Goal: Task Accomplishment & Management: Complete application form

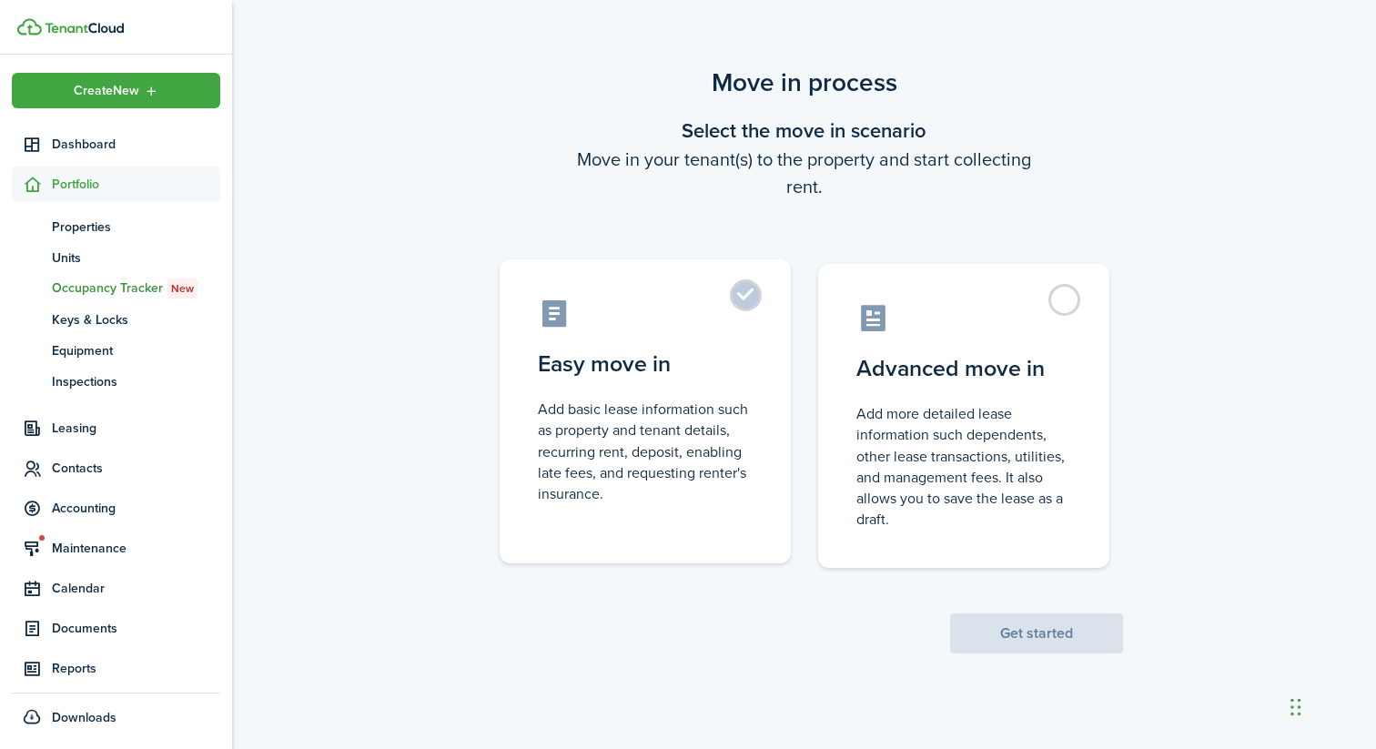
click at [770, 382] on label "Easy move in Add basic lease information such as property and tenant details, r…" at bounding box center [645, 411] width 291 height 304
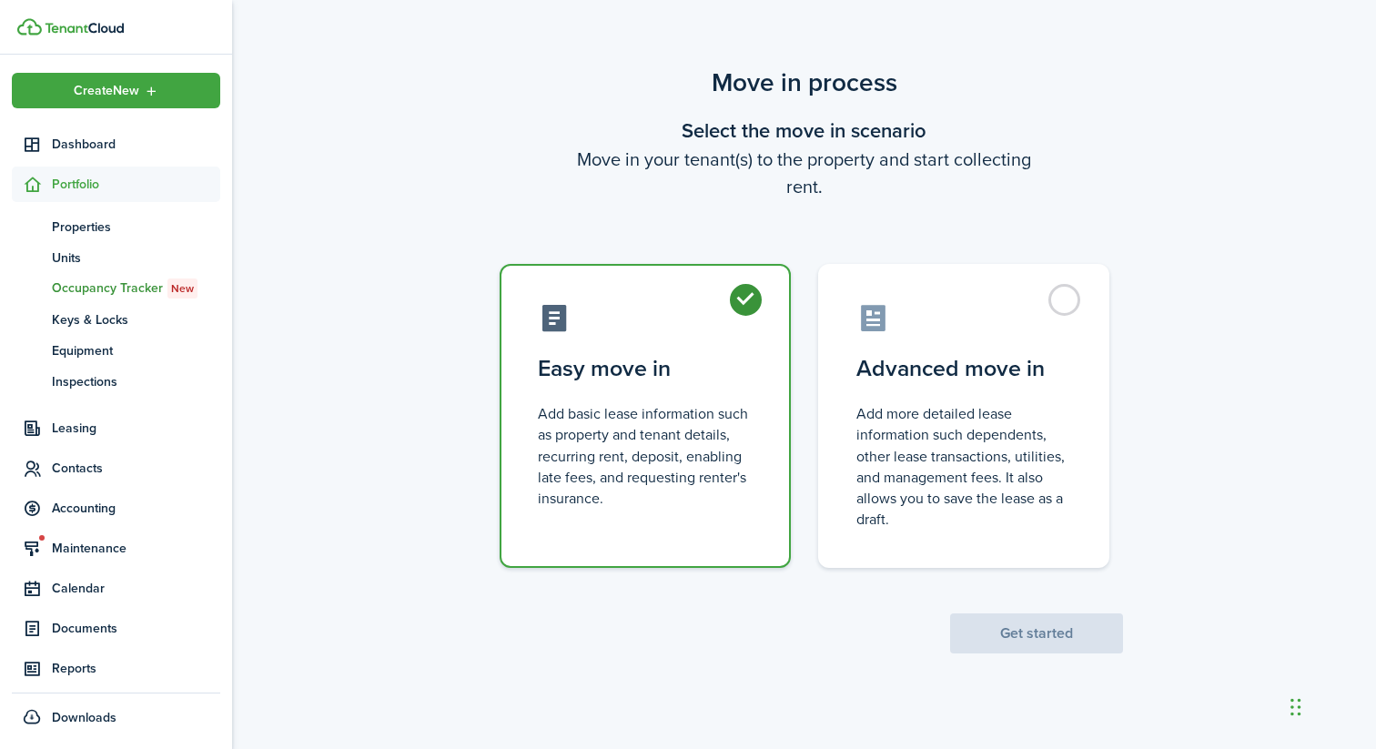
radio input "true"
click at [1017, 633] on button "Get started" at bounding box center [1036, 633] width 173 height 40
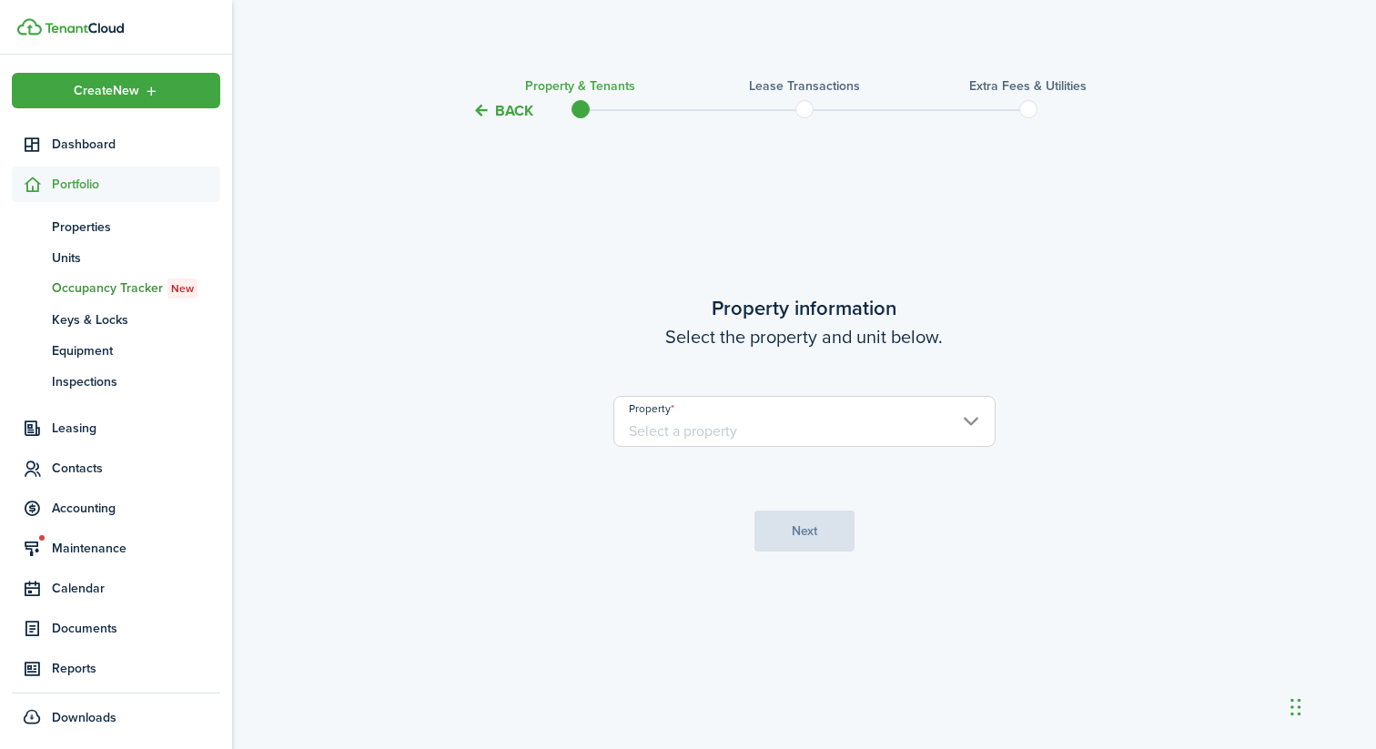
click at [793, 417] on input "Property" at bounding box center [804, 421] width 382 height 51
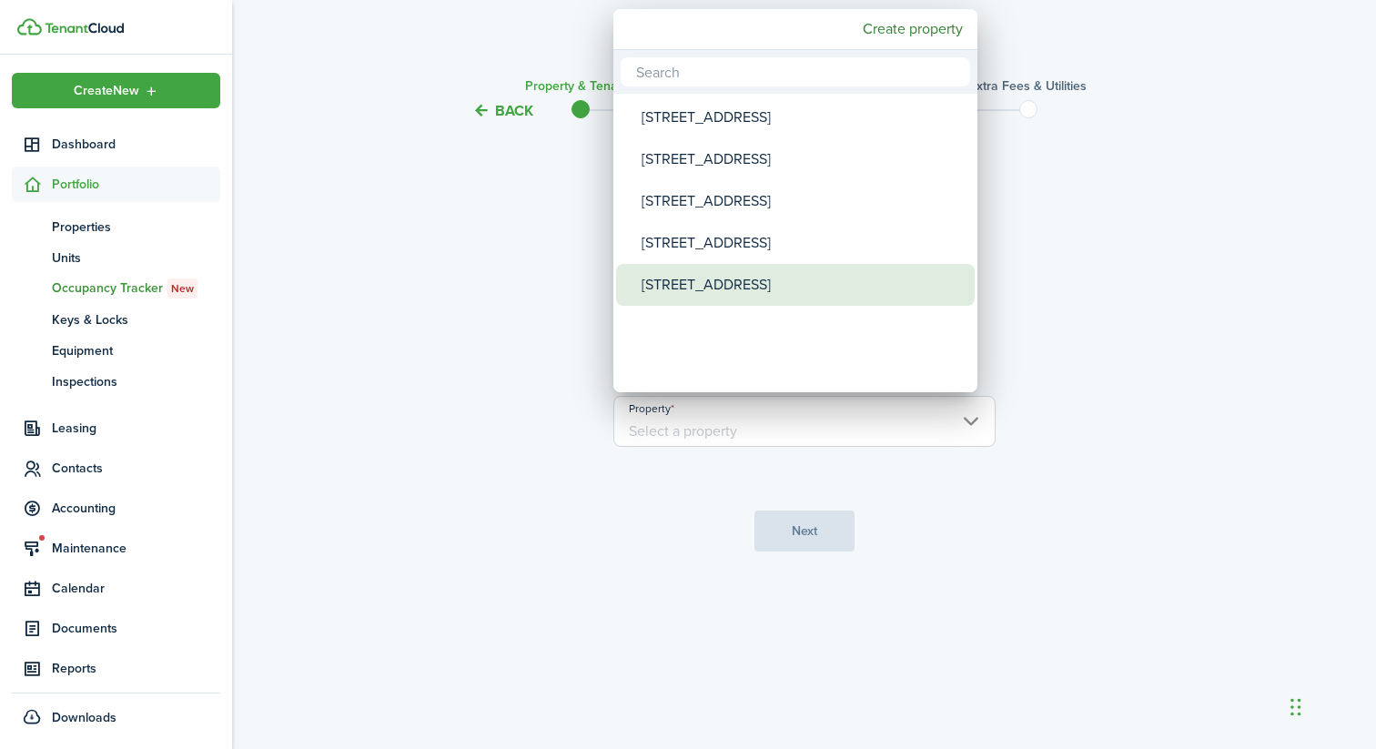
click at [737, 278] on div "[STREET_ADDRESS]" at bounding box center [803, 285] width 322 height 42
type input "[STREET_ADDRESS]"
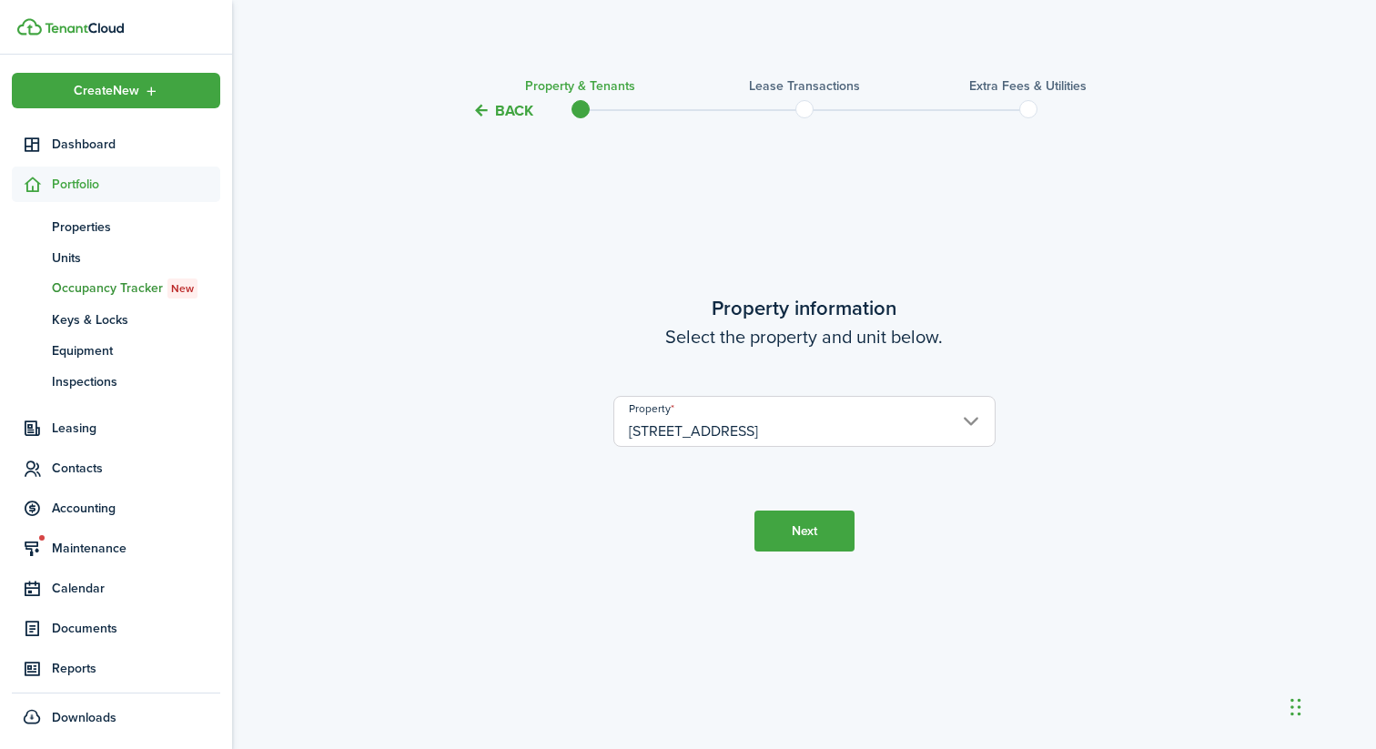
click at [818, 524] on button "Next" at bounding box center [804, 531] width 100 height 41
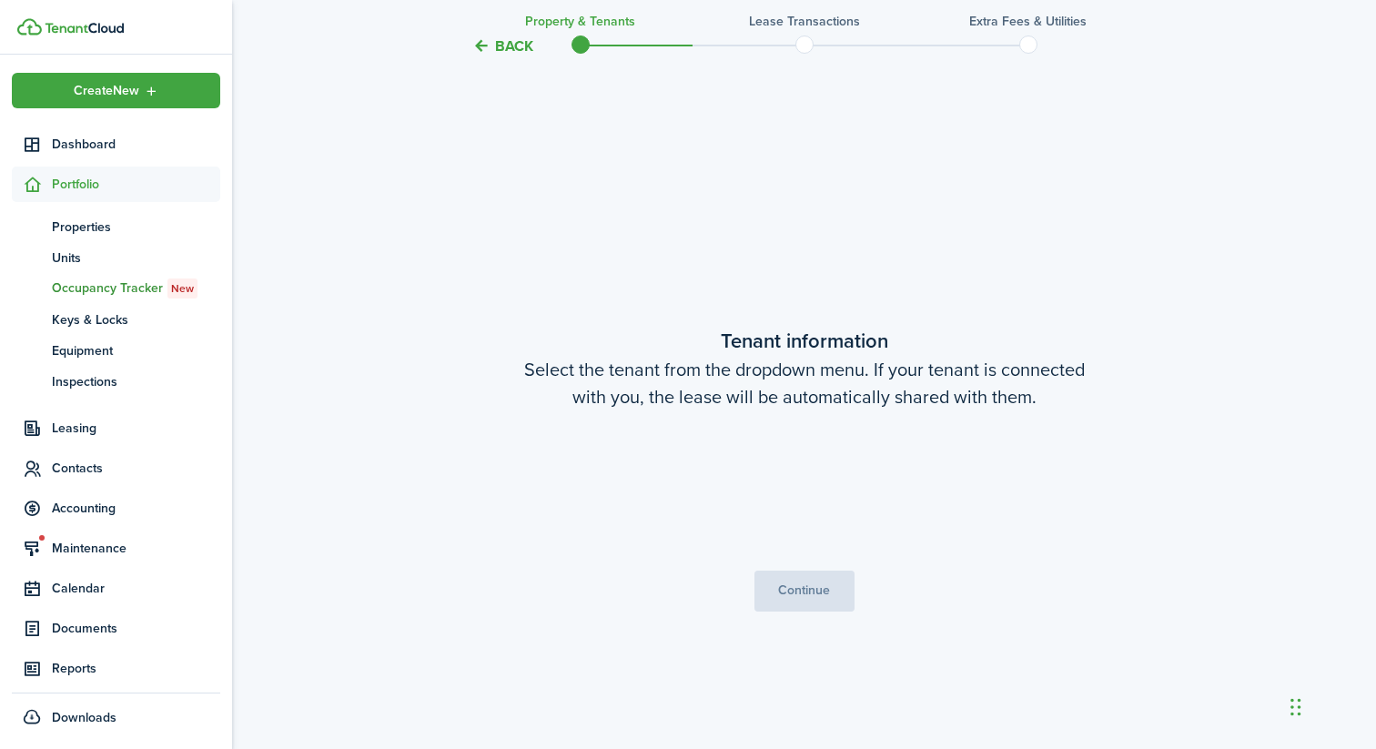
scroll to position [627, 0]
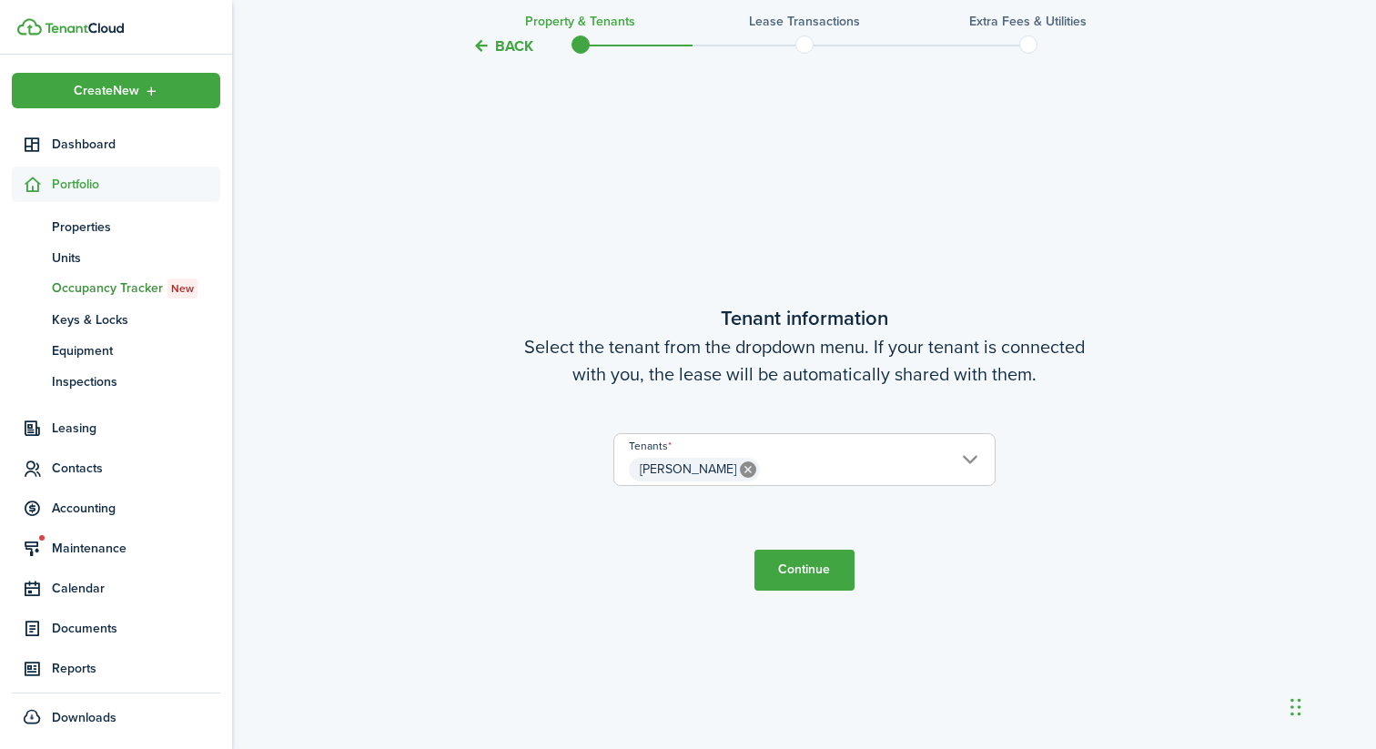
click at [891, 472] on span "[PERSON_NAME]" at bounding box center [804, 469] width 380 height 31
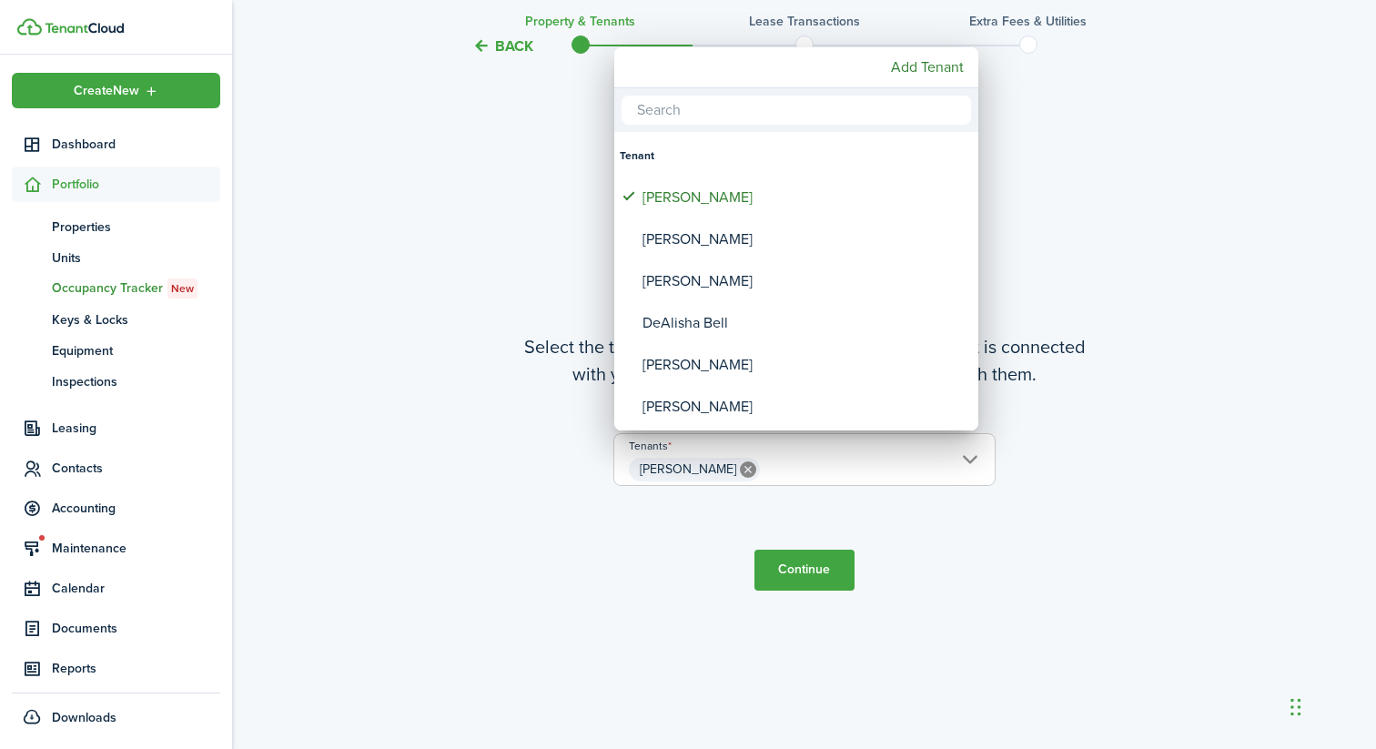
click at [1017, 413] on div at bounding box center [687, 374] width 1667 height 1040
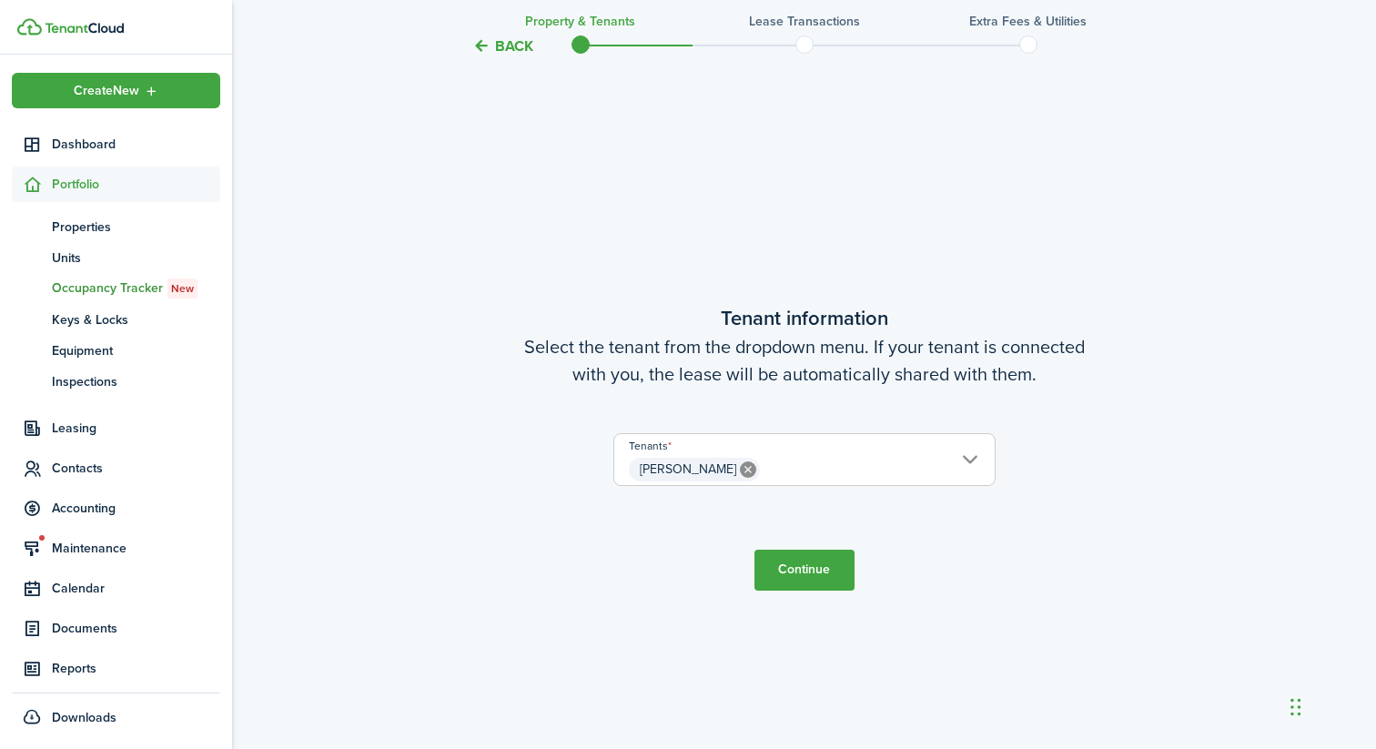
click at [787, 569] on button "Continue" at bounding box center [804, 570] width 100 height 41
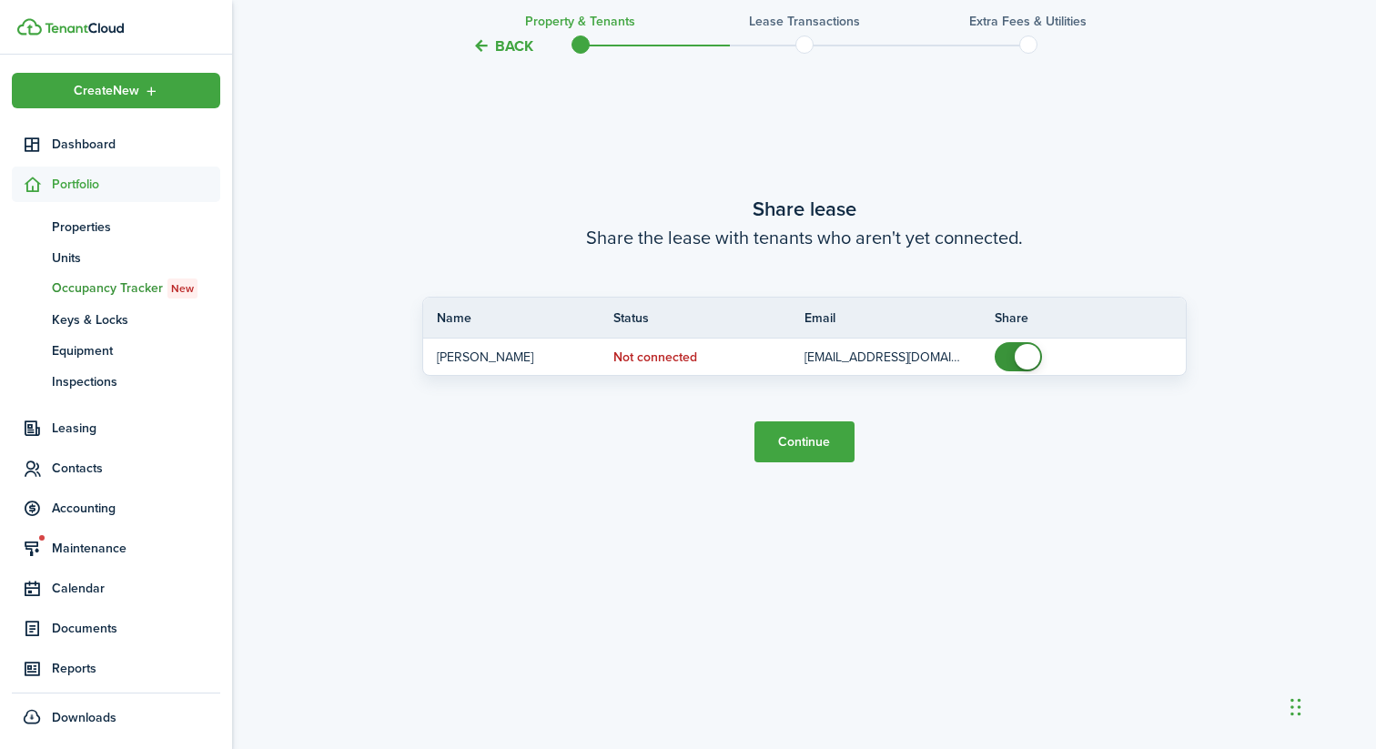
scroll to position [1498, 0]
click at [826, 446] on button "Continue" at bounding box center [804, 438] width 100 height 41
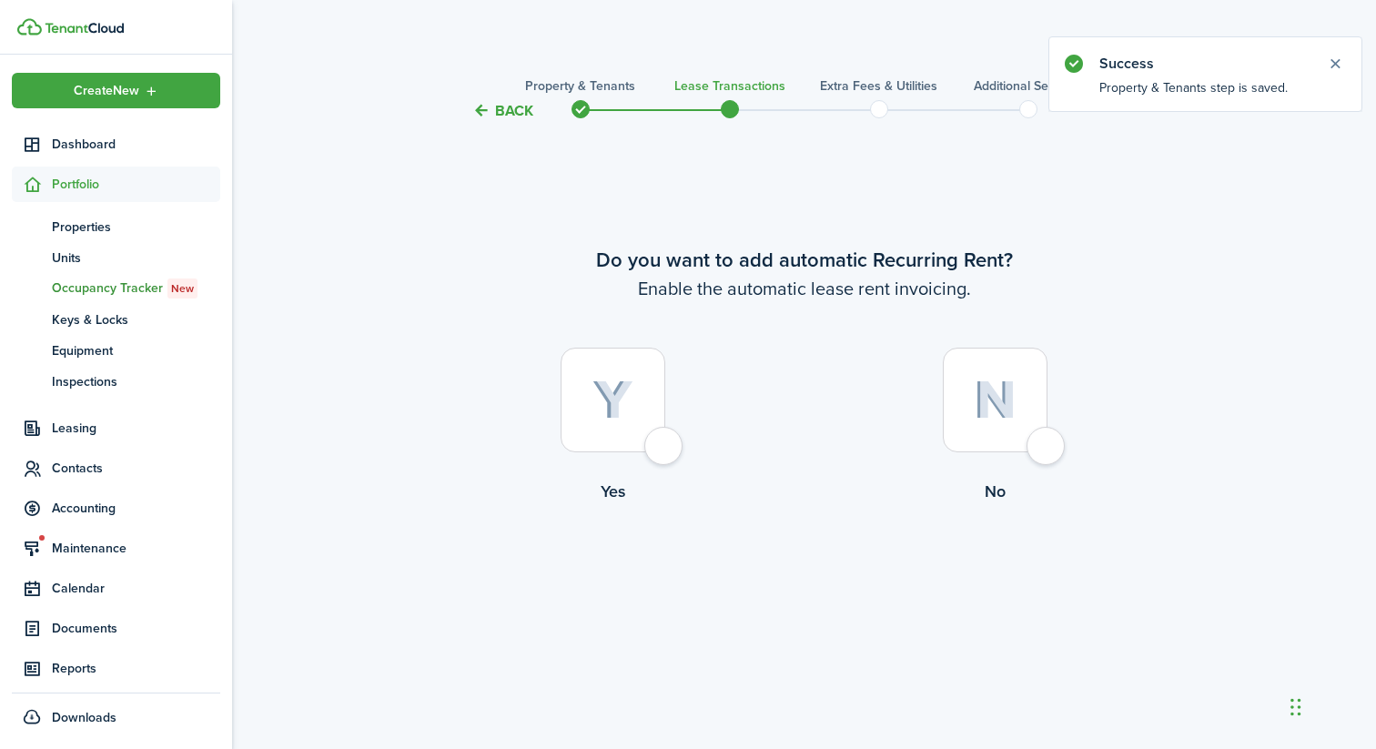
click at [619, 433] on div at bounding box center [613, 400] width 105 height 105
radio input "true"
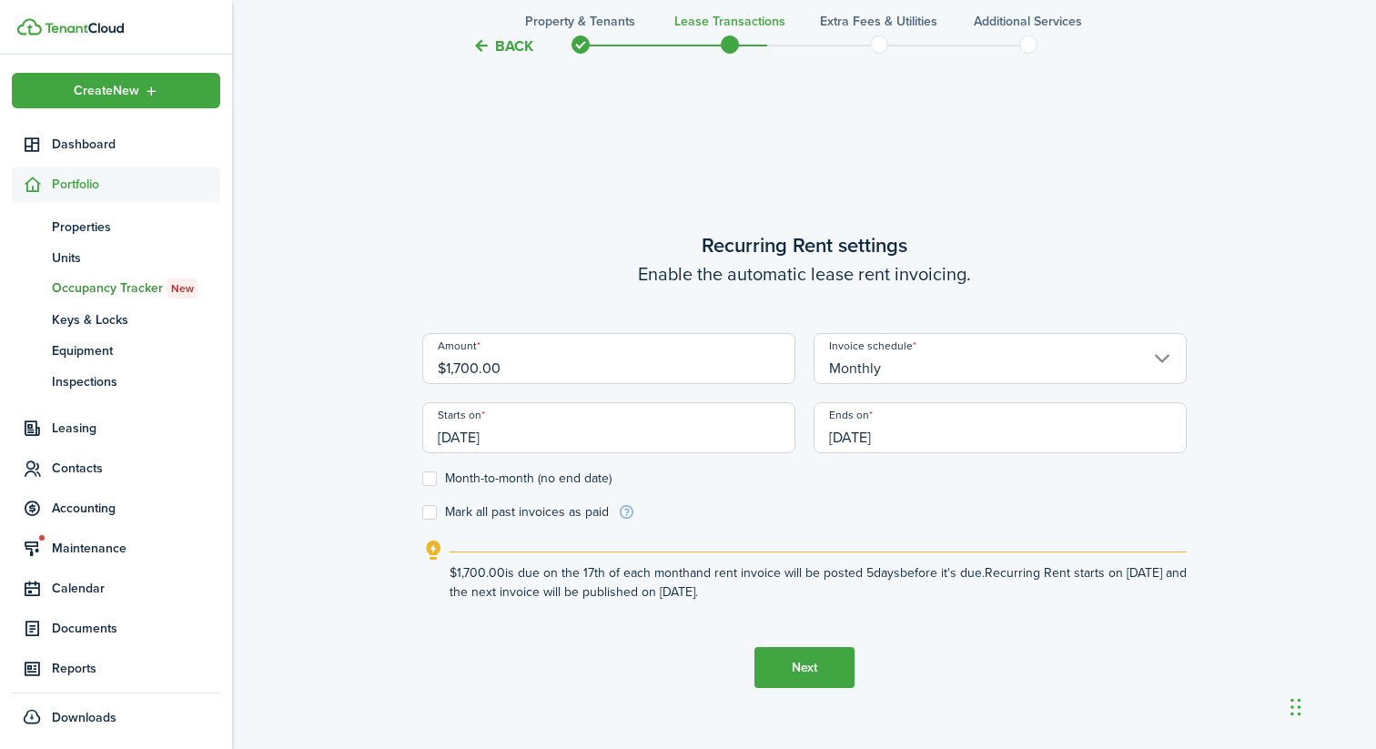
scroll to position [627, 0]
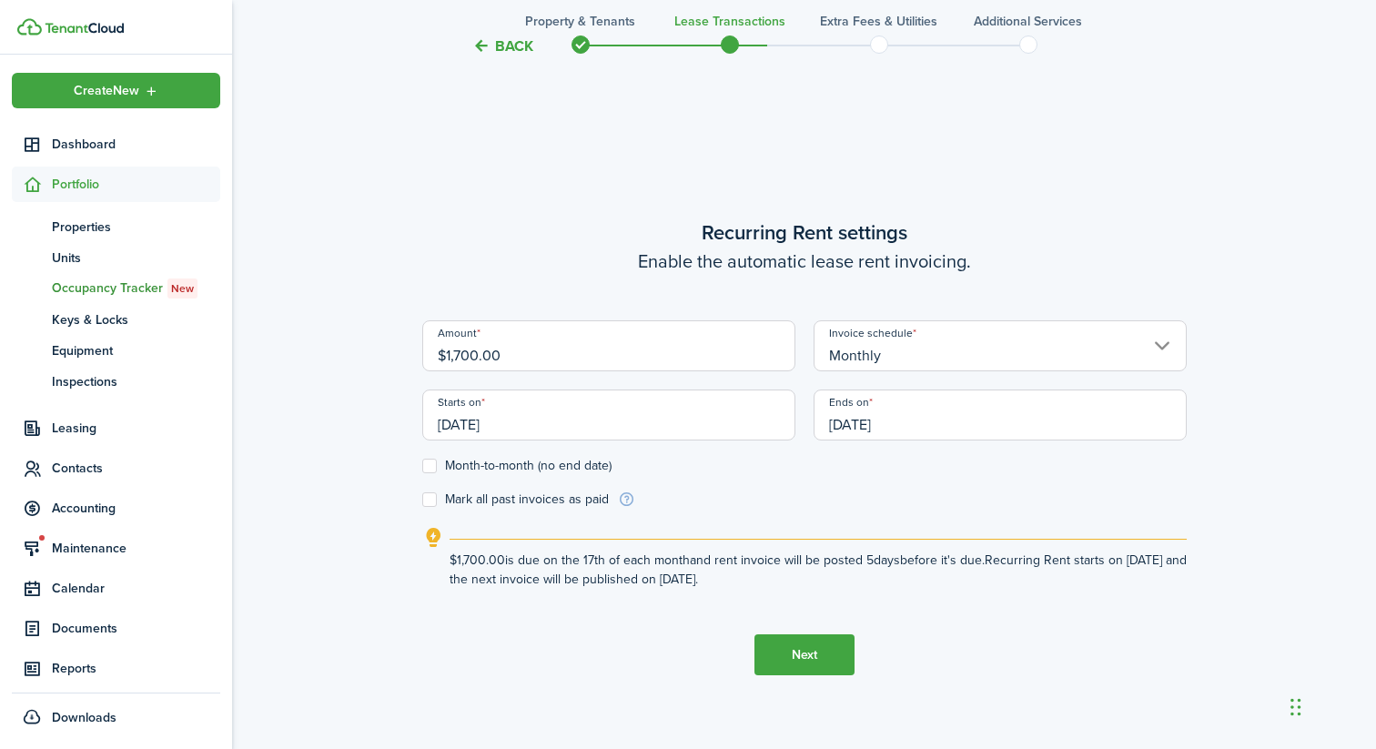
click at [691, 359] on input "$1,700.00" at bounding box center [608, 345] width 373 height 51
click at [858, 341] on input "Monthly" at bounding box center [1000, 345] width 373 height 51
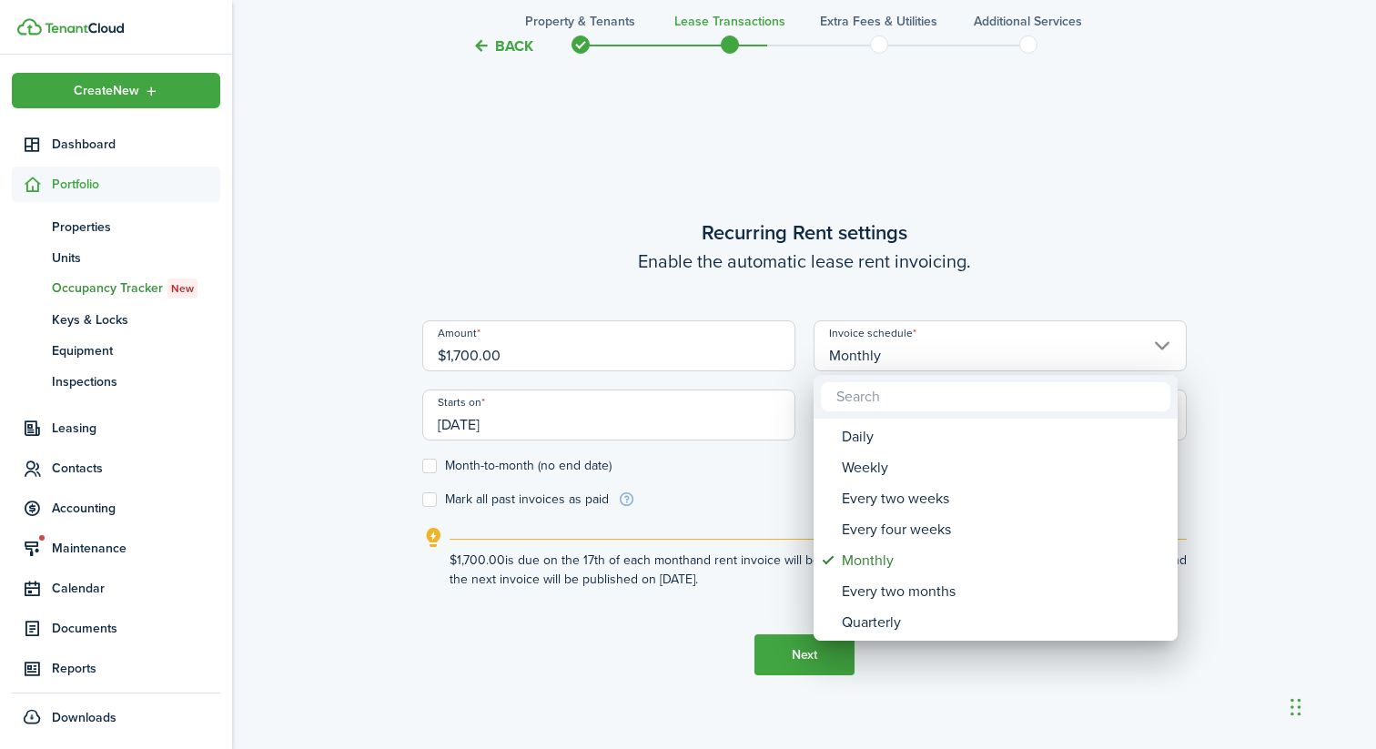
click at [919, 268] on div at bounding box center [687, 374] width 1667 height 1040
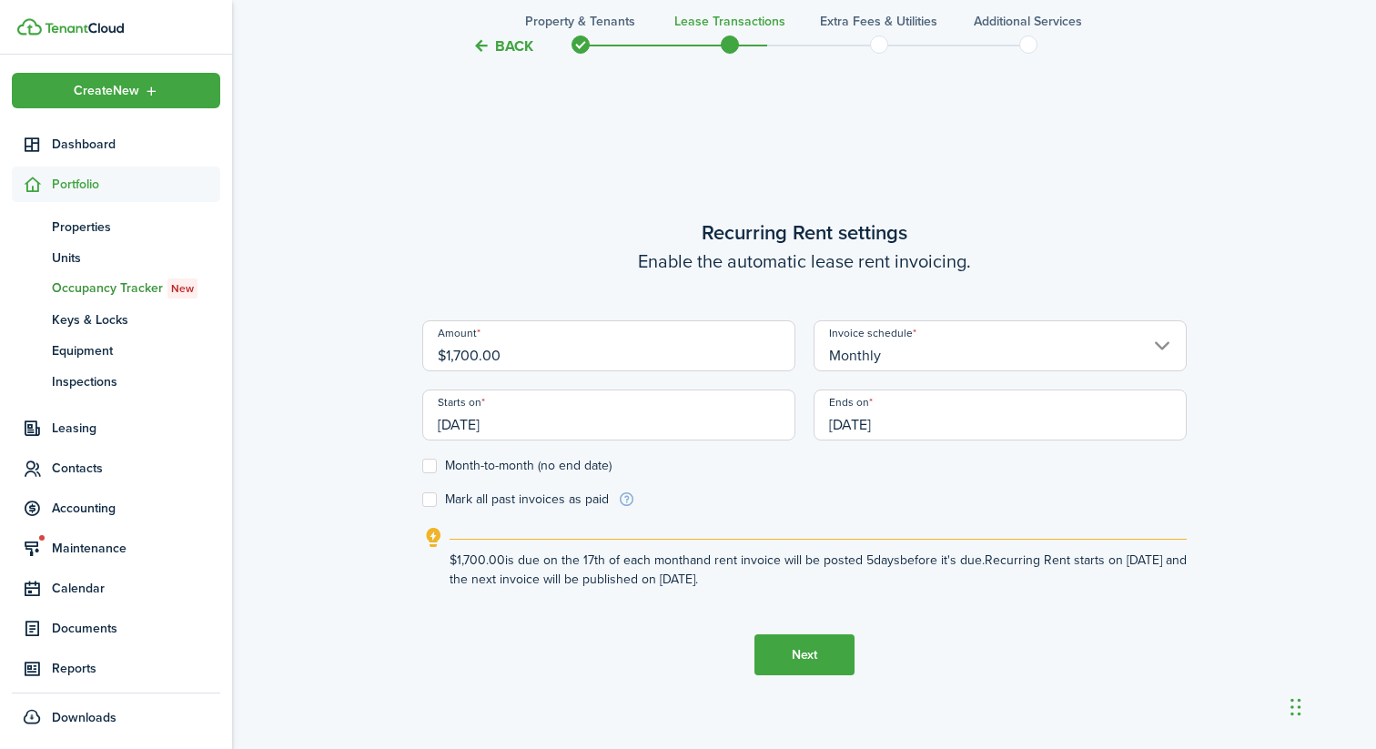
click at [579, 410] on input "[DATE]" at bounding box center [608, 414] width 373 height 51
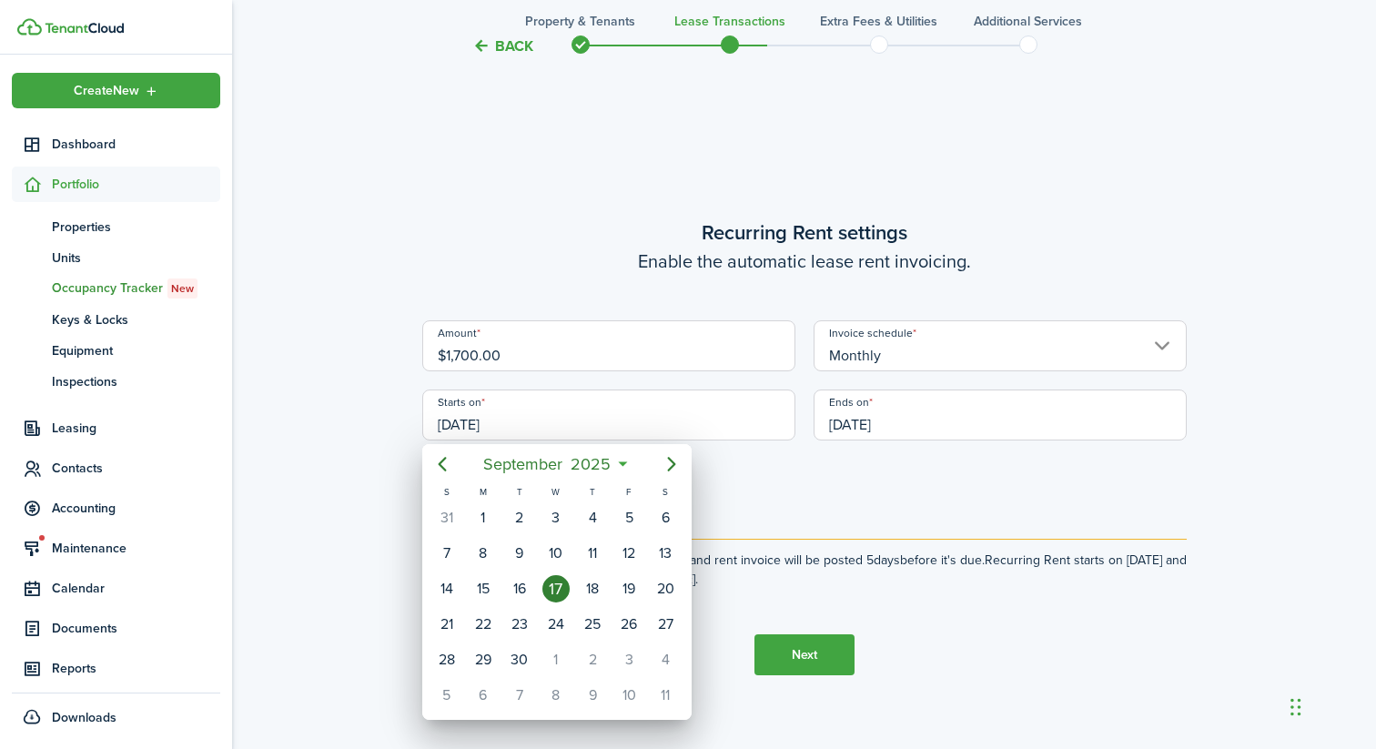
click at [617, 356] on div at bounding box center [687, 374] width 1667 height 1040
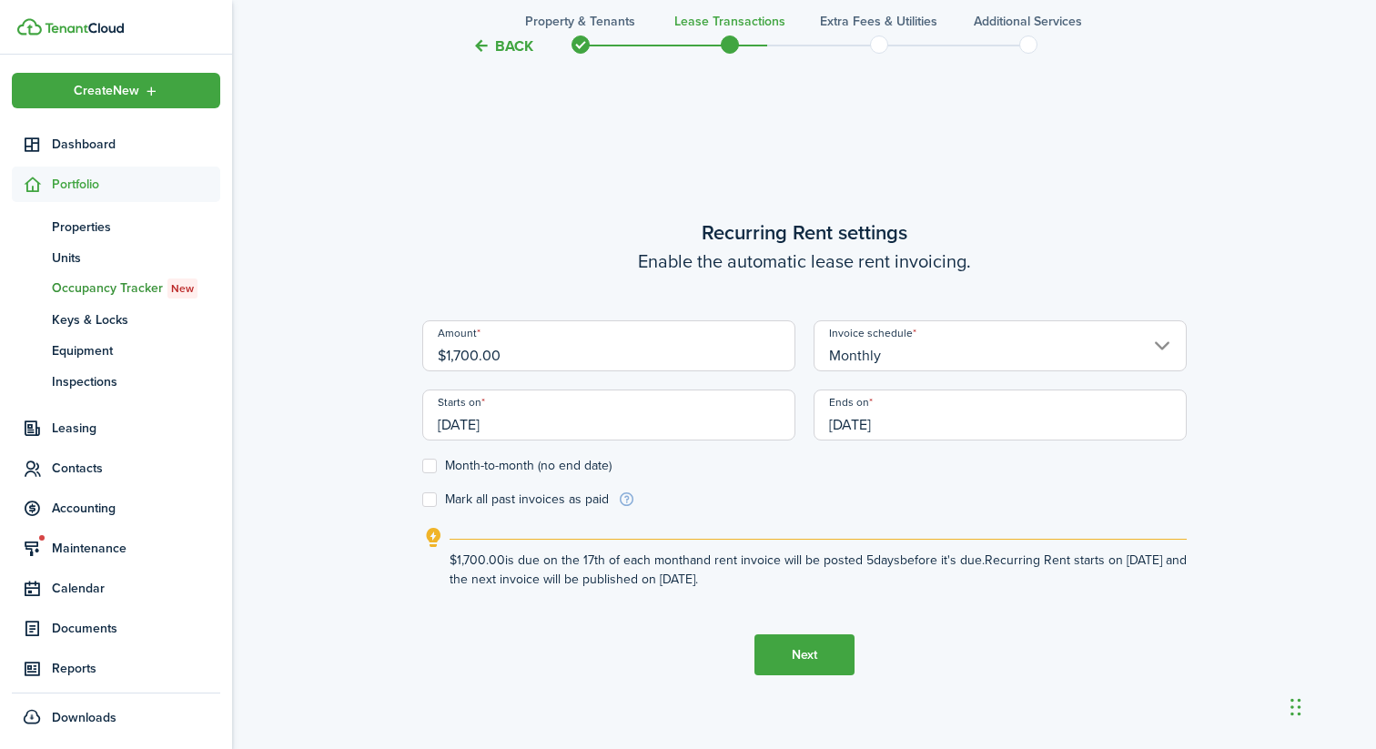
click at [508, 407] on input "[DATE]" at bounding box center [608, 414] width 373 height 51
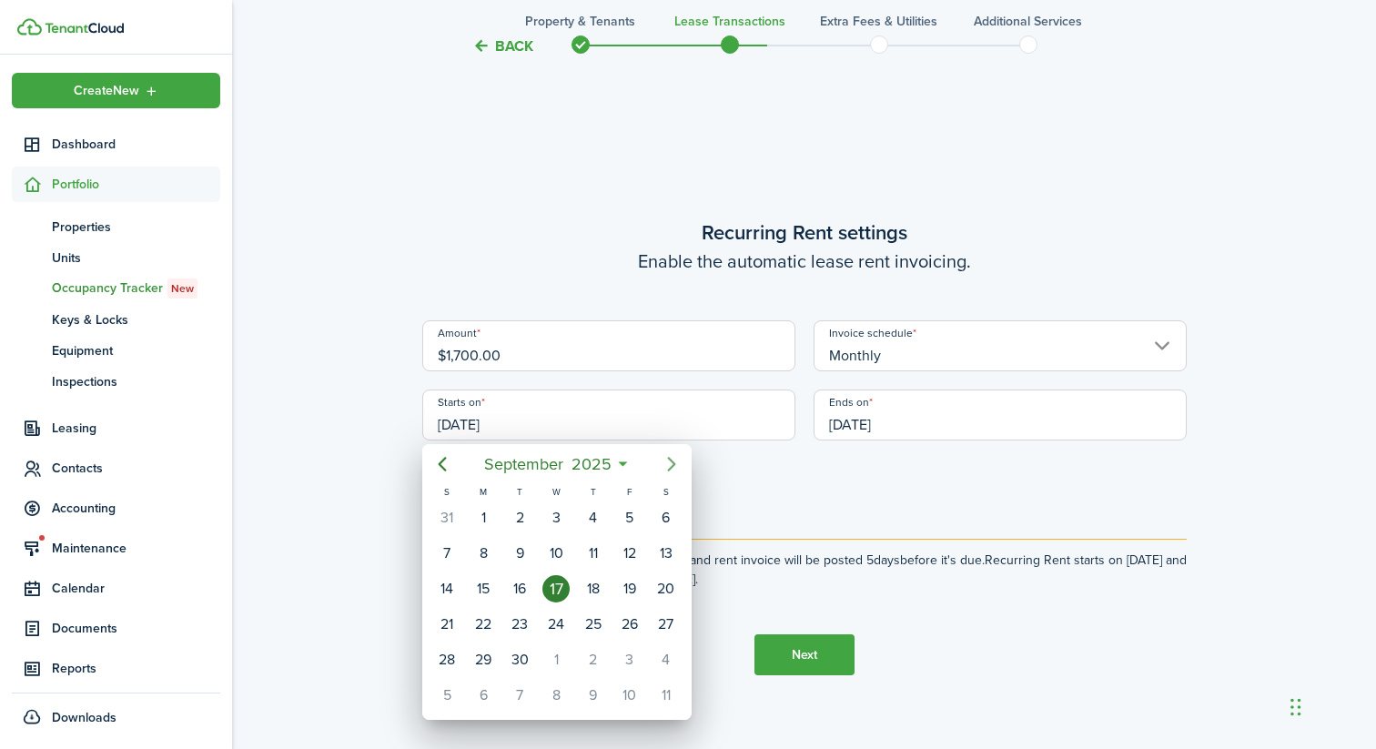
click at [659, 461] on mbsc-button "Next page" at bounding box center [671, 464] width 36 height 36
click at [569, 525] on div "[DATE]" at bounding box center [556, 518] width 36 height 35
type input "[DATE]"
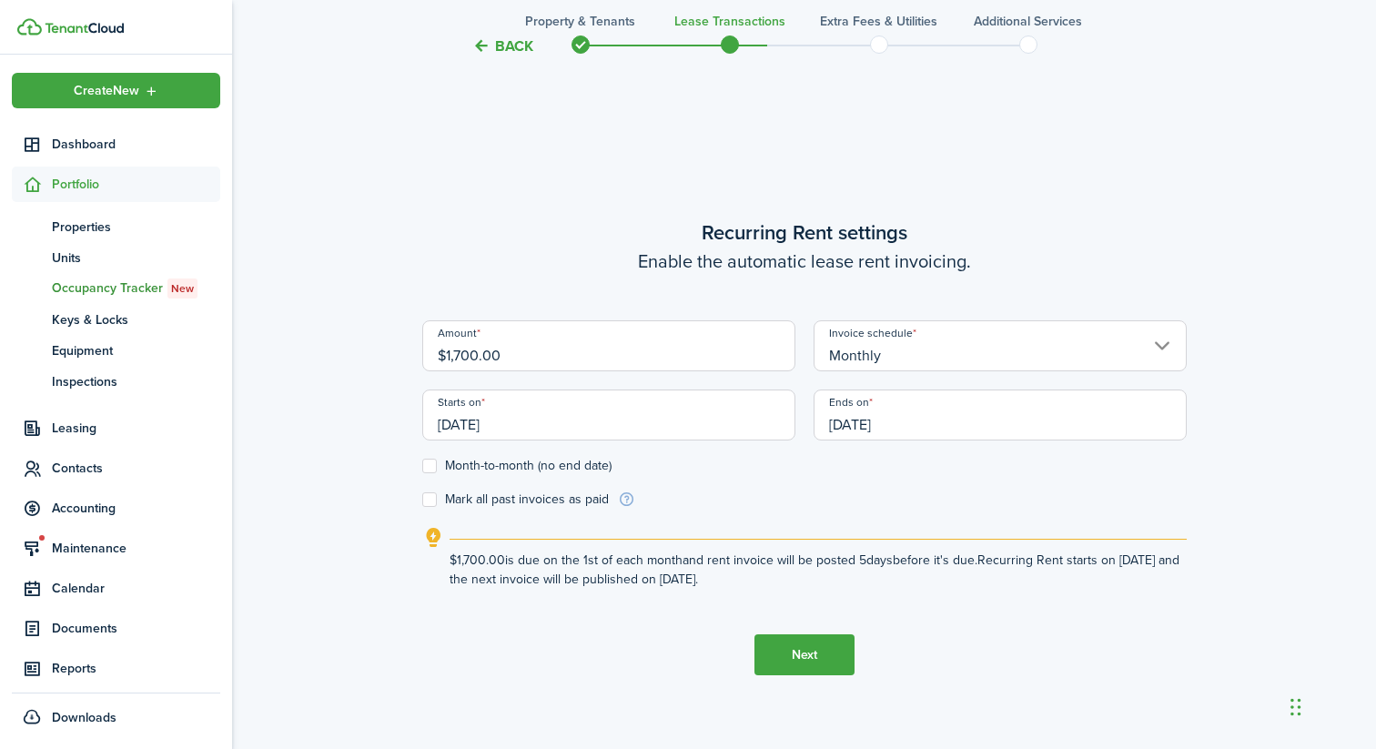
click at [877, 428] on input "[DATE]" at bounding box center [1000, 414] width 373 height 51
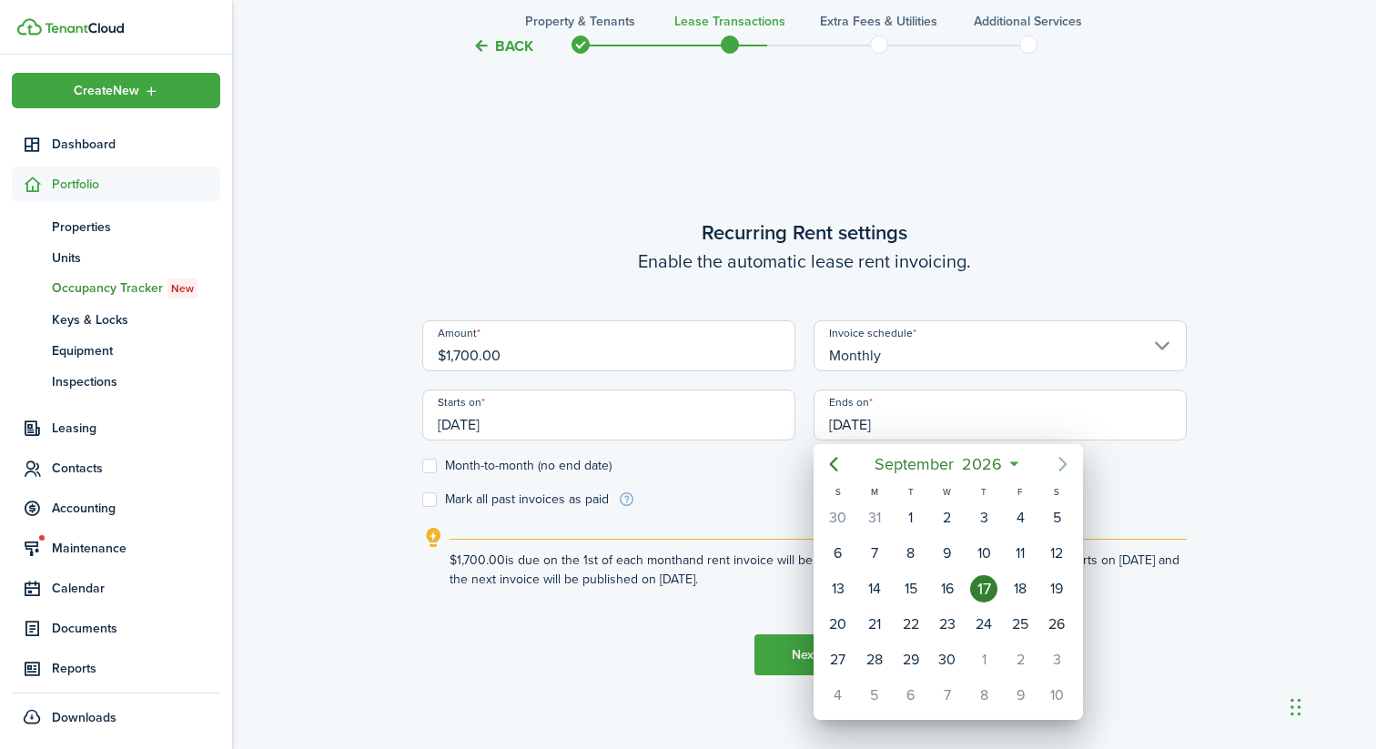
click at [1048, 467] on mbsc-button "Next page" at bounding box center [1063, 464] width 36 height 36
click at [1046, 658] on div "31" at bounding box center [1056, 659] width 27 height 27
type input "[DATE]"
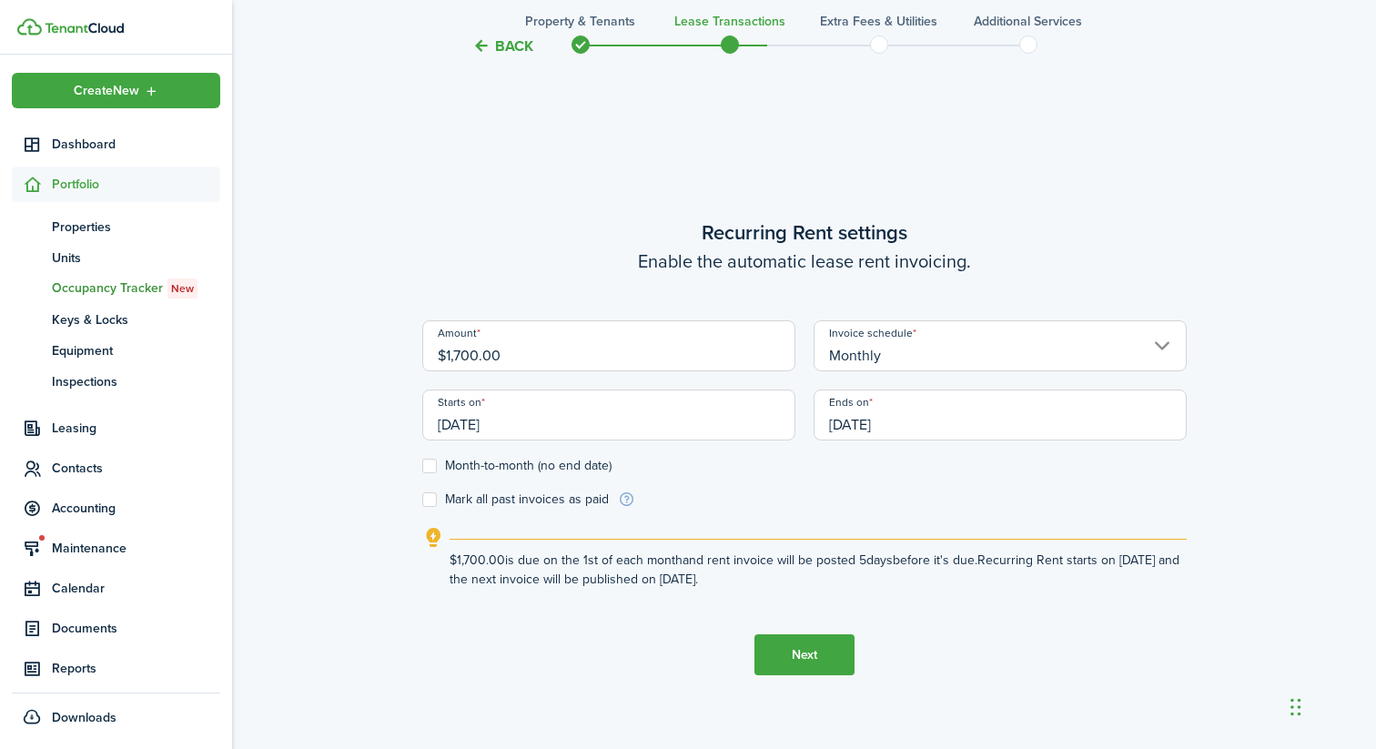
click at [540, 350] on input "$1,700.00" at bounding box center [608, 345] width 373 height 51
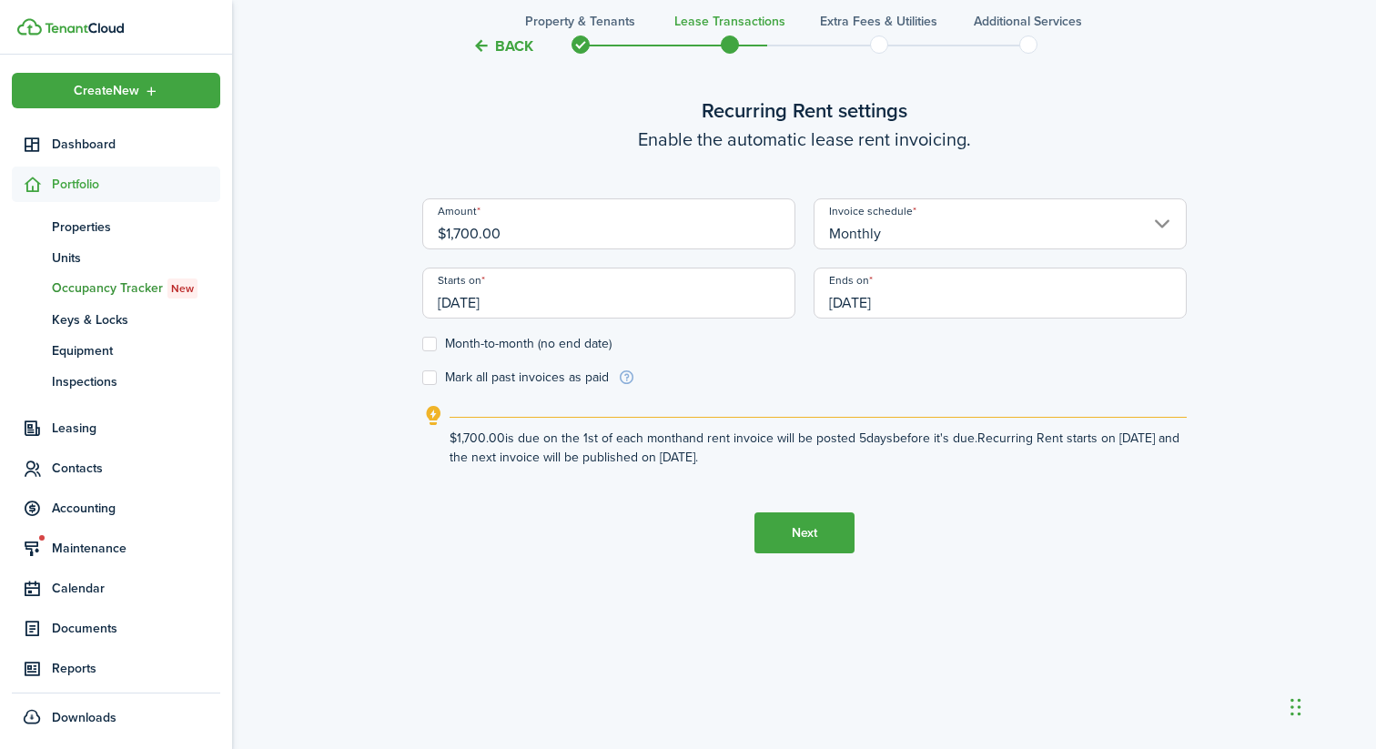
click at [826, 534] on button "Next" at bounding box center [804, 532] width 100 height 41
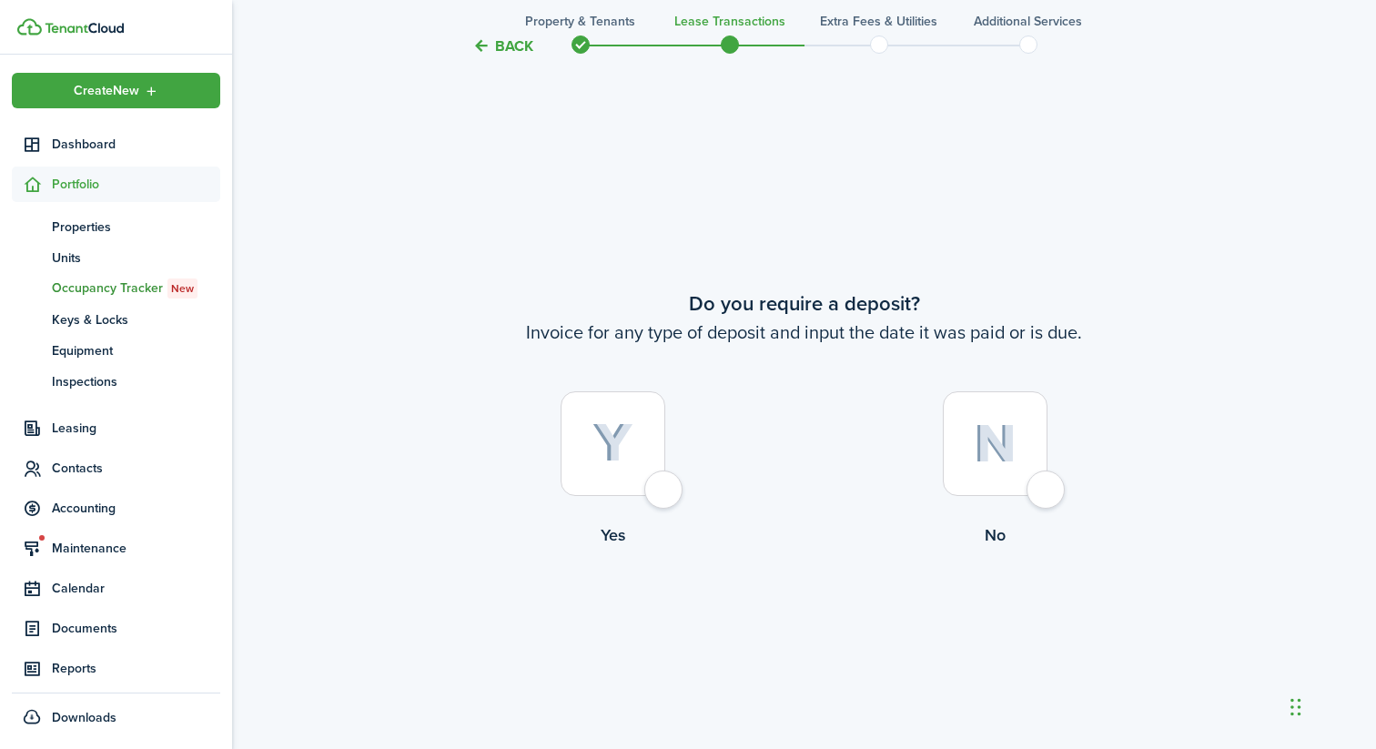
scroll to position [1376, 0]
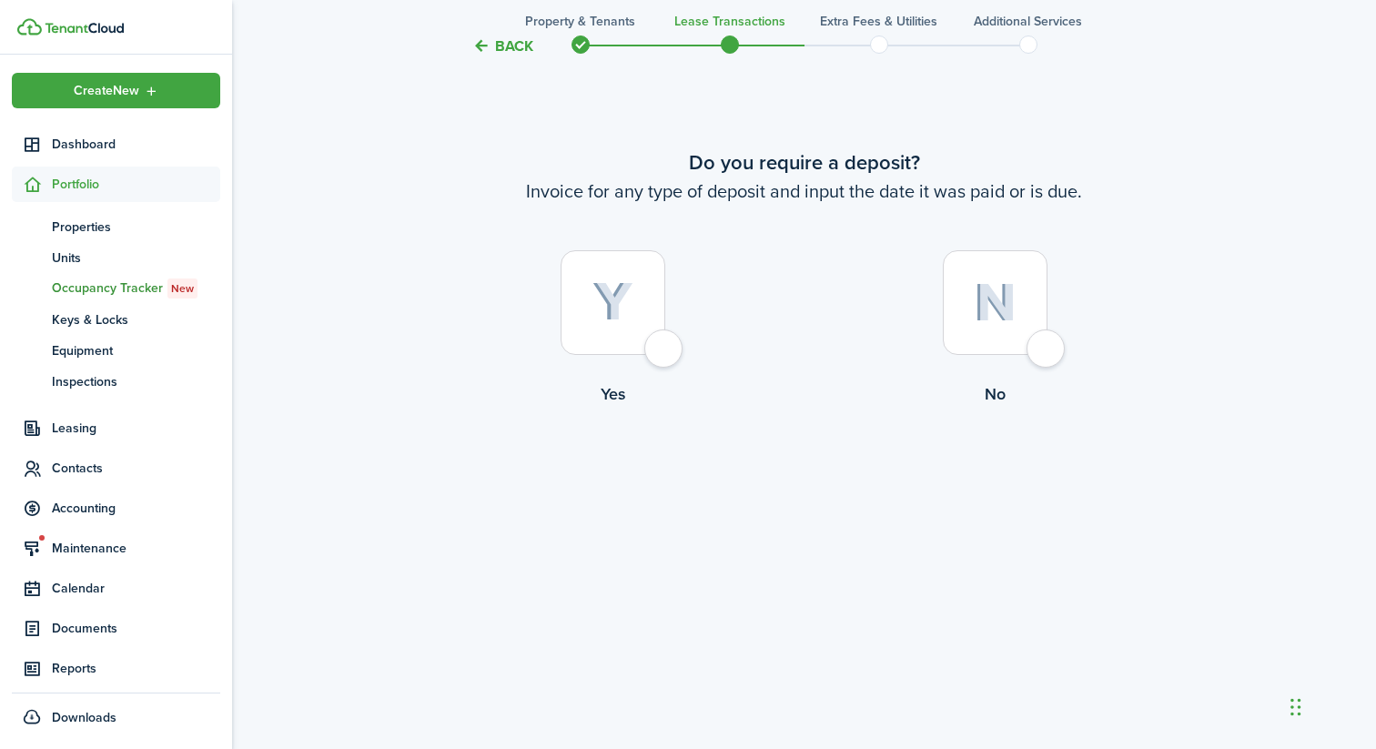
click at [643, 309] on div at bounding box center [613, 302] width 105 height 105
radio input "true"
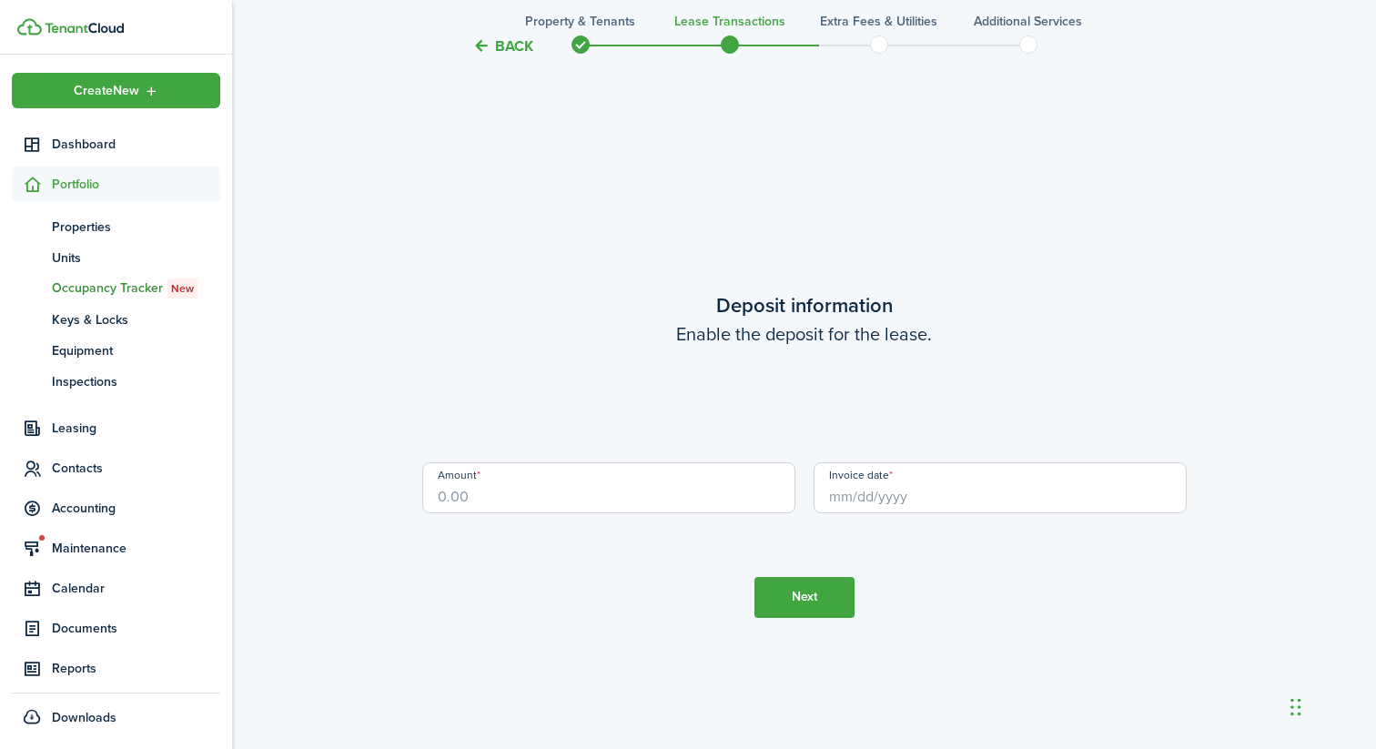
scroll to position [2125, 0]
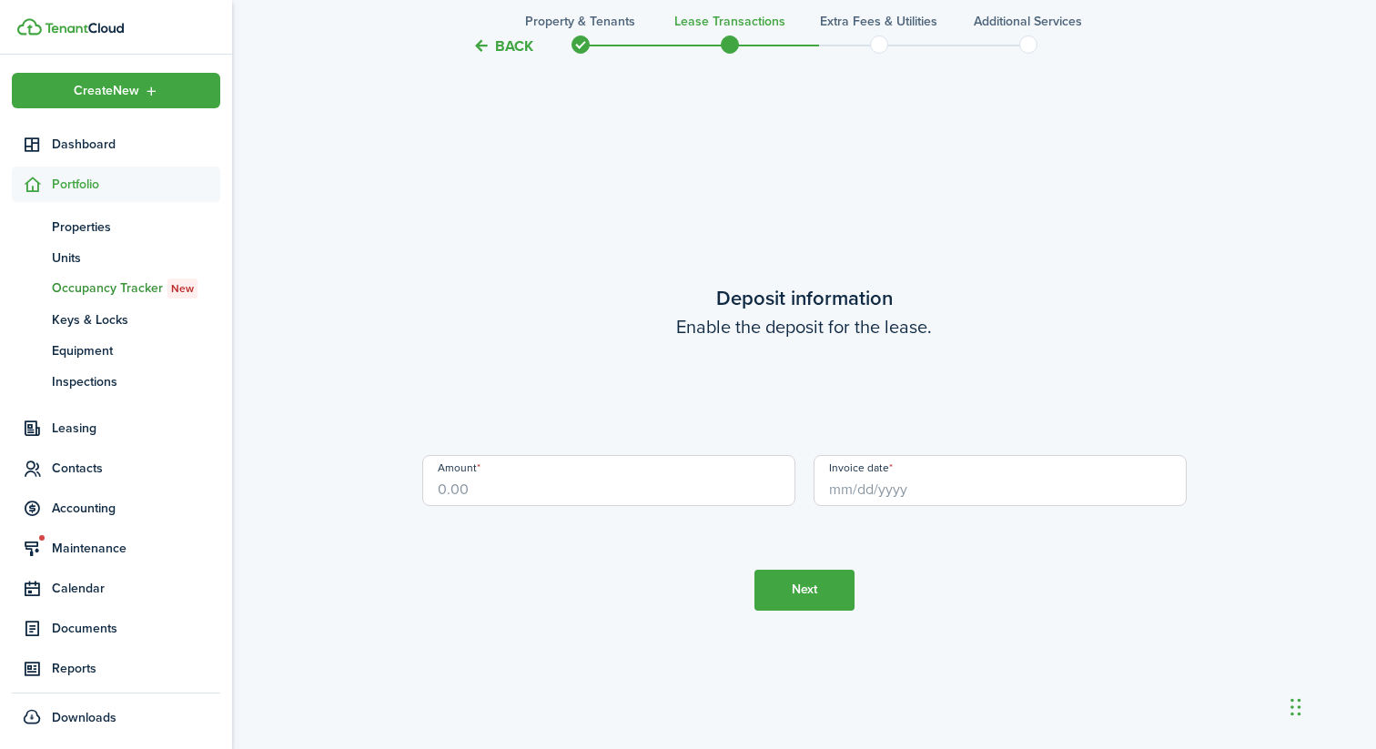
click at [682, 472] on input "Amount" at bounding box center [608, 480] width 373 height 51
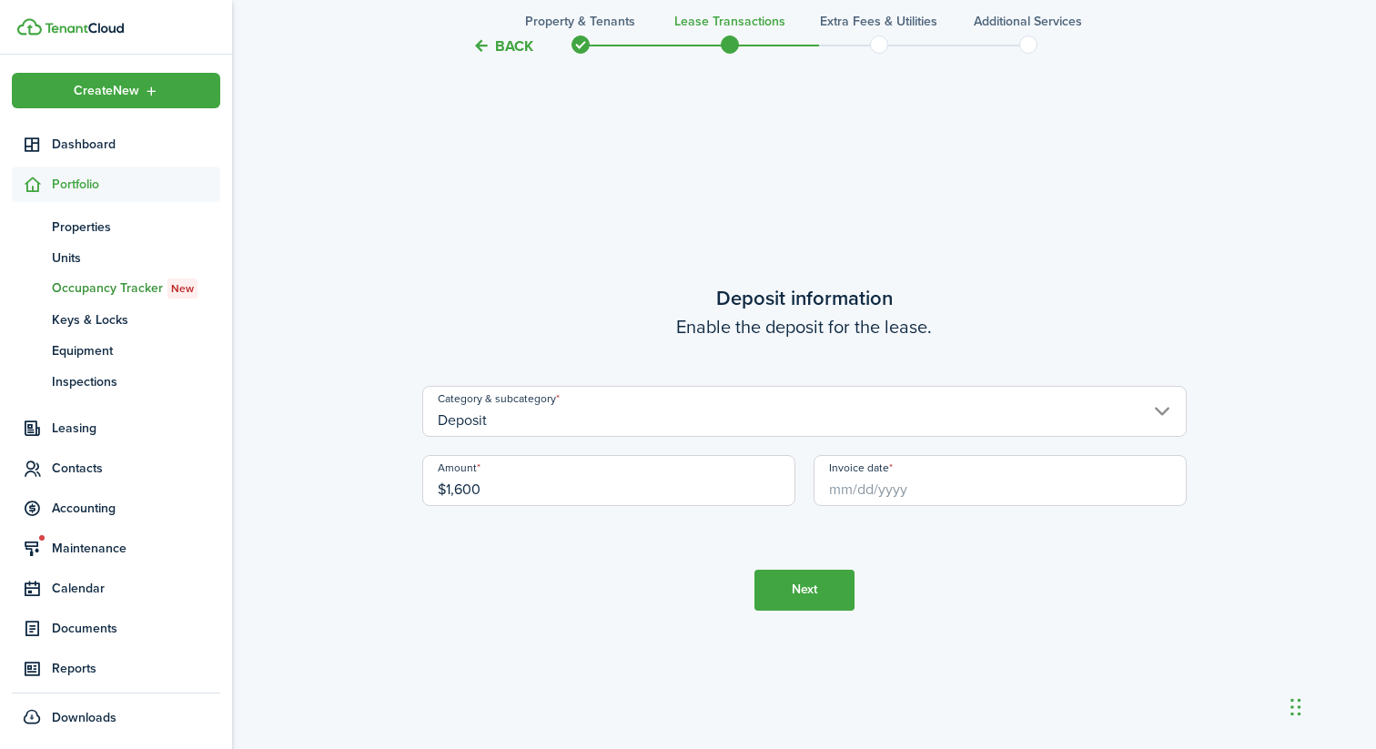
click at [892, 483] on input "Invoice date" at bounding box center [1000, 480] width 373 height 51
type input "$1,600.00"
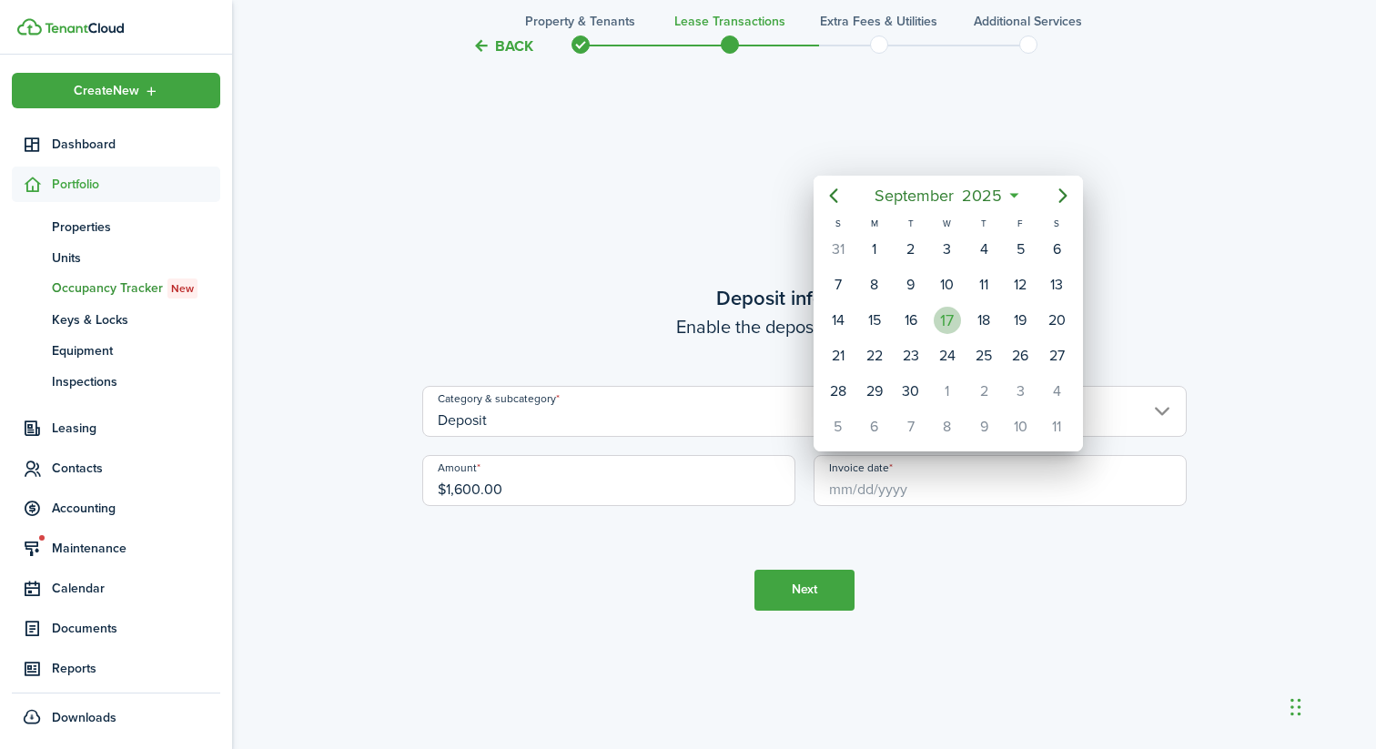
click at [943, 312] on div "17" at bounding box center [947, 320] width 27 height 27
type input "[DATE]"
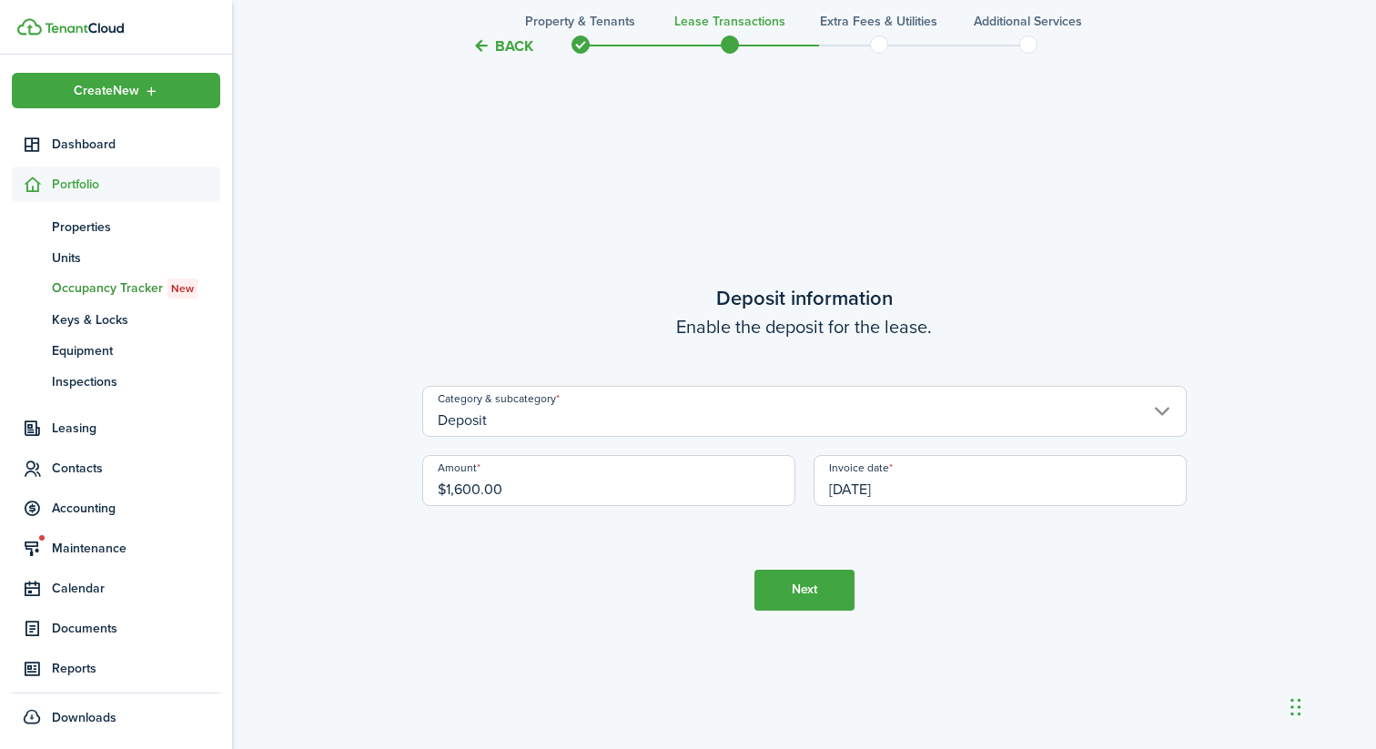
click at [823, 582] on button "Next" at bounding box center [804, 590] width 100 height 41
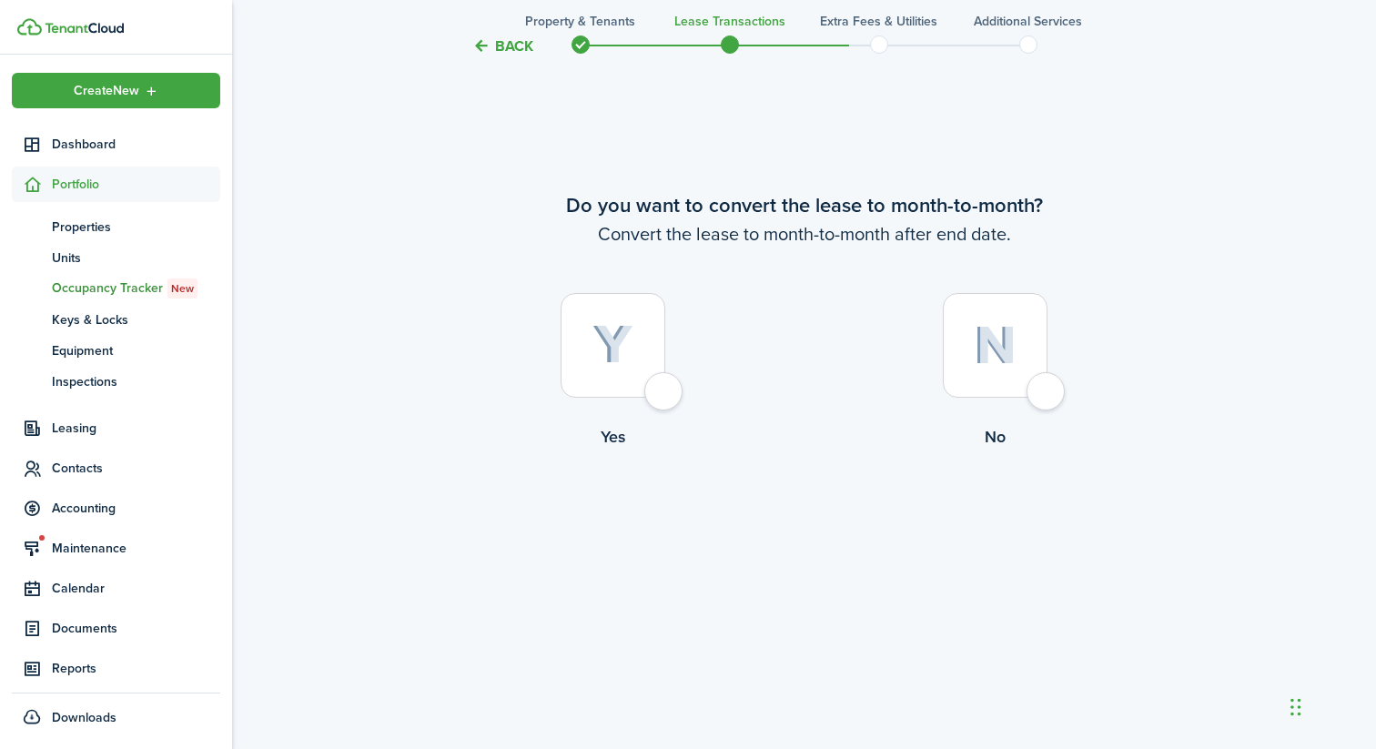
scroll to position [2996, 0]
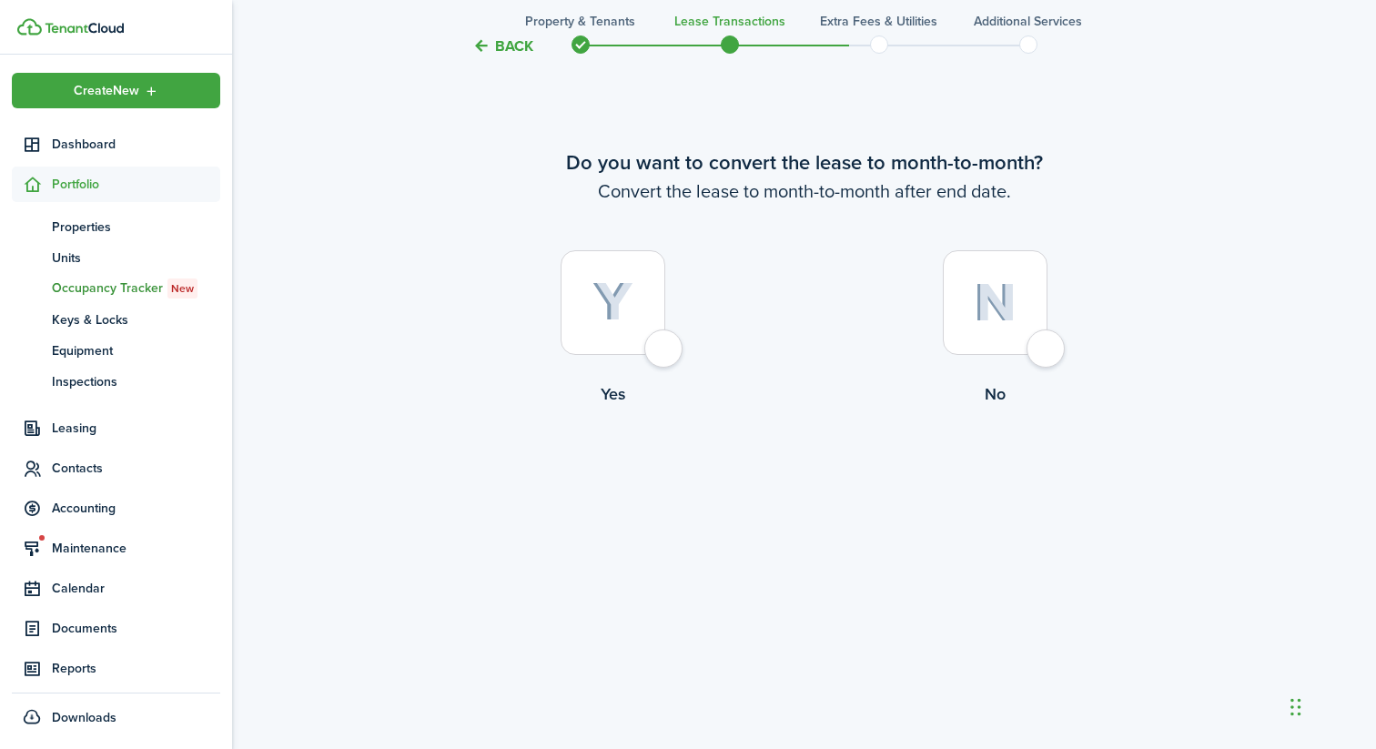
click at [1021, 313] on div at bounding box center [995, 302] width 105 height 105
radio input "true"
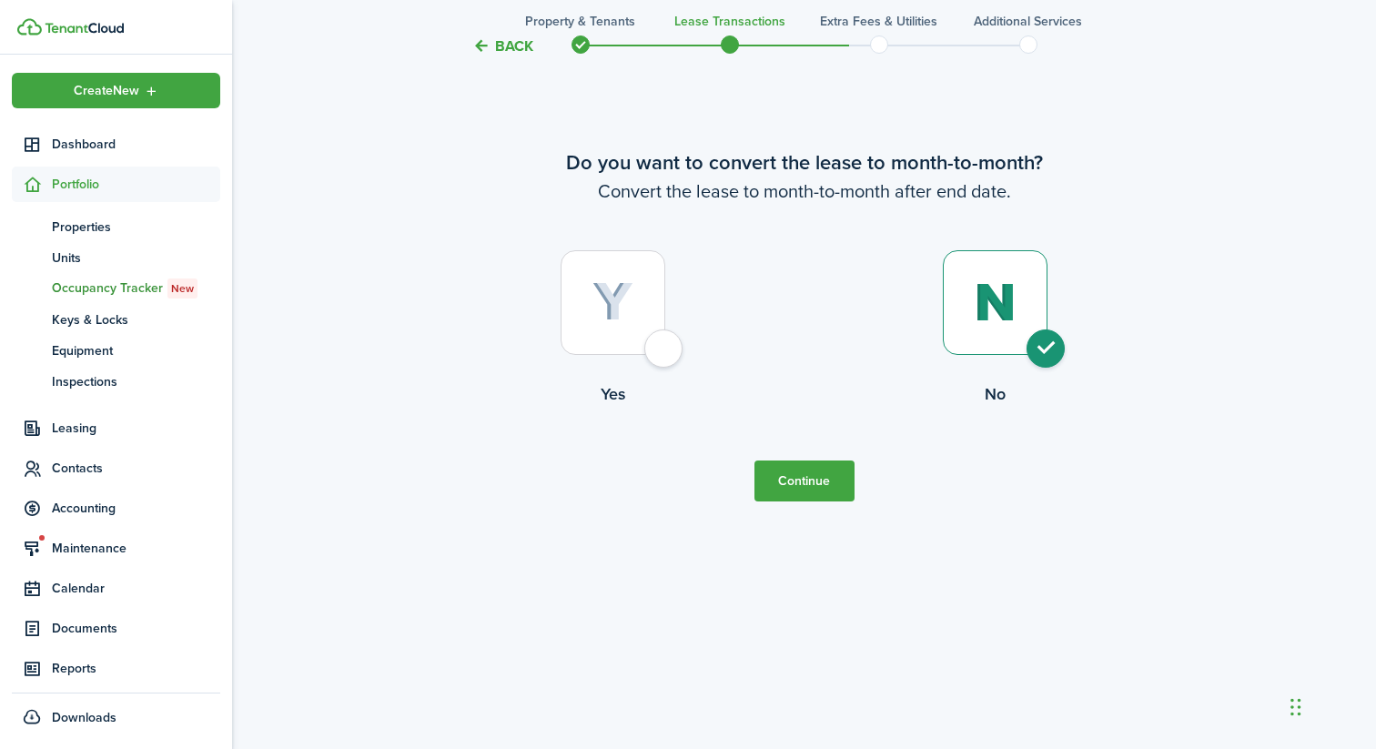
click at [843, 483] on button "Continue" at bounding box center [804, 480] width 100 height 41
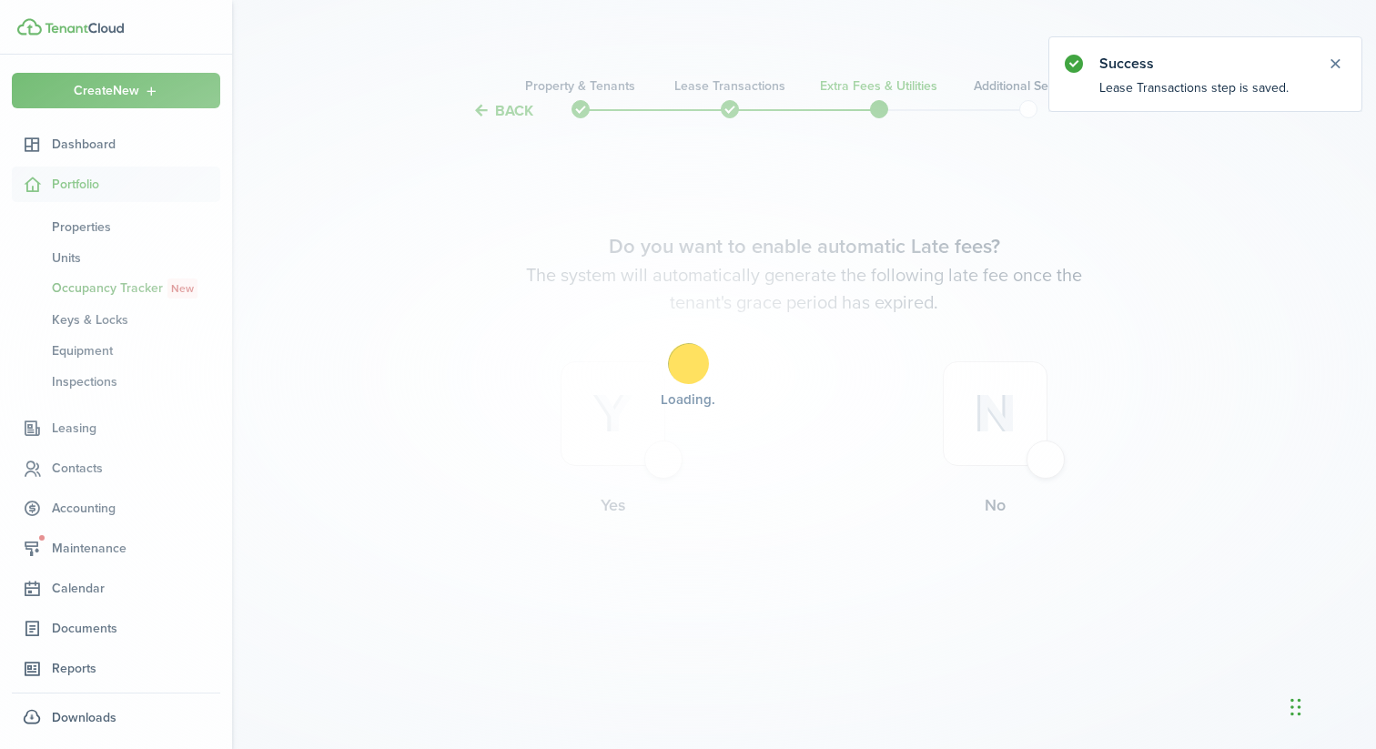
scroll to position [0, 0]
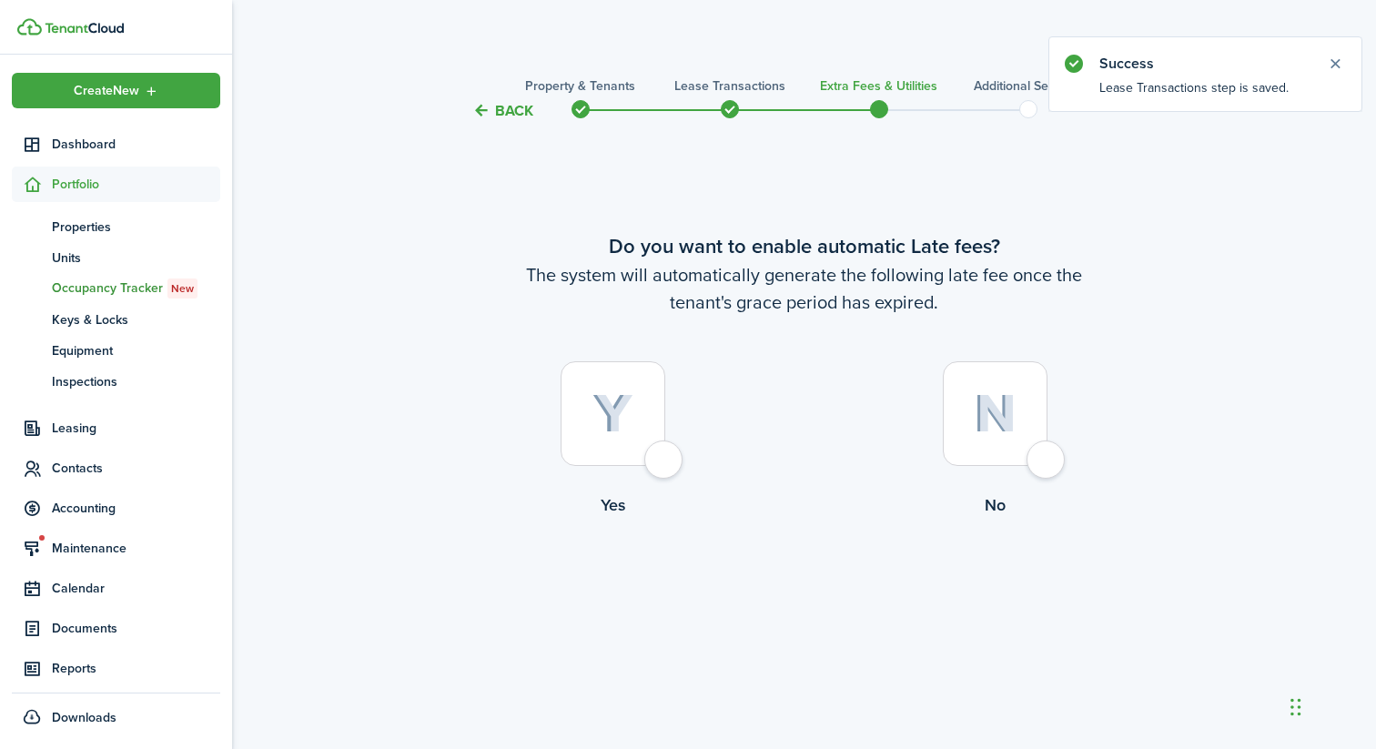
click at [629, 418] on img at bounding box center [612, 414] width 41 height 40
radio input "true"
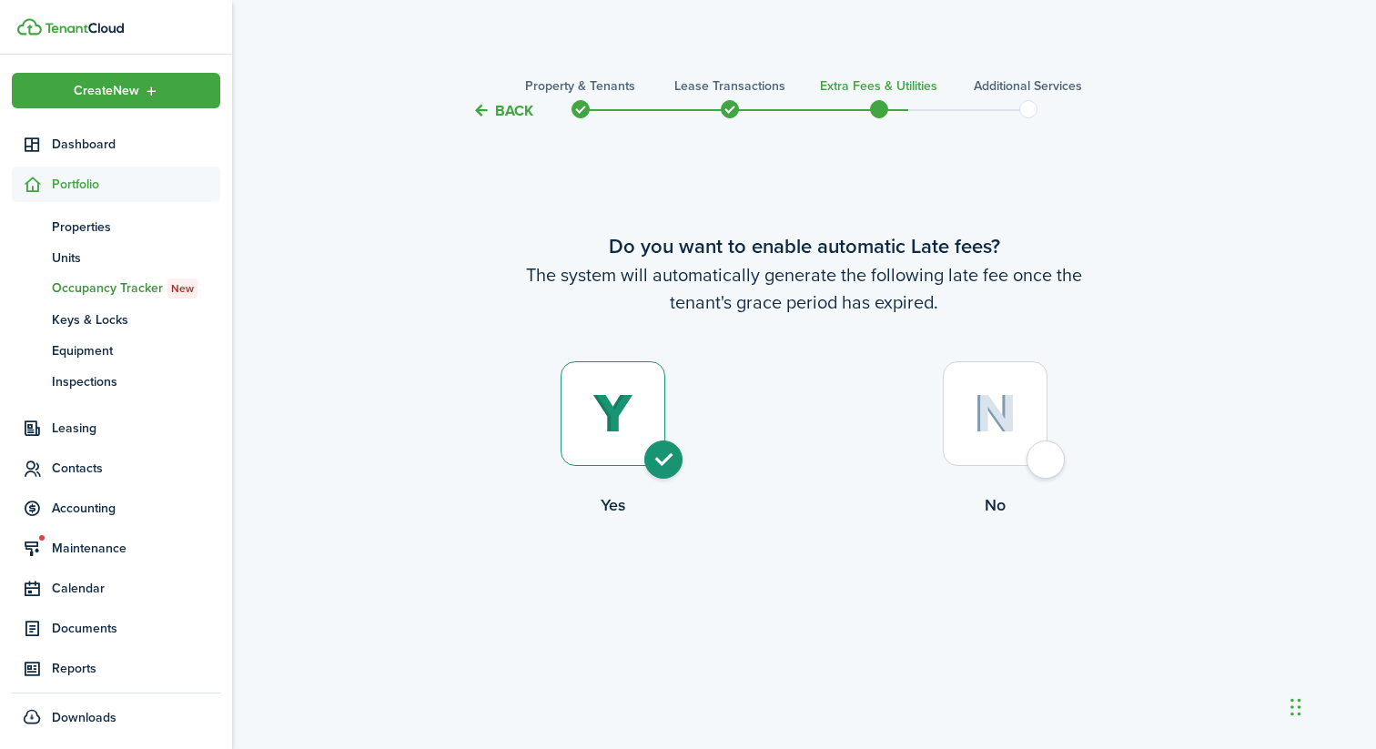
scroll to position [749, 0]
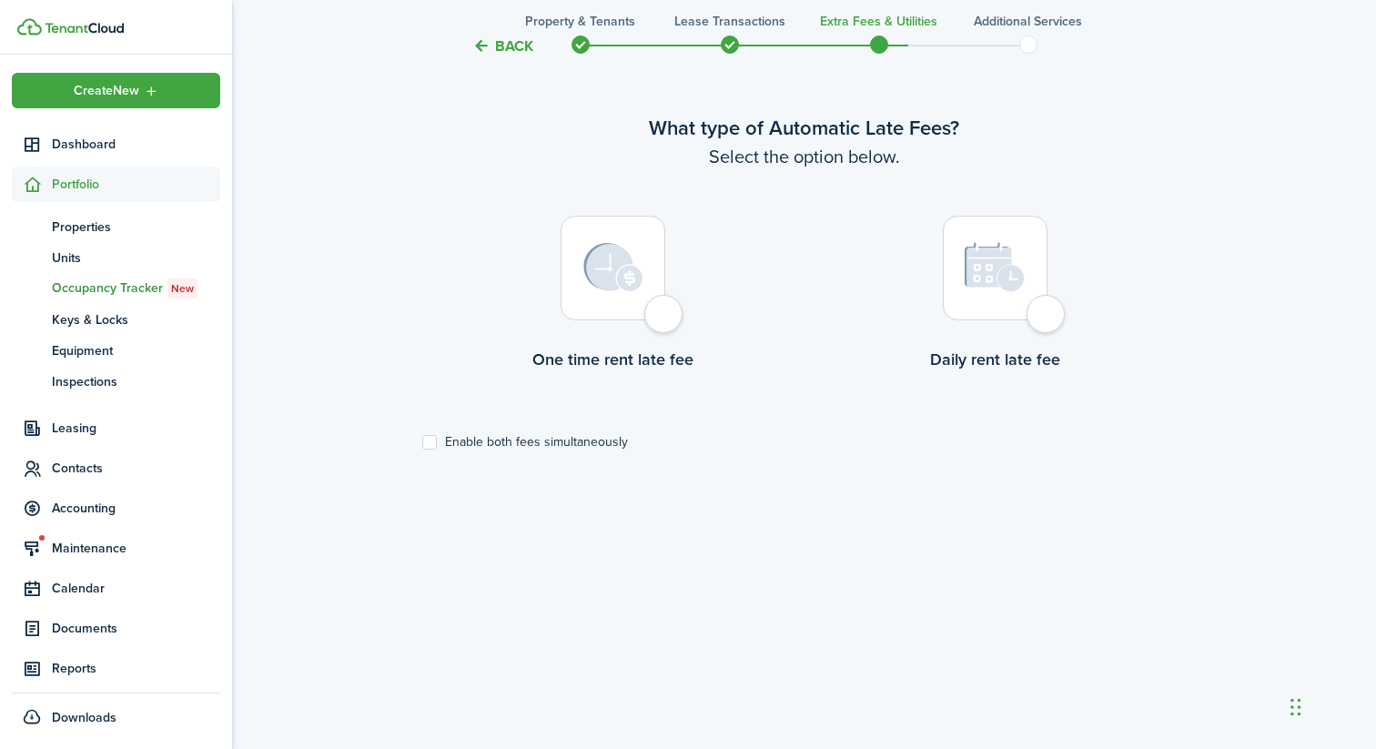
click at [653, 310] on div at bounding box center [613, 268] width 105 height 105
radio input "true"
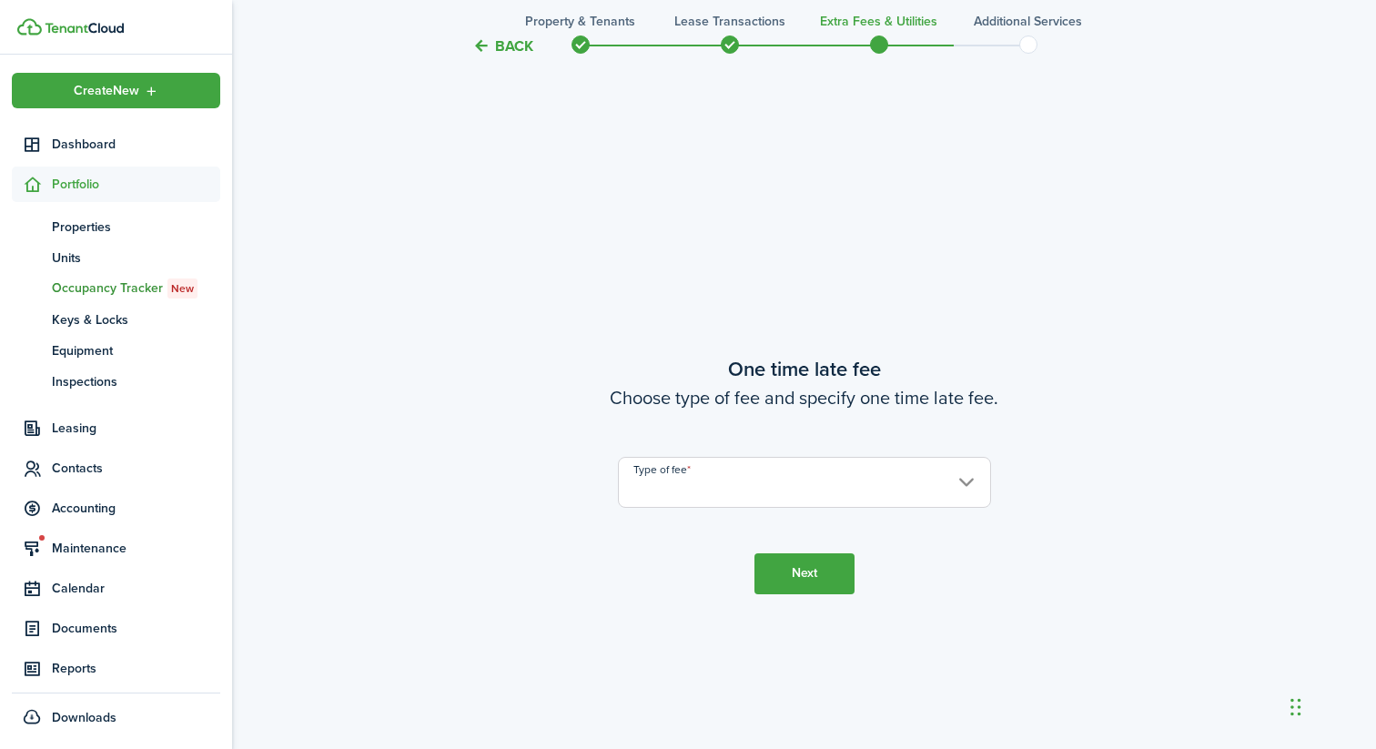
scroll to position [1376, 0]
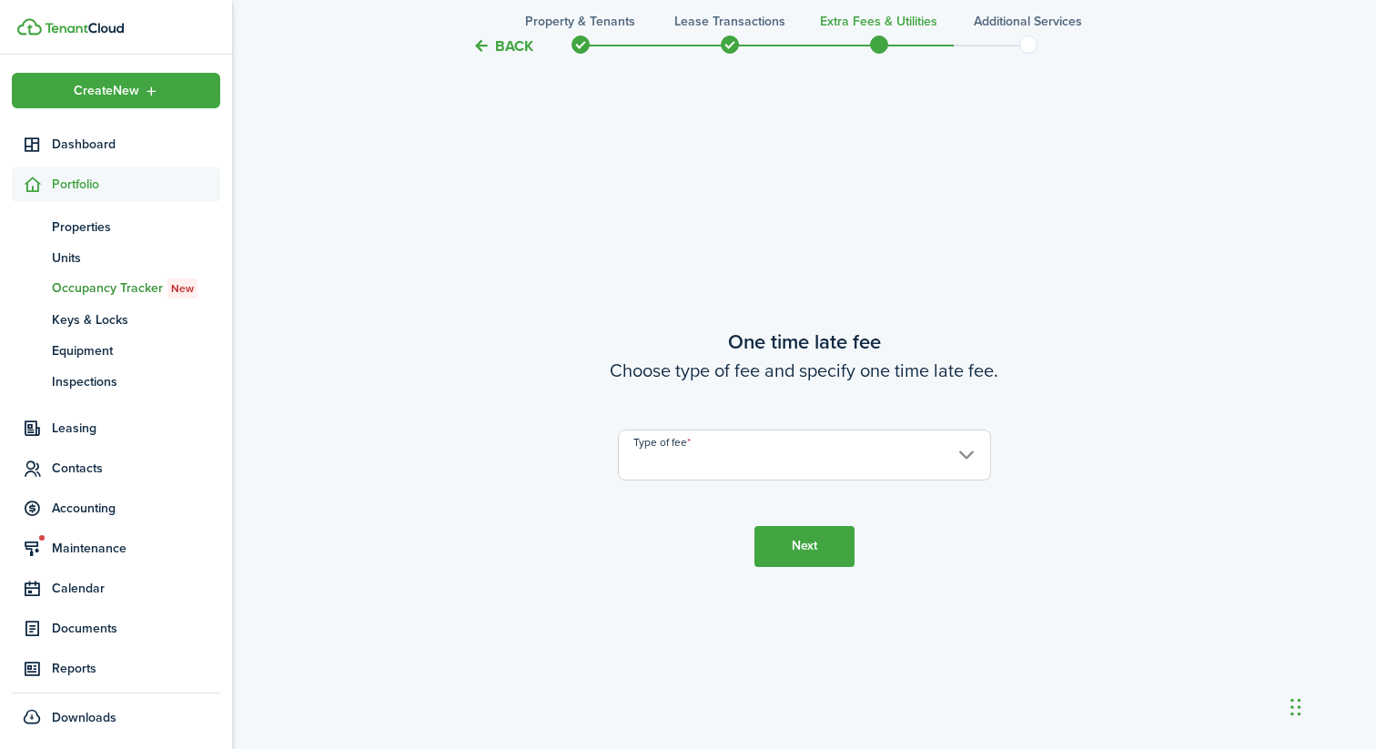
click at [765, 450] on input "Type of fee" at bounding box center [804, 455] width 373 height 51
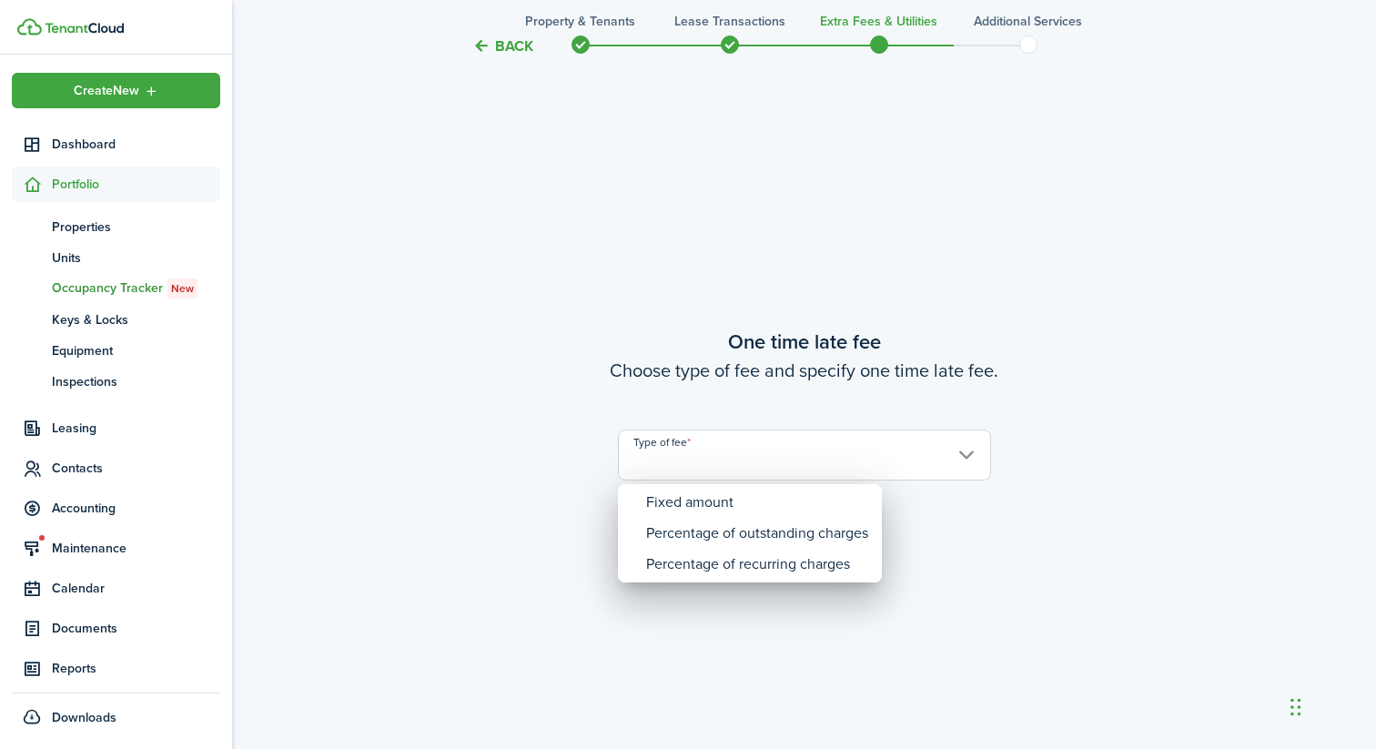
click at [565, 226] on div at bounding box center [687, 374] width 1667 height 1040
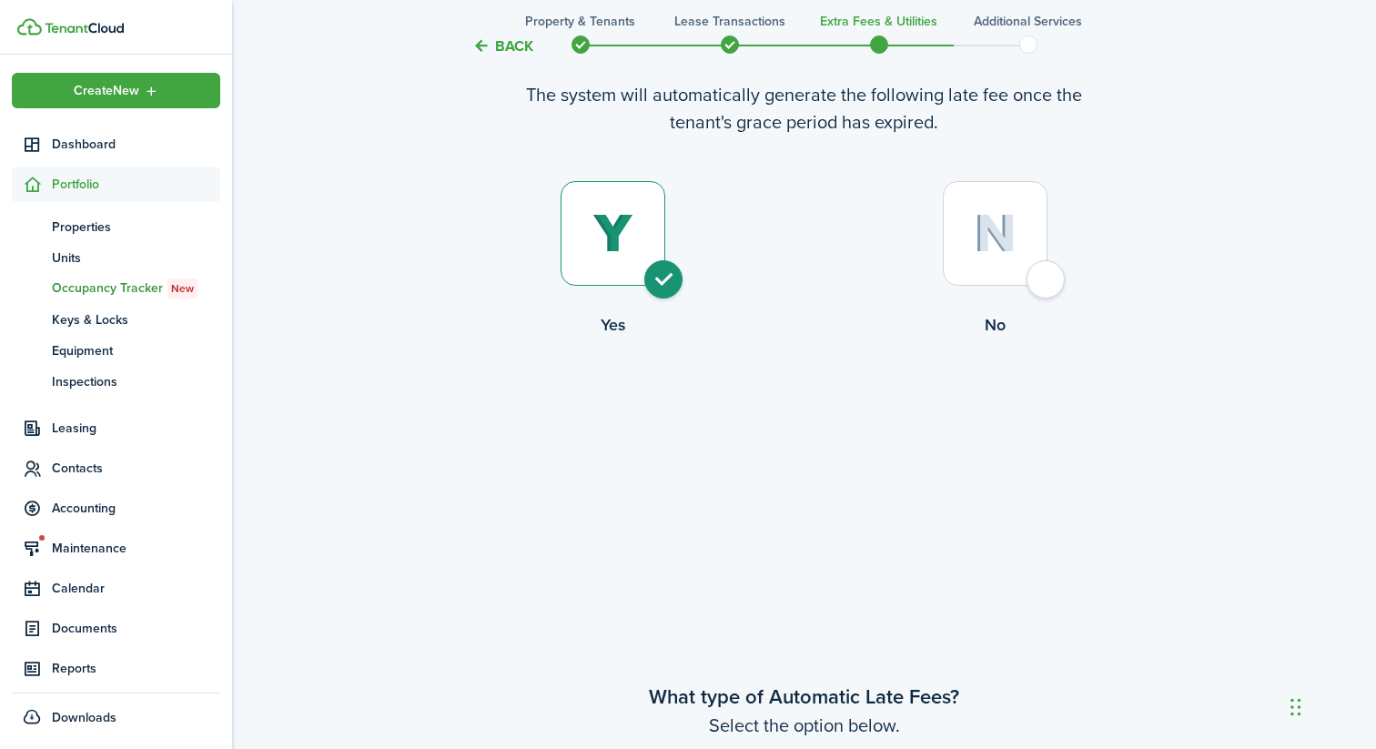
scroll to position [0, 0]
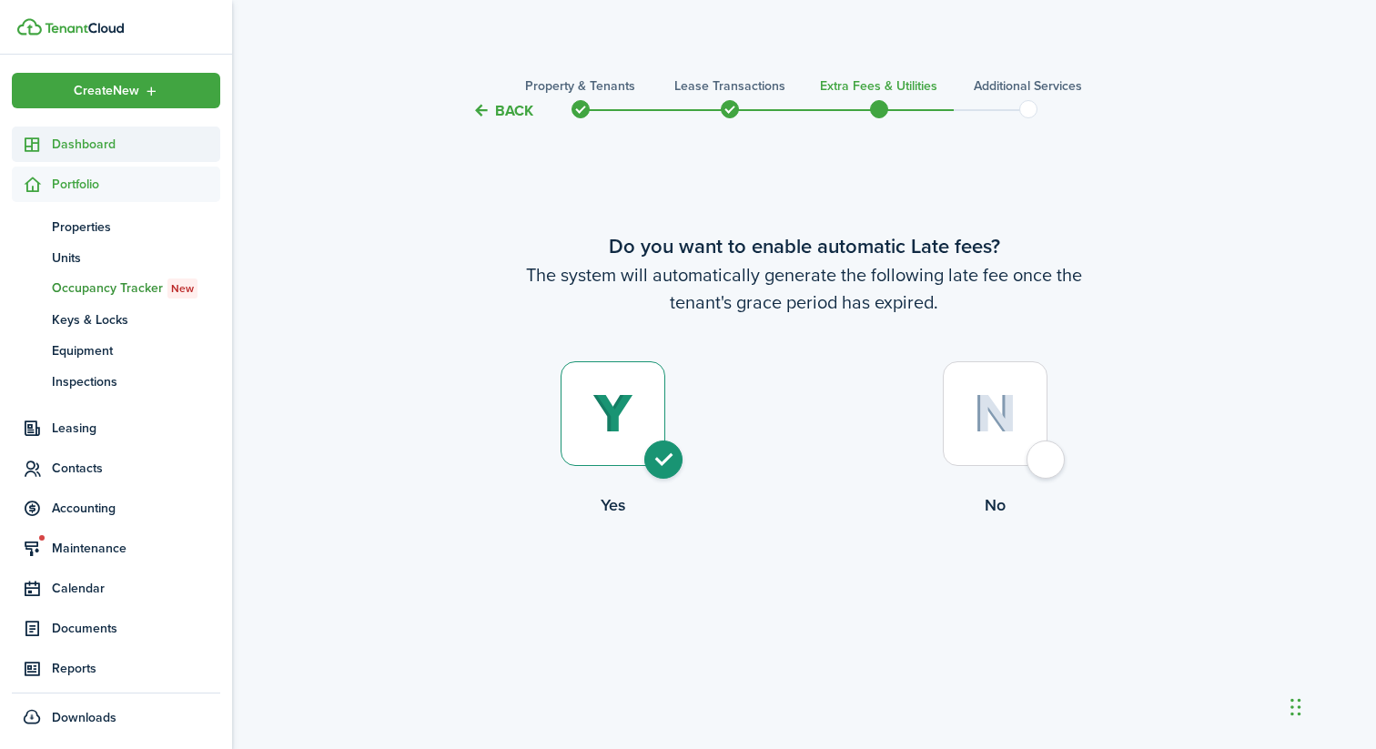
click at [175, 137] on span "Dashboard" at bounding box center [136, 144] width 168 height 19
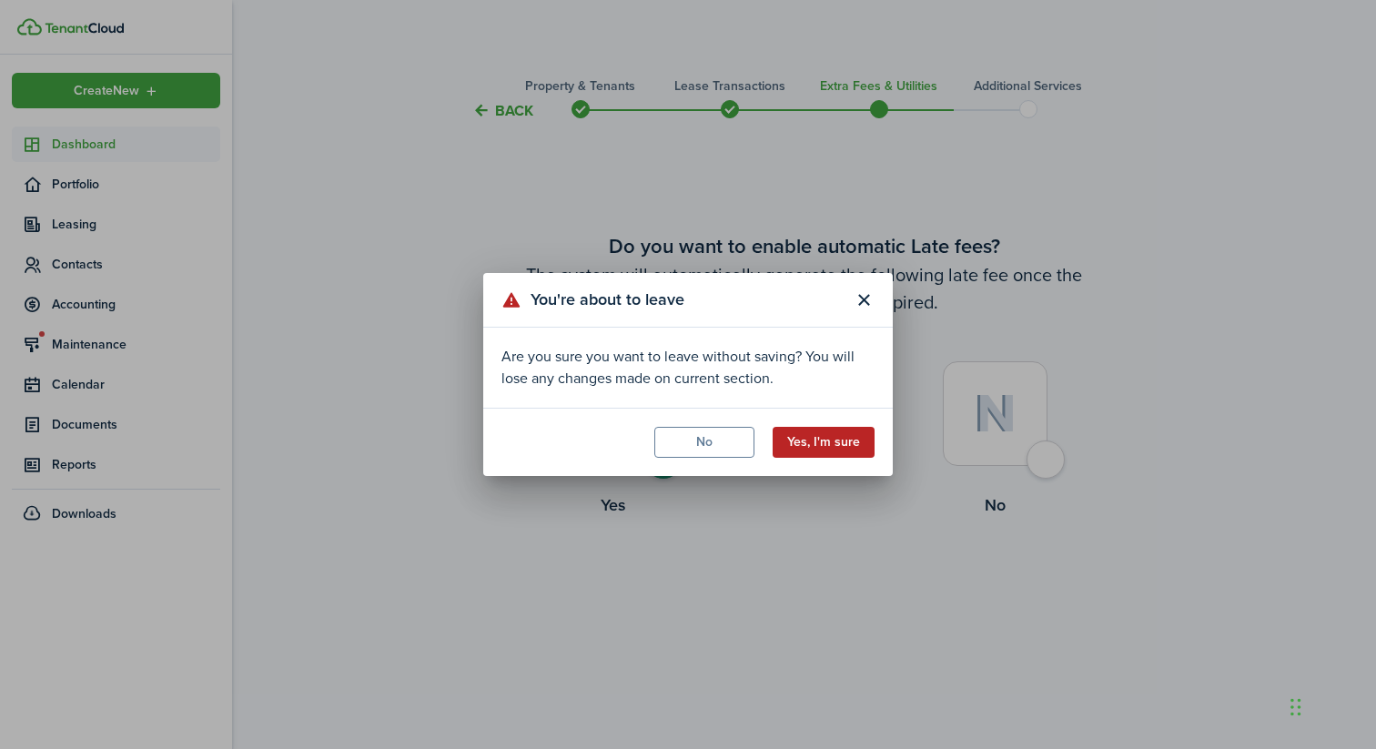
click at [866, 445] on button "Yes, I'm sure" at bounding box center [824, 442] width 102 height 31
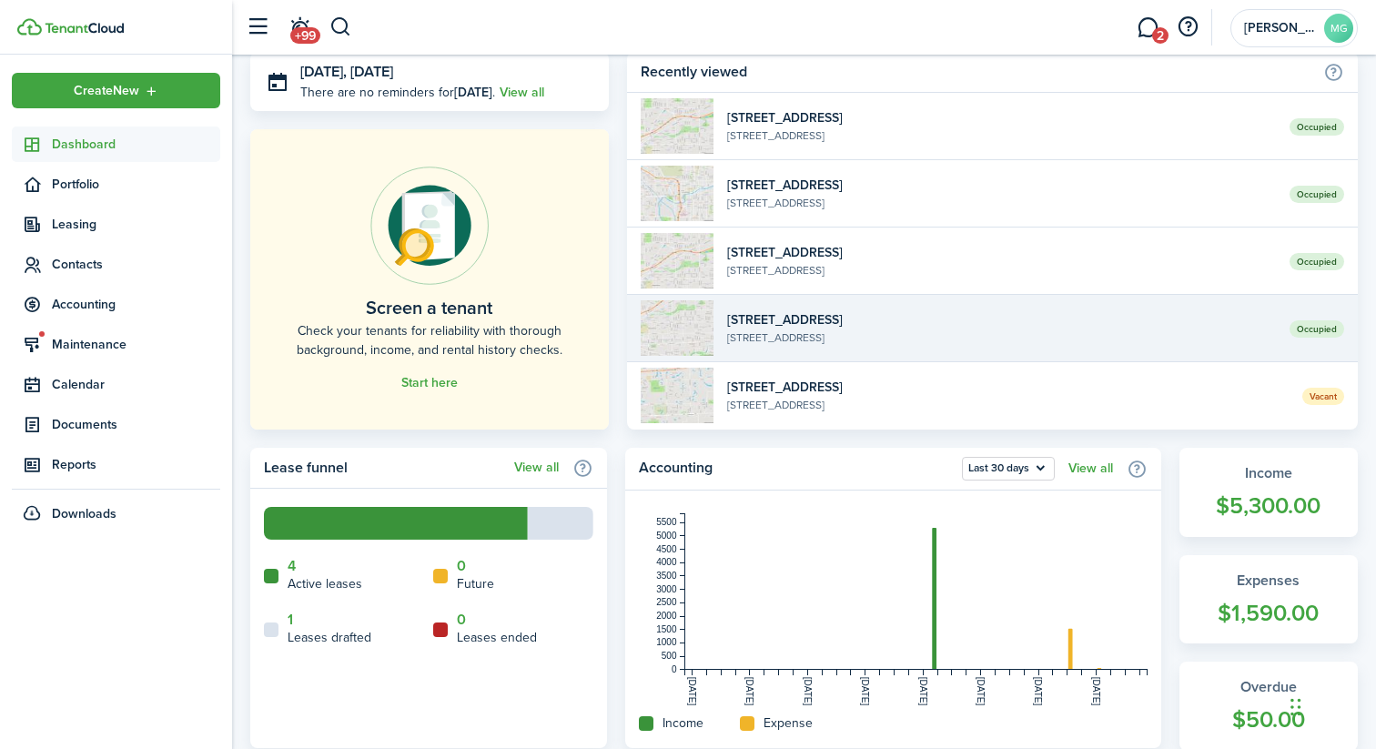
scroll to position [56, 0]
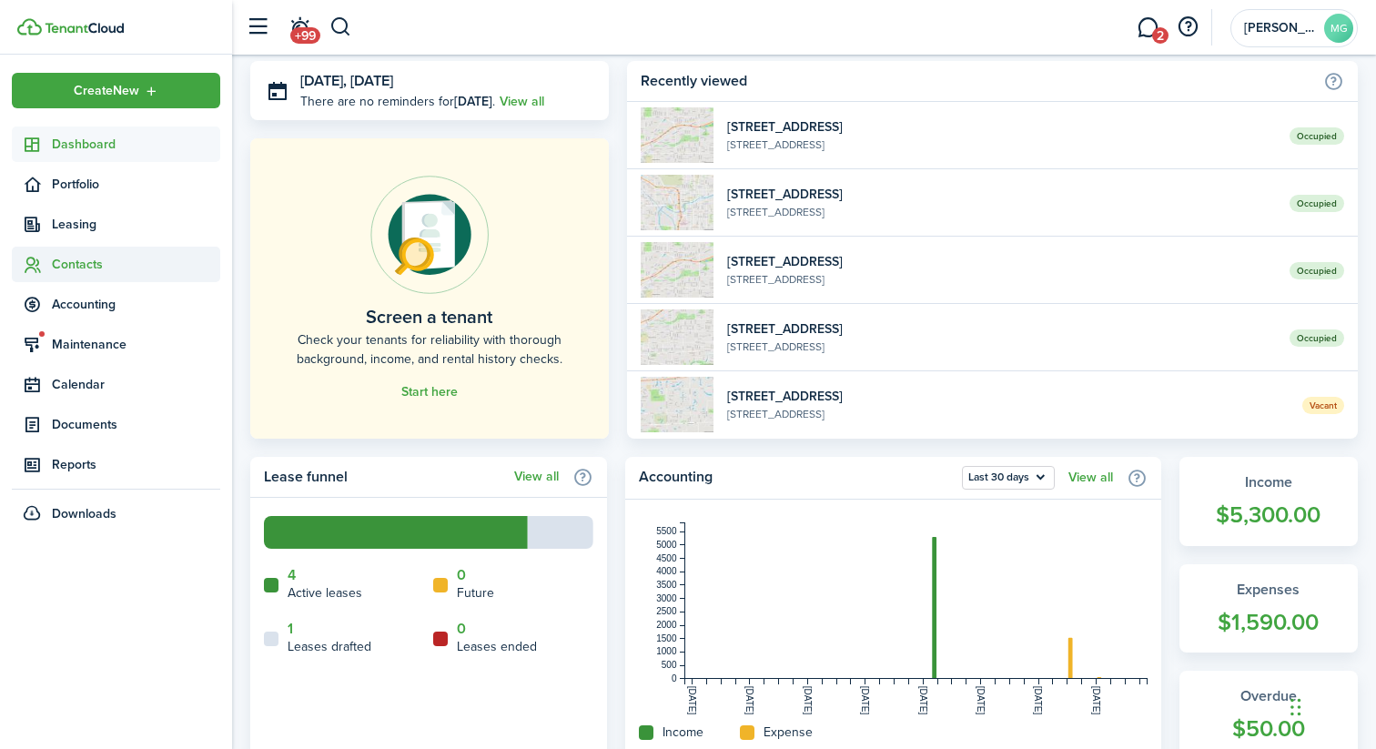
click at [119, 271] on span "Contacts" at bounding box center [136, 264] width 168 height 19
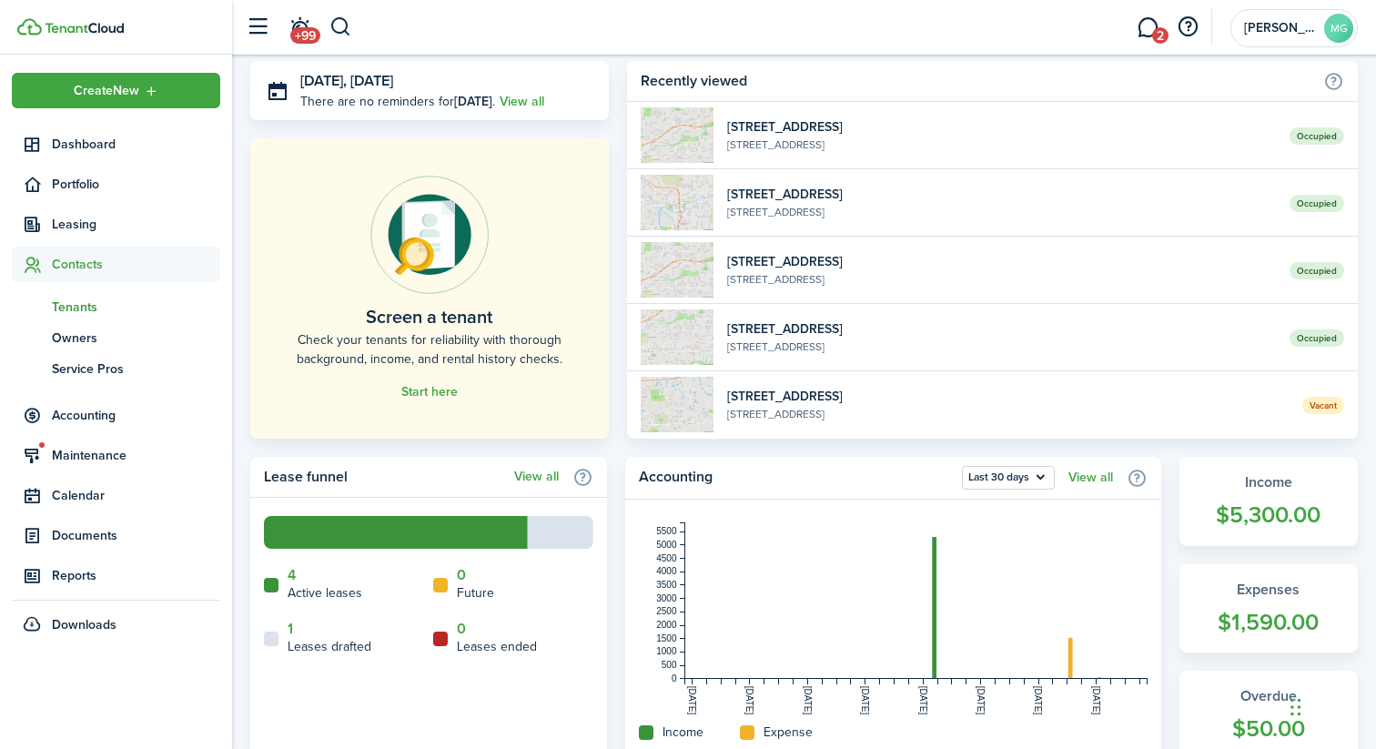
click at [98, 298] on span "Tenants" at bounding box center [136, 307] width 168 height 19
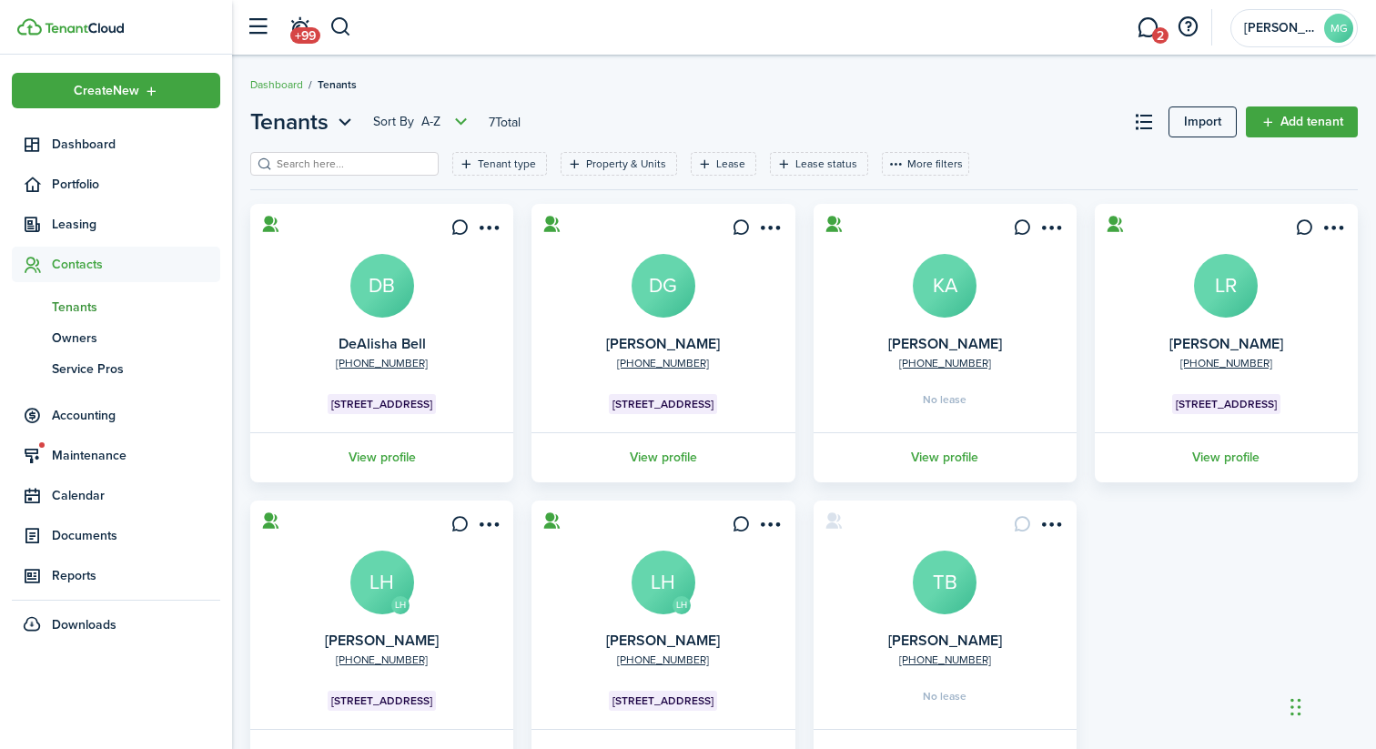
scroll to position [80, 0]
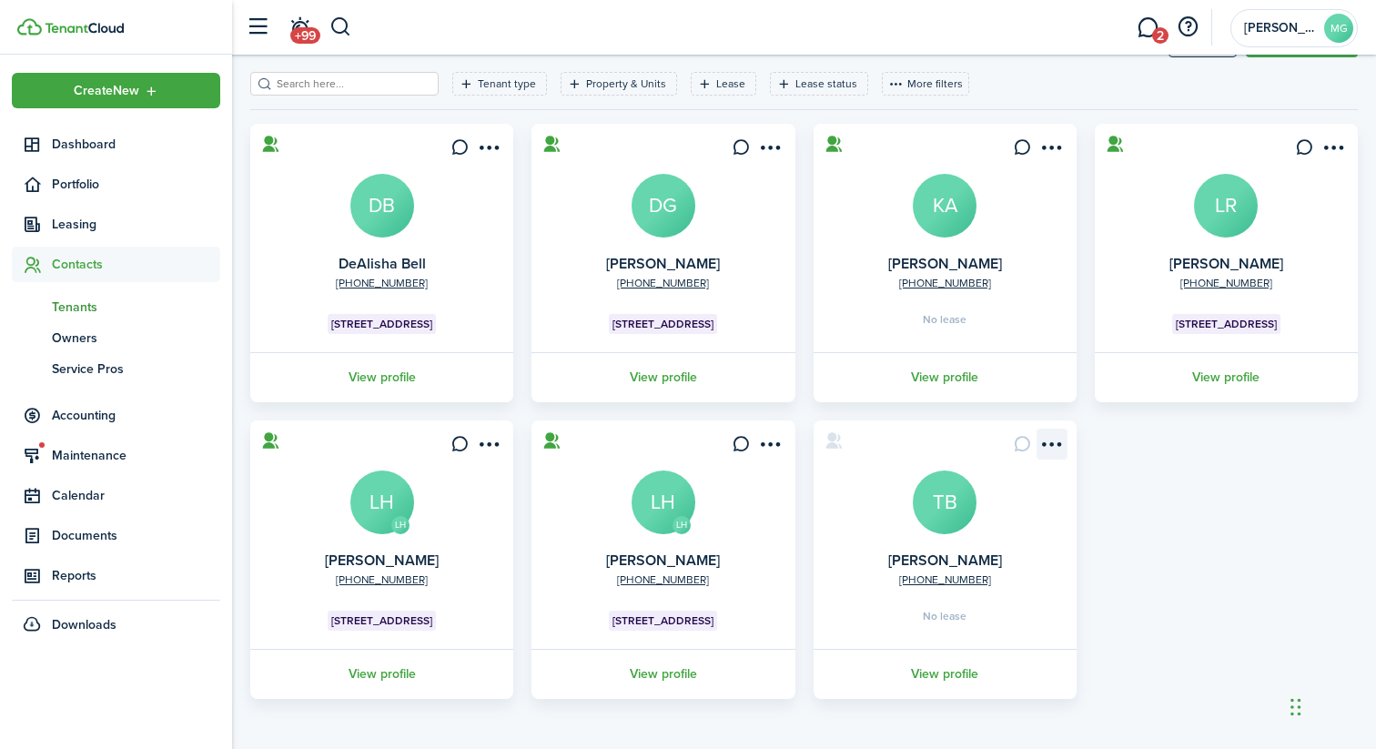
click at [1061, 444] on menu-btn-icon "Open menu" at bounding box center [1052, 444] width 31 height 31
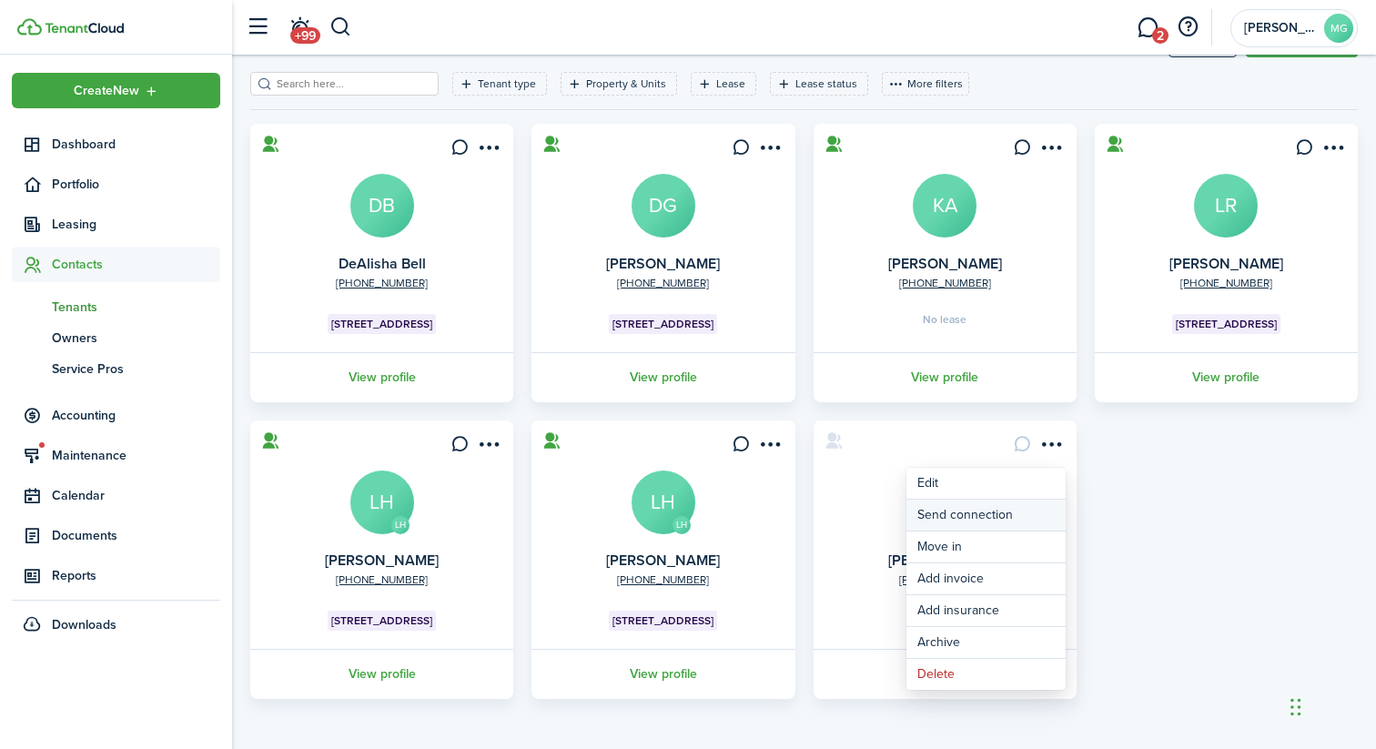
click at [991, 515] on button "Send connection" at bounding box center [985, 515] width 159 height 31
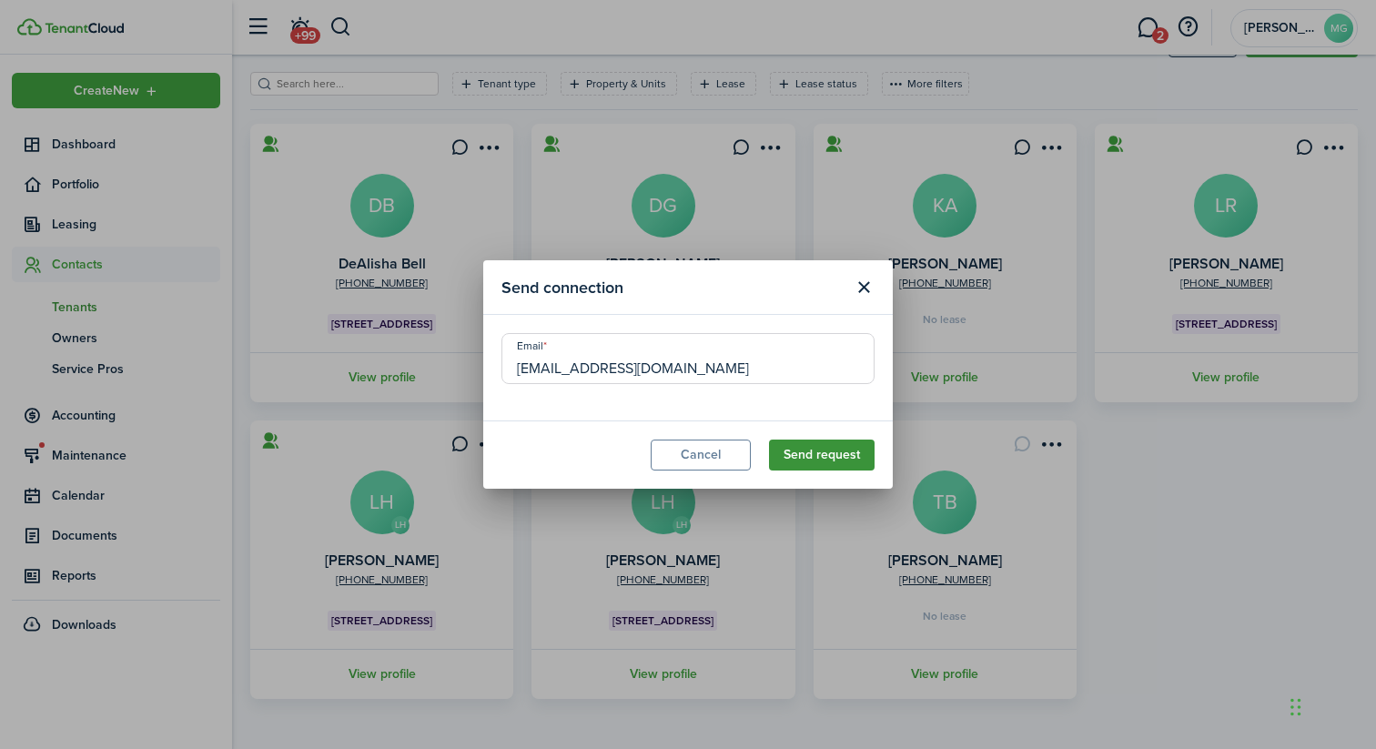
click at [797, 446] on button "Send request" at bounding box center [822, 455] width 106 height 31
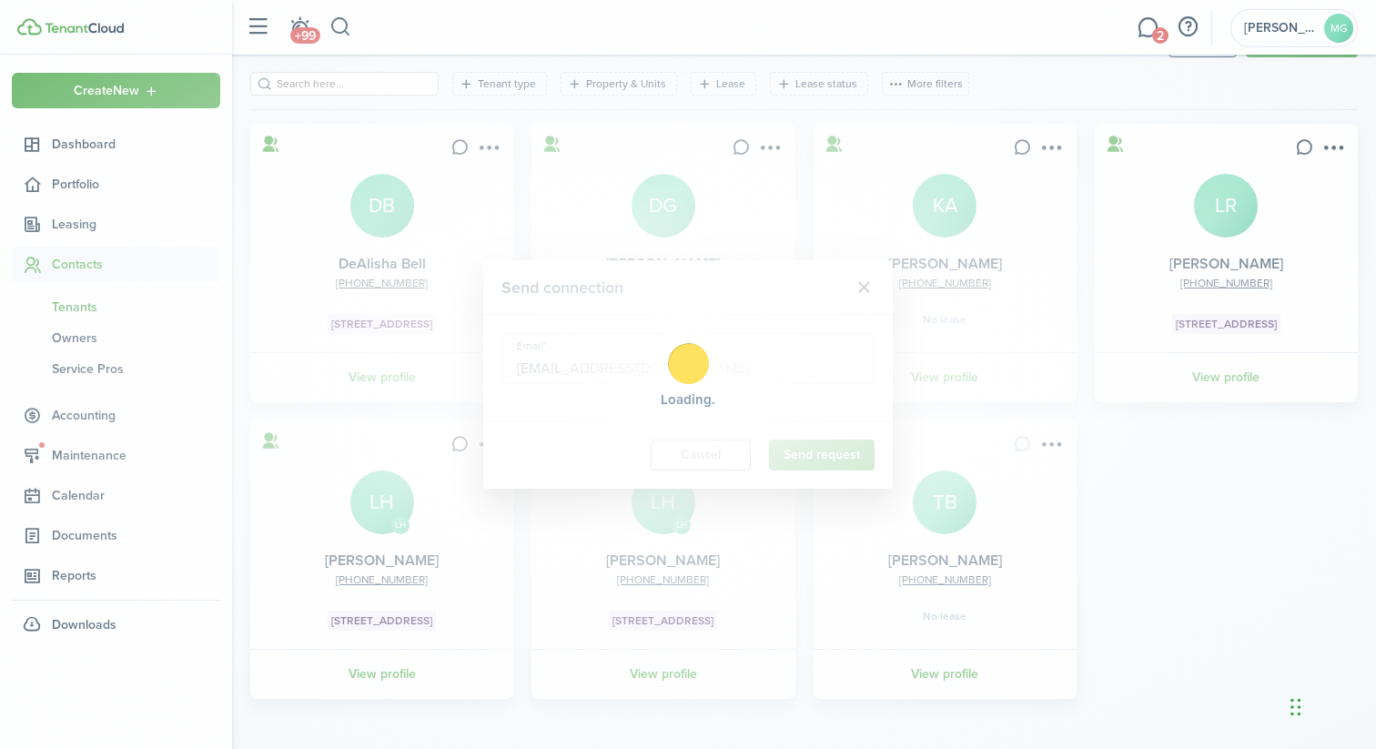
scroll to position [0, 0]
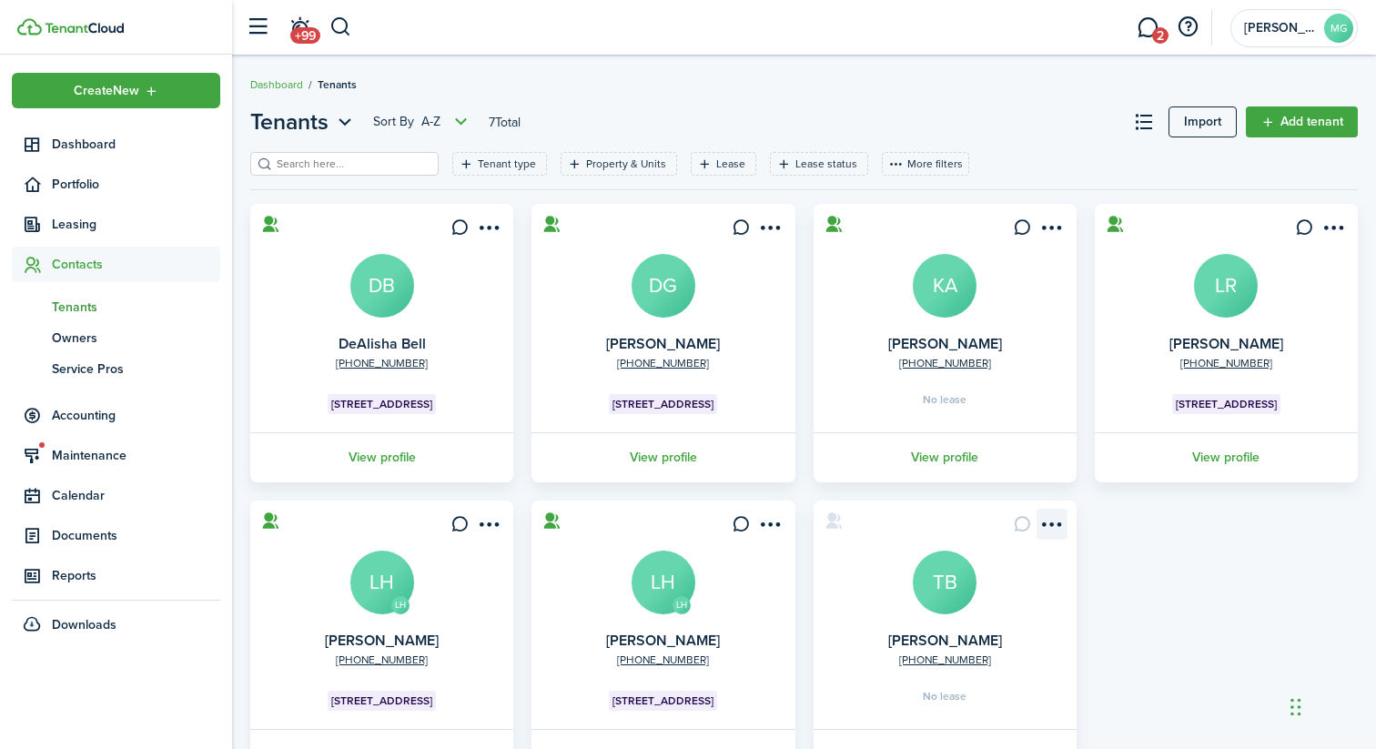
click at [1051, 521] on menu-btn-icon "Open menu" at bounding box center [1052, 524] width 31 height 31
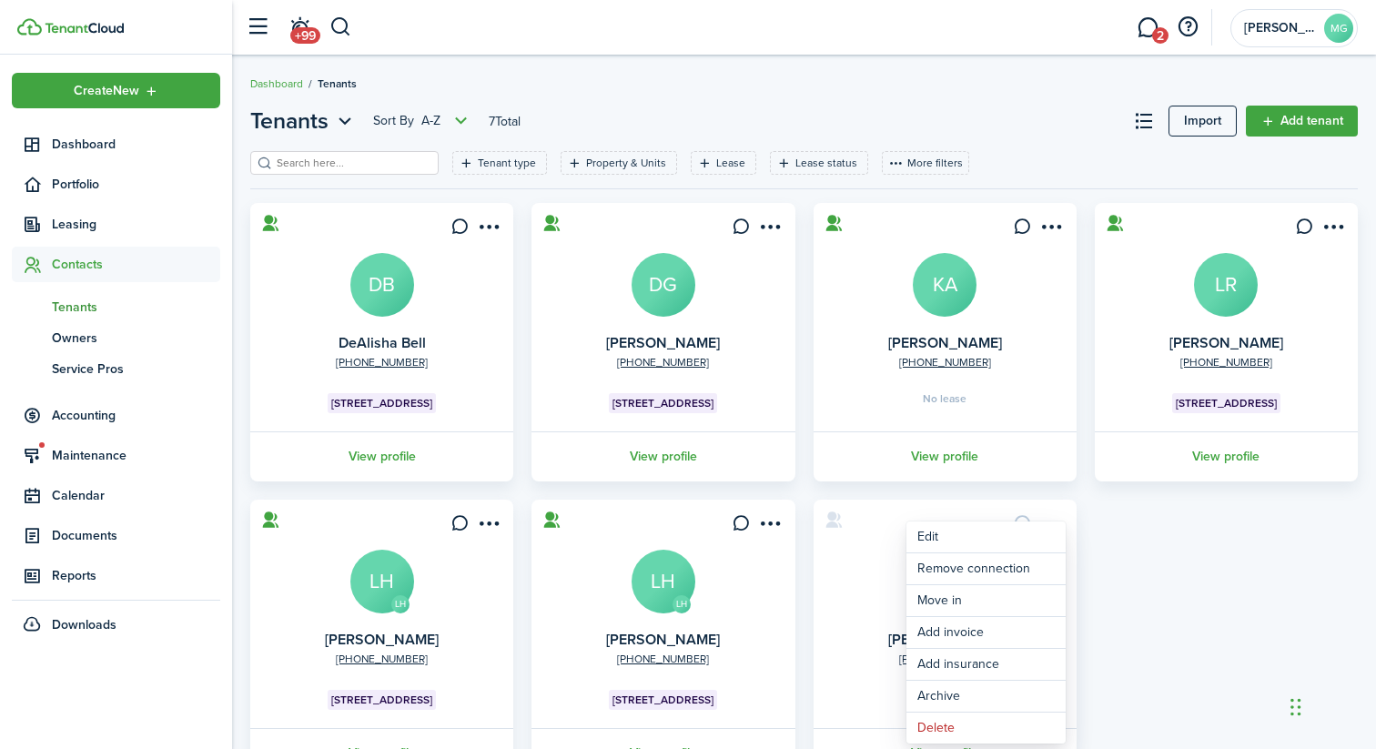
scroll to position [2, 0]
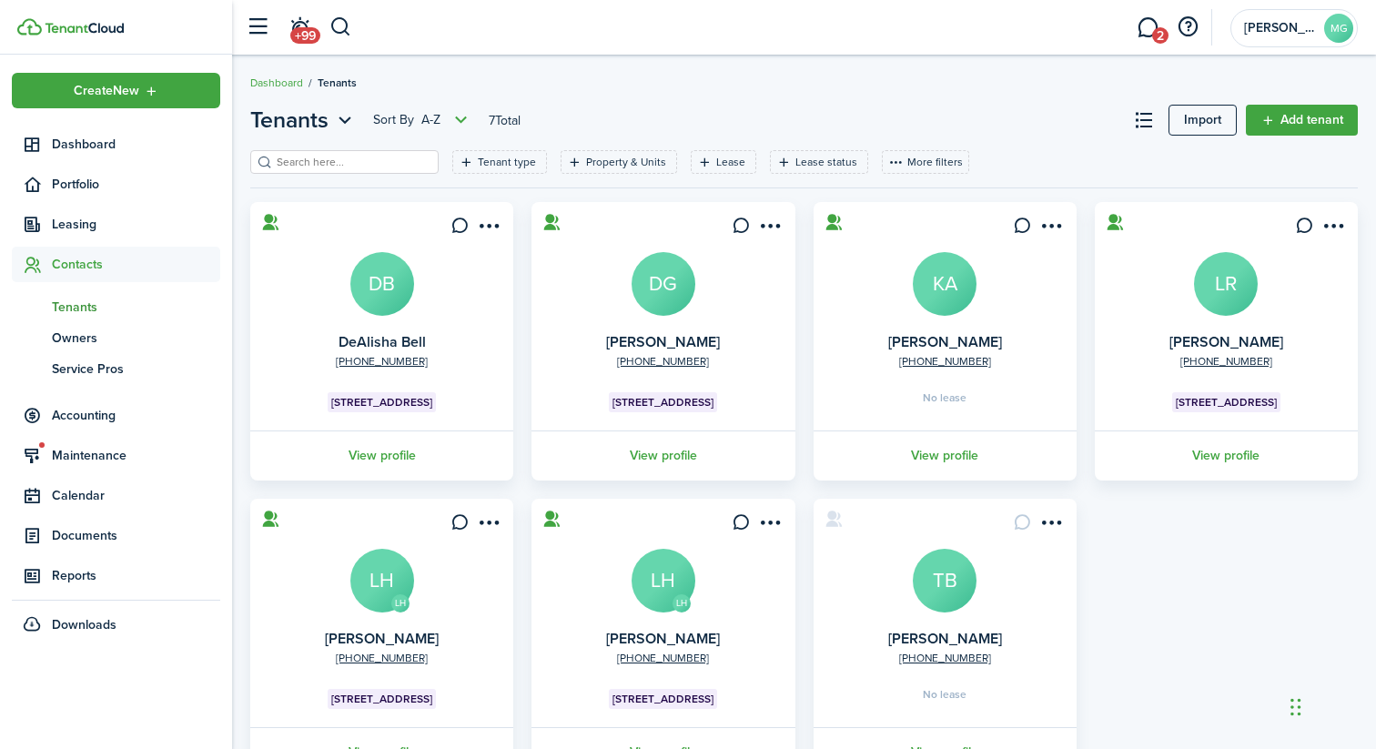
click at [1017, 485] on div "[PHONE_NUMBER] DeAlisha [PERSON_NAME] [STREET_ADDRESS] View profile [PHONE_NUMB…" at bounding box center [804, 489] width 1126 height 575
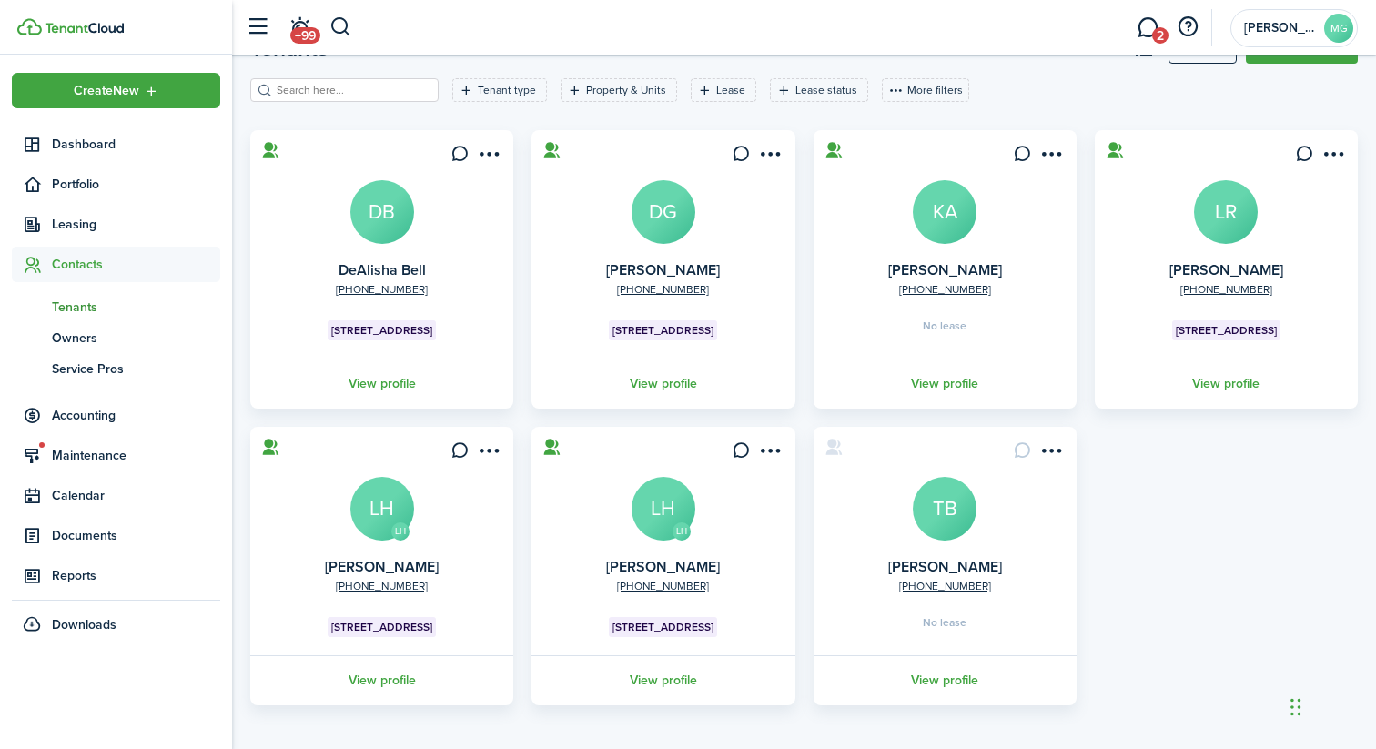
scroll to position [80, 0]
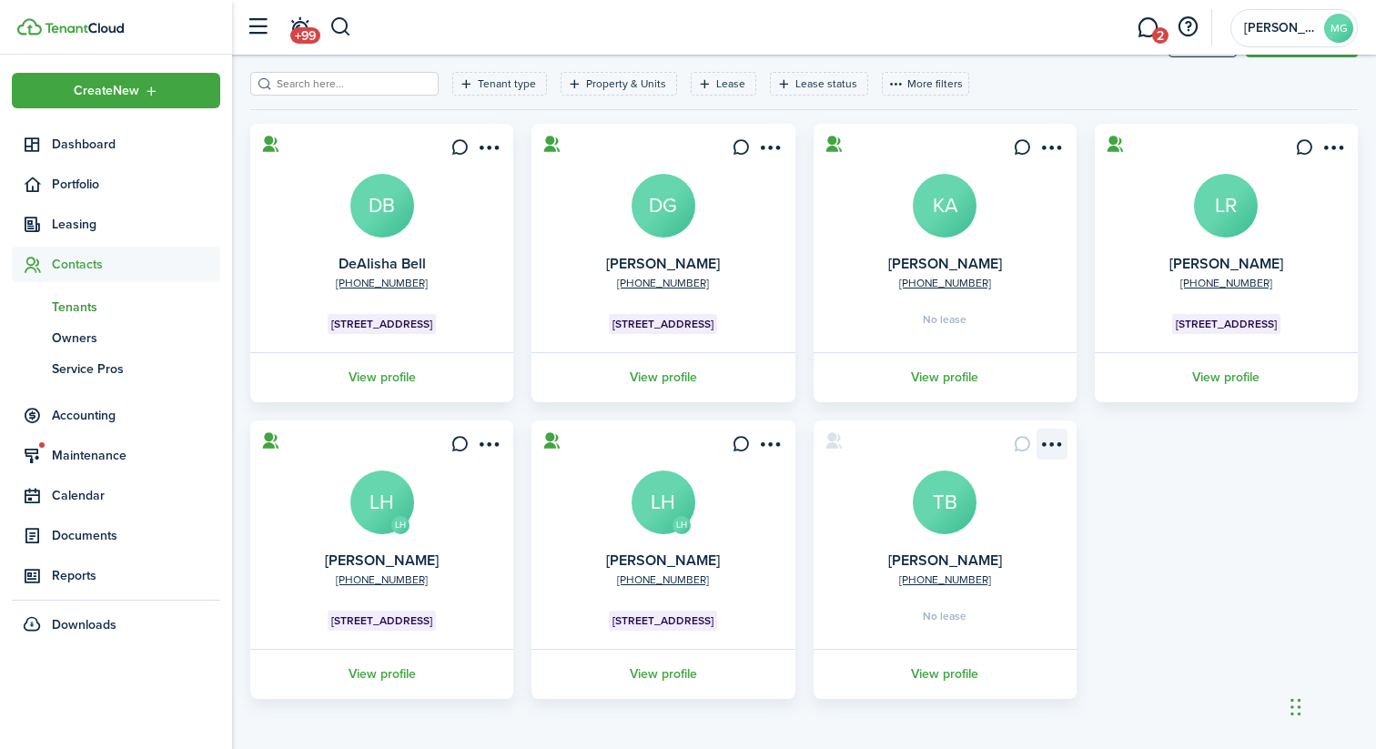
click at [1053, 438] on menu-btn-icon "Open menu" at bounding box center [1052, 444] width 31 height 31
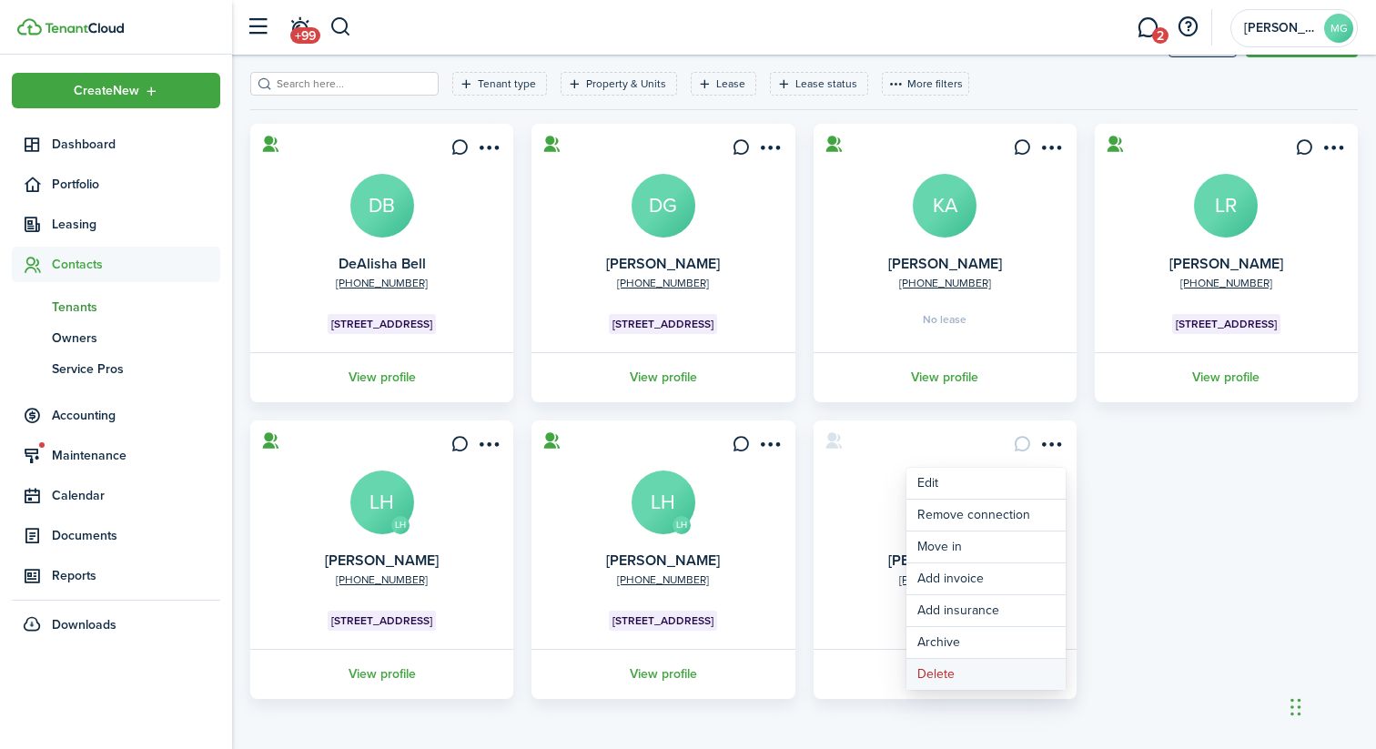
click at [986, 673] on button "Delete" at bounding box center [985, 674] width 159 height 31
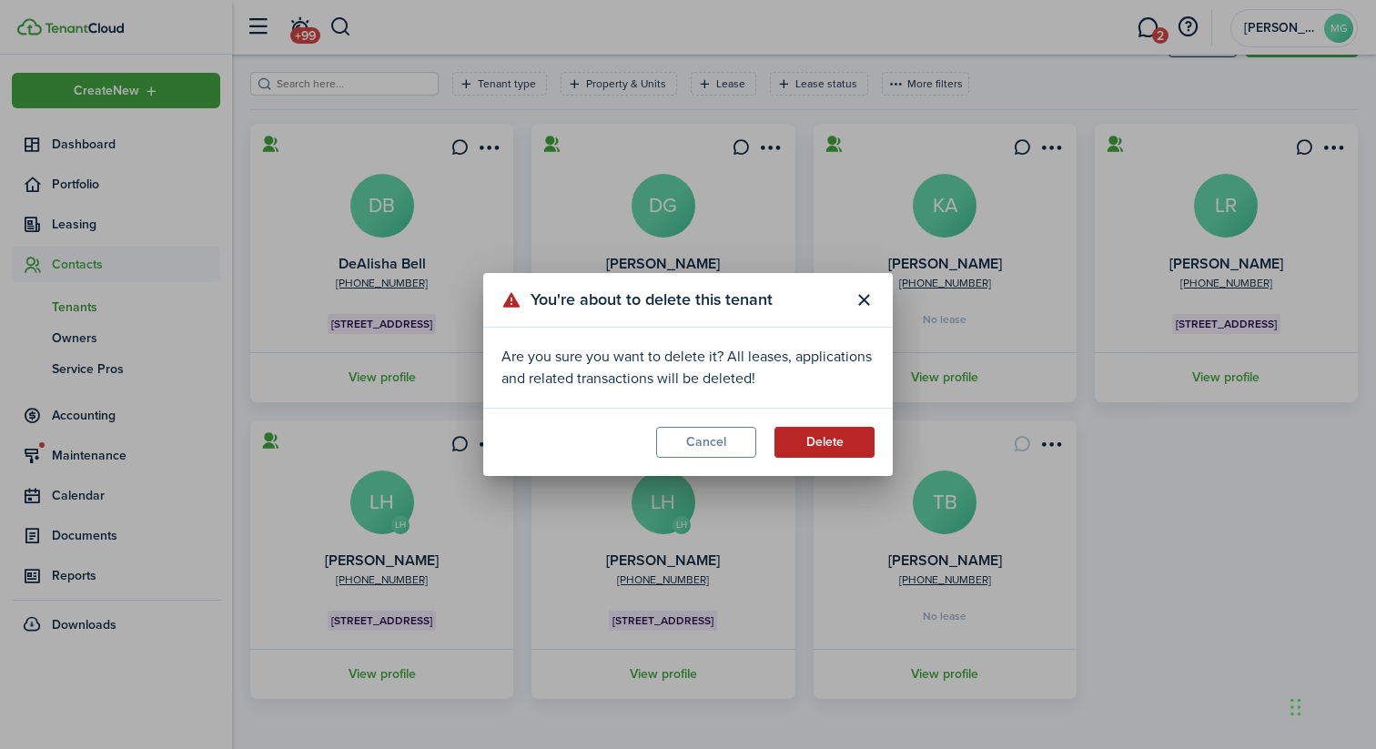
click at [831, 440] on button "Delete" at bounding box center [824, 442] width 100 height 31
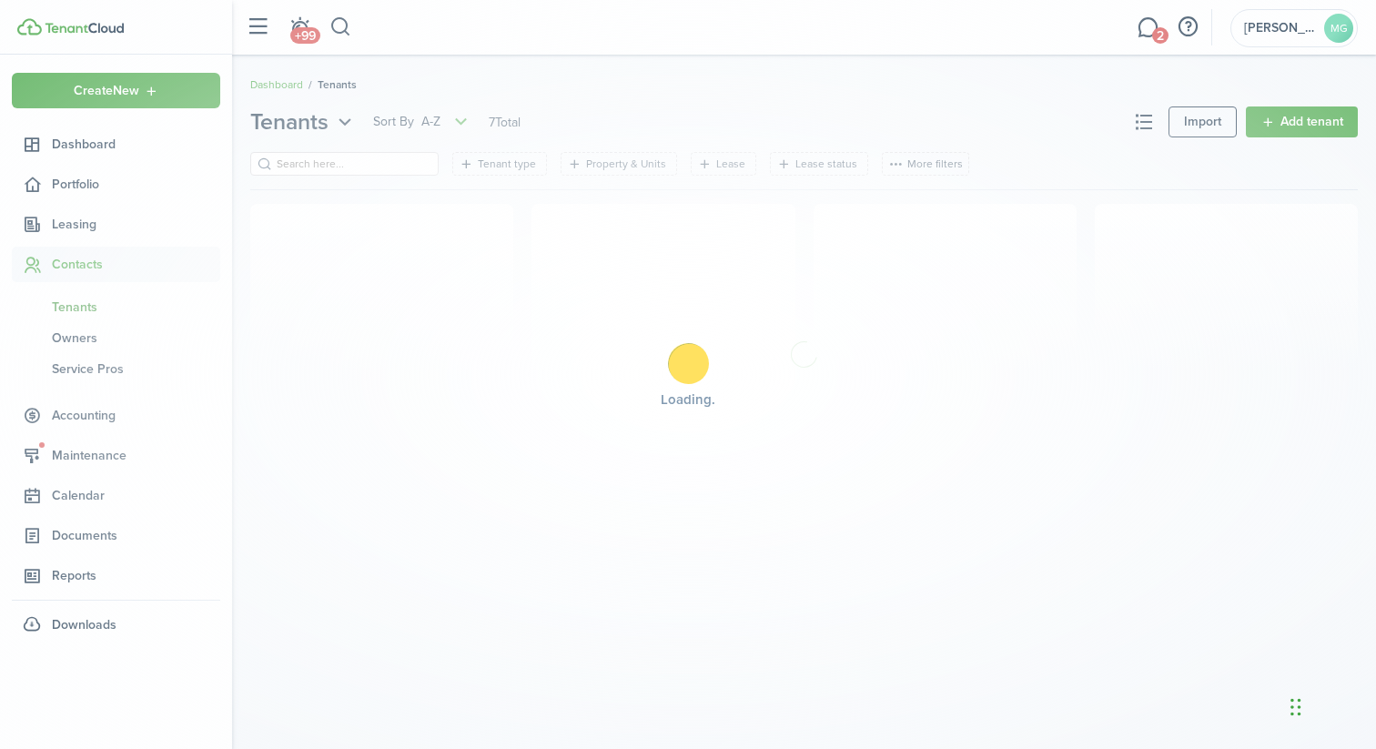
scroll to position [0, 0]
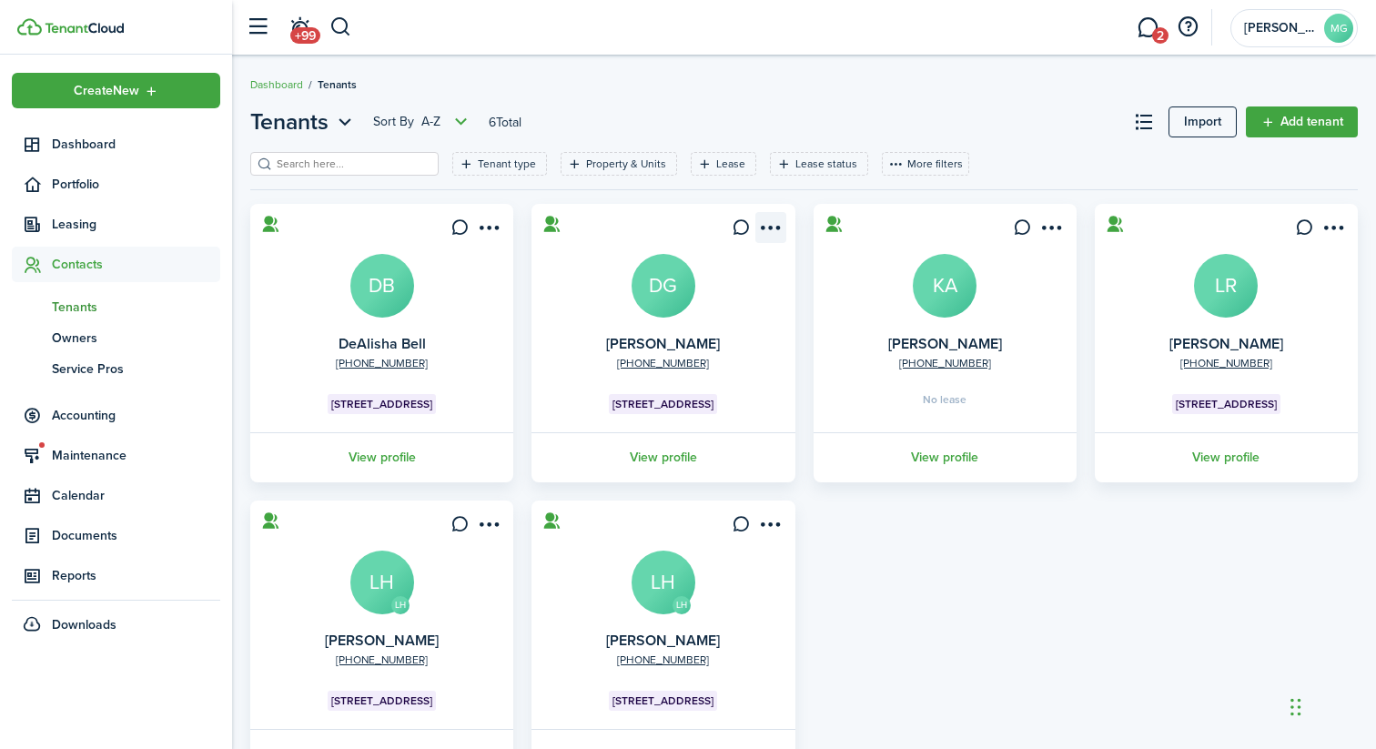
click at [775, 226] on menu-btn-icon "Open menu" at bounding box center [770, 227] width 31 height 31
click at [941, 170] on div "Tenant type Property & Units Lease Lease status More filters Save filters Clear…" at bounding box center [804, 170] width 1108 height 37
click at [76, 334] on span "Owners" at bounding box center [136, 338] width 168 height 19
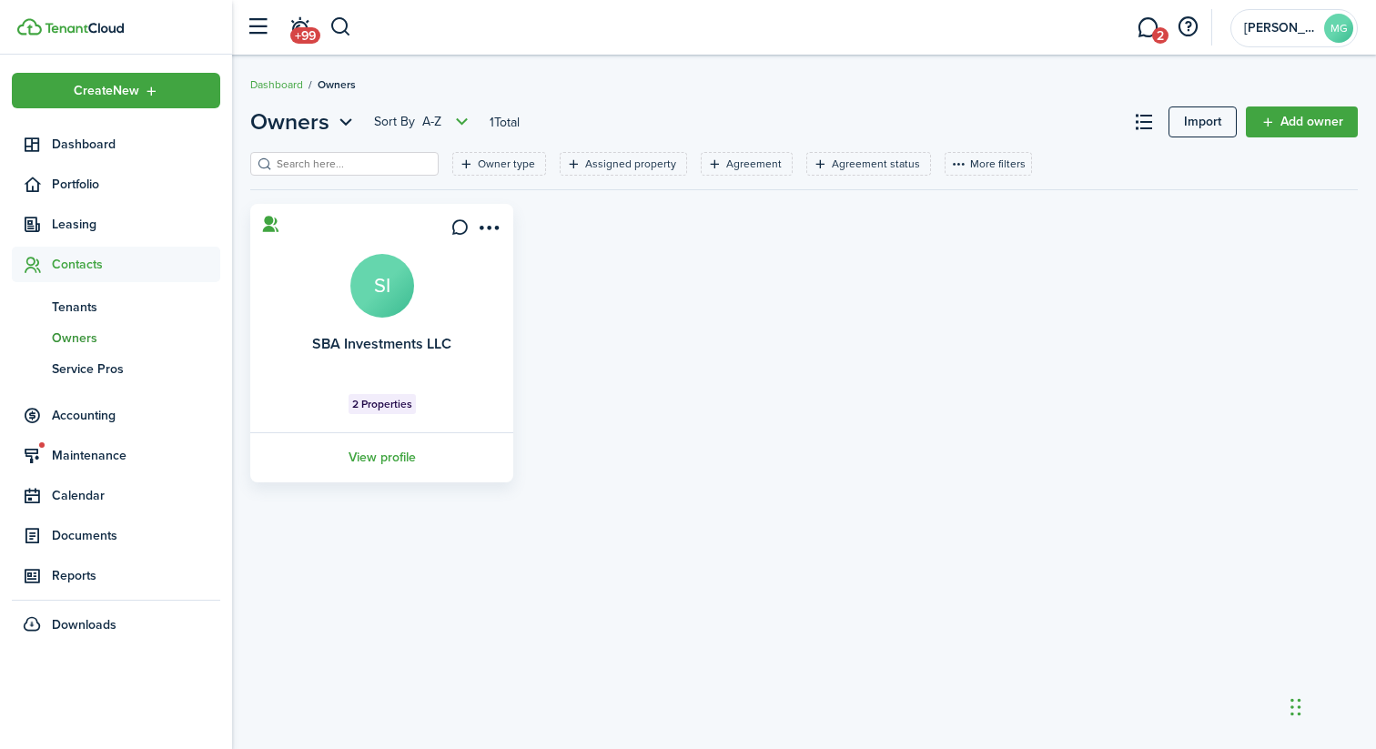
click at [400, 322] on card "SBA Investments LLC SI 2 Properties View profile" at bounding box center [381, 343] width 263 height 278
click at [399, 277] on avatar-text "SI" at bounding box center [382, 286] width 64 height 64
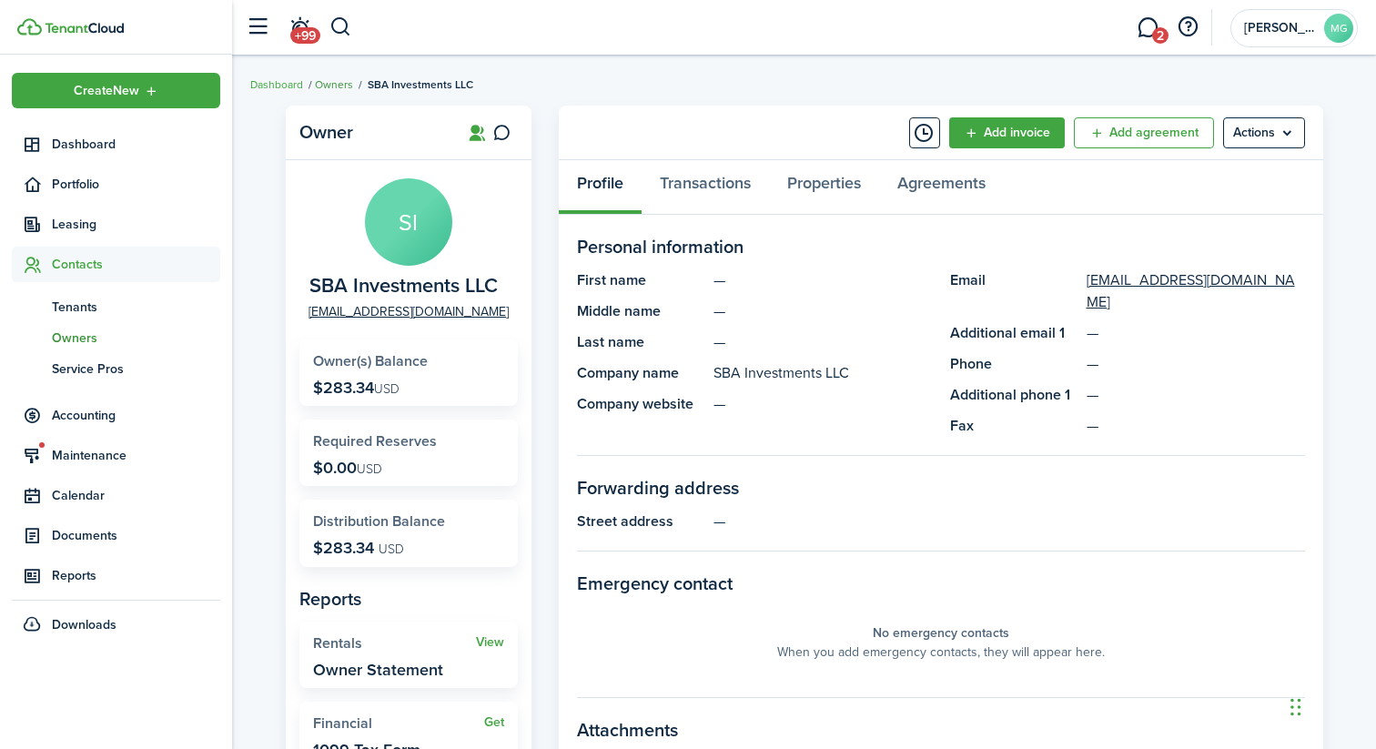
click at [330, 84] on link "Owners" at bounding box center [334, 84] width 38 height 16
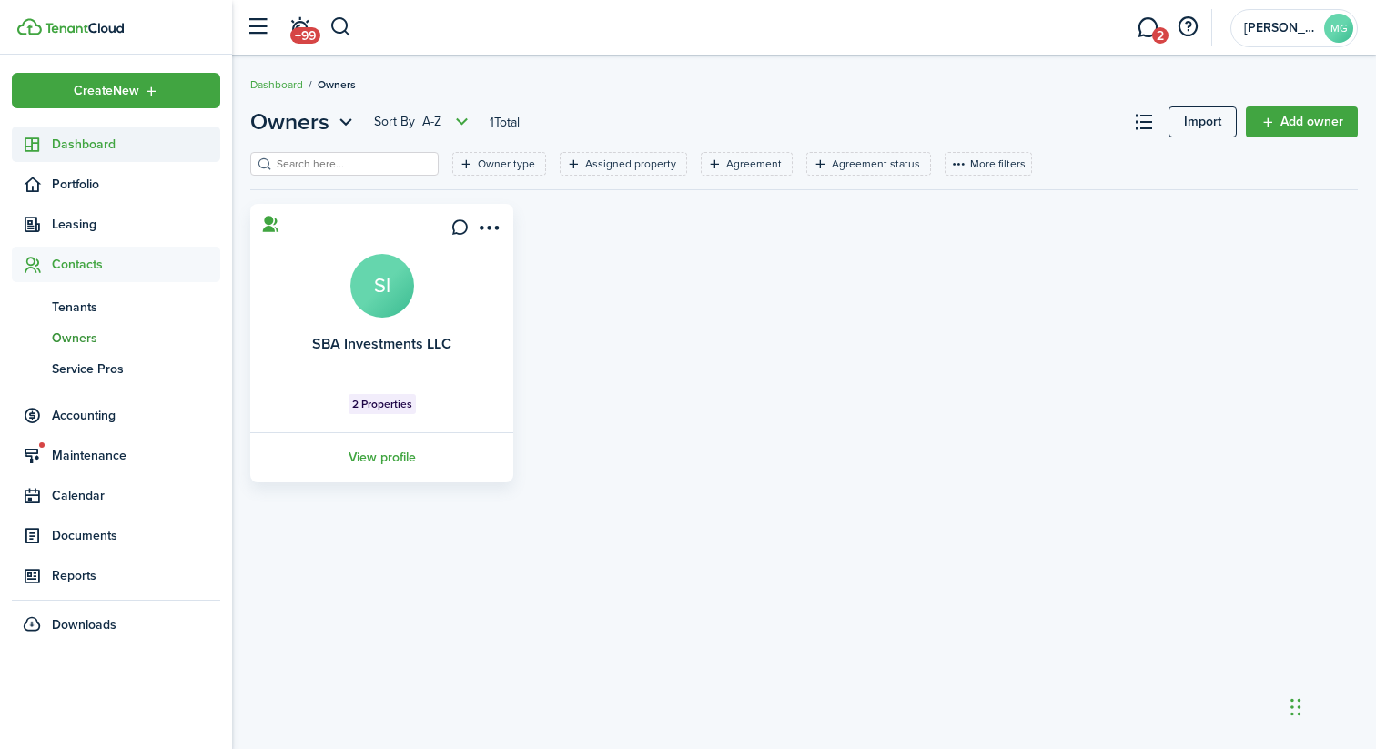
click at [127, 148] on span "Dashboard" at bounding box center [136, 144] width 168 height 19
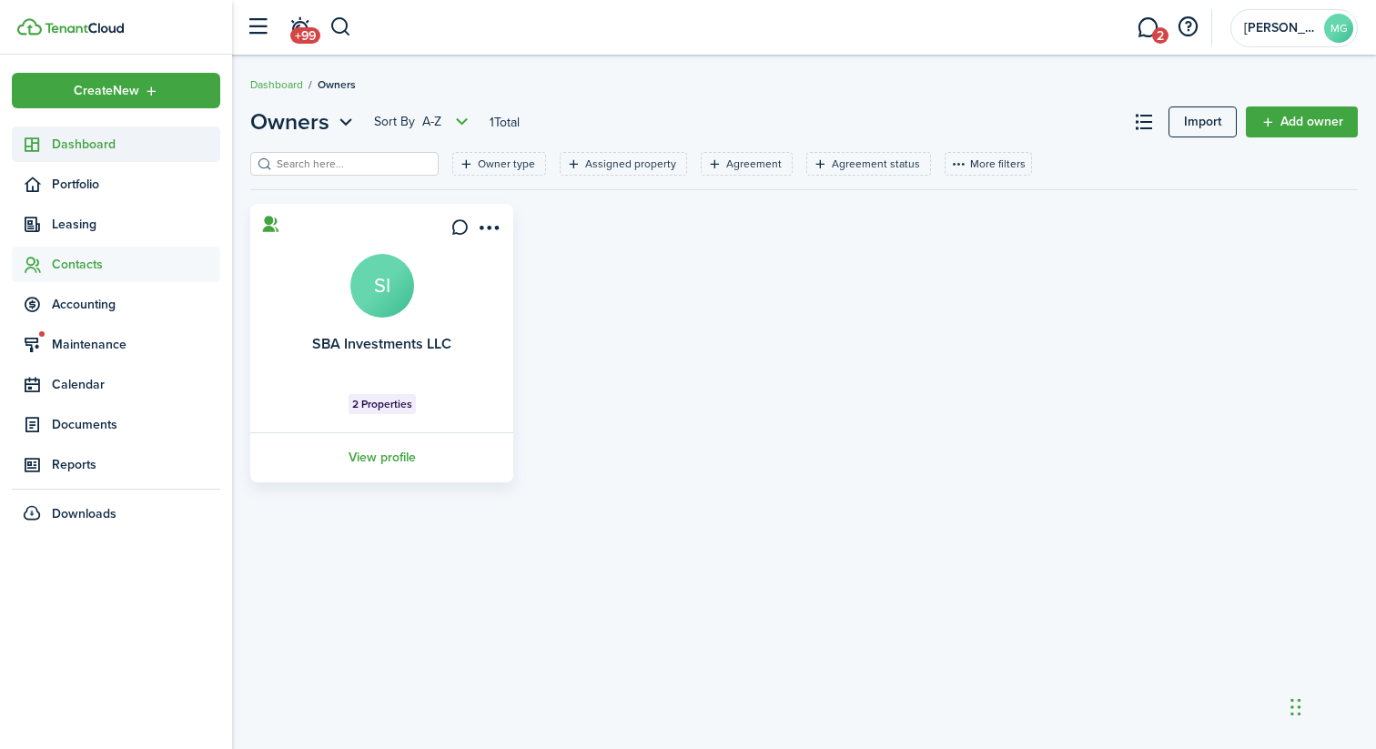
click at [127, 148] on span "Dashboard" at bounding box center [136, 144] width 168 height 19
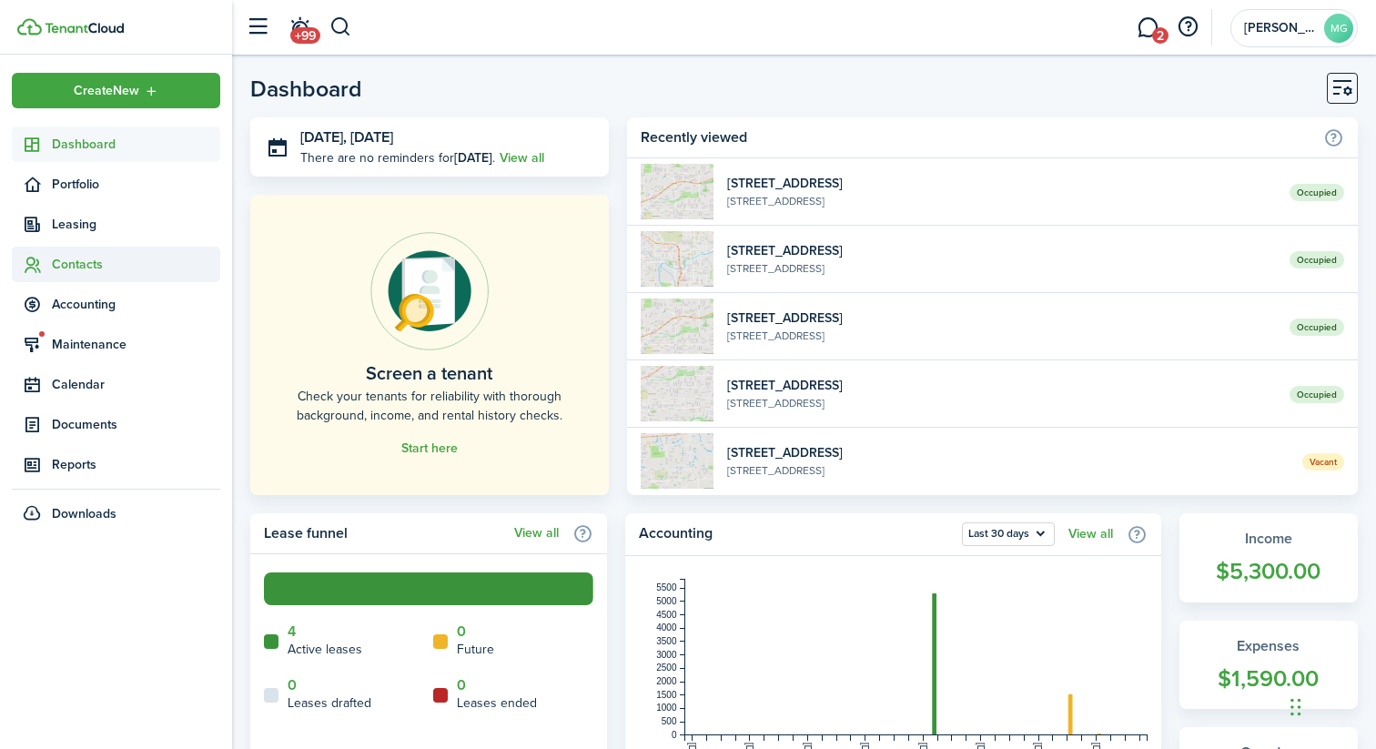
click at [106, 248] on span "Contacts" at bounding box center [116, 264] width 208 height 35
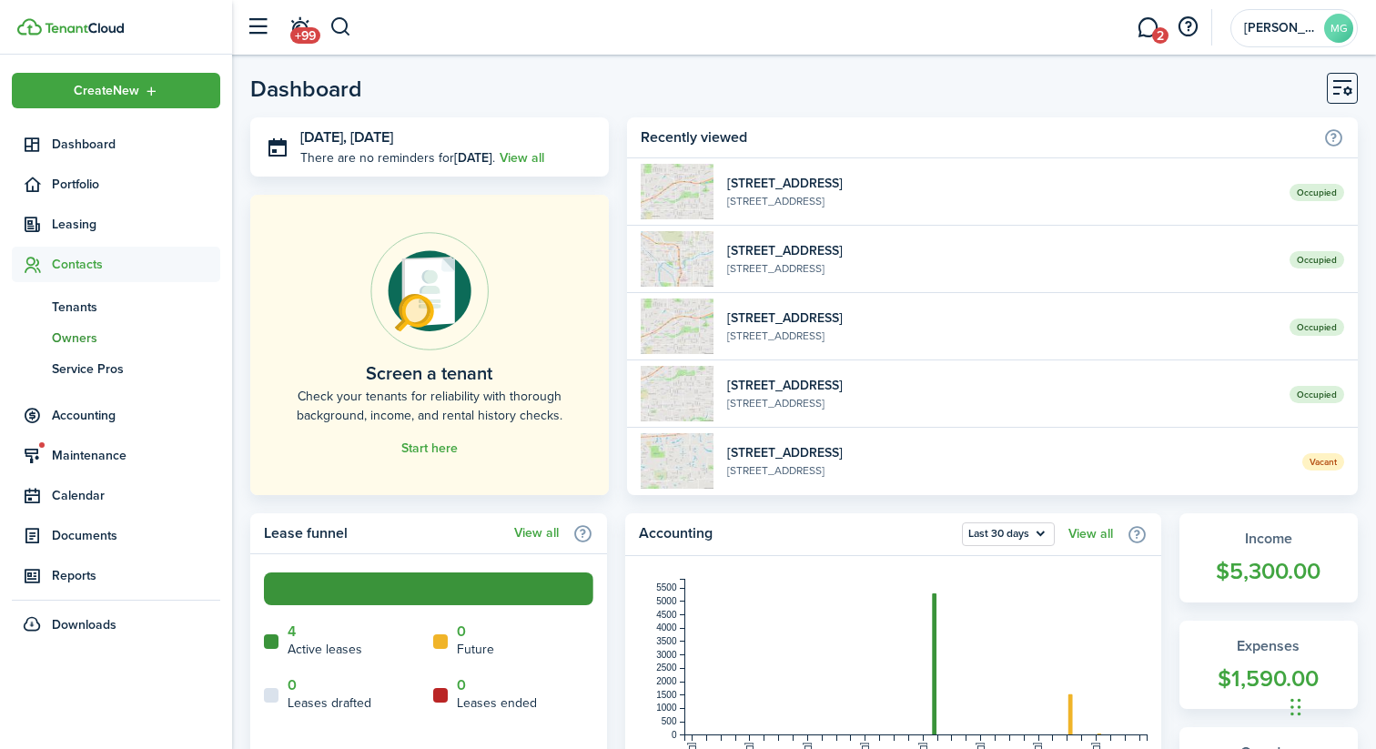
click at [96, 344] on span "Owners" at bounding box center [136, 338] width 168 height 19
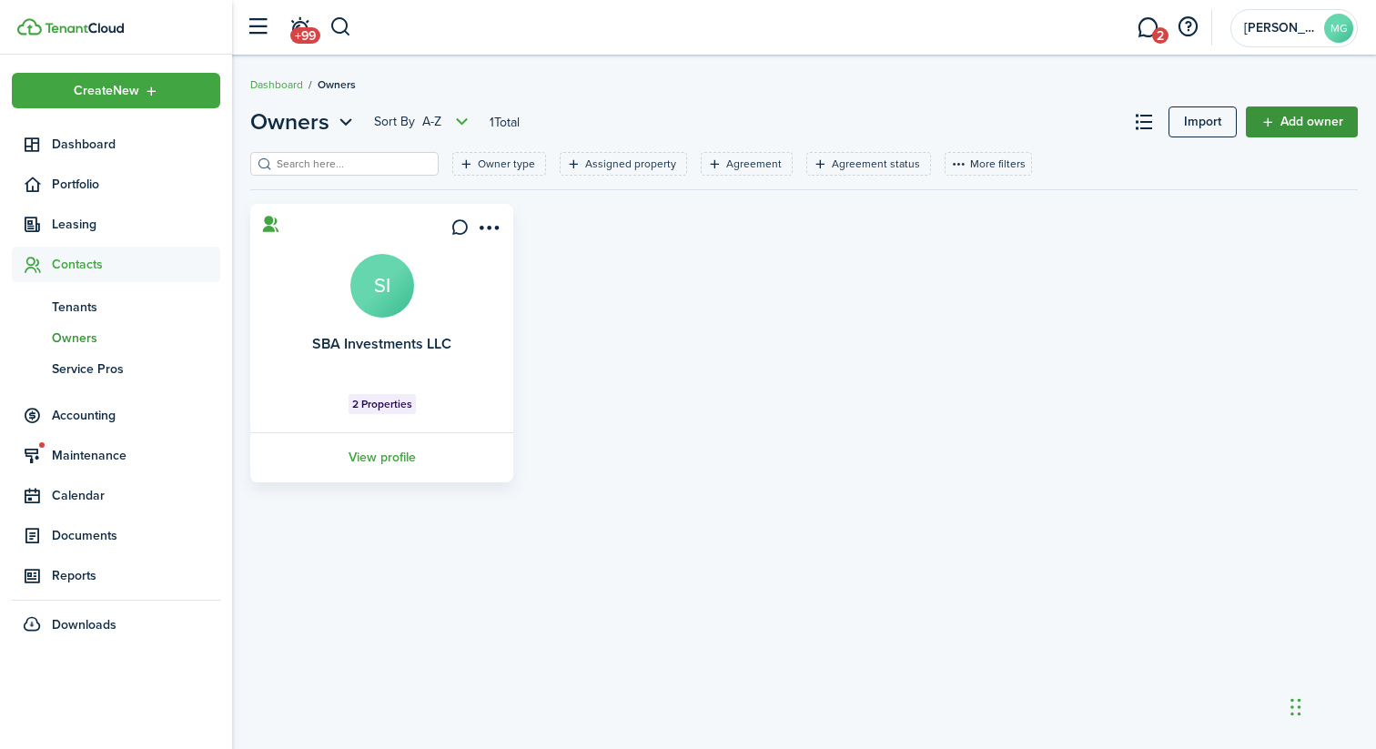
click at [1285, 126] on link "Add owner" at bounding box center [1302, 121] width 112 height 31
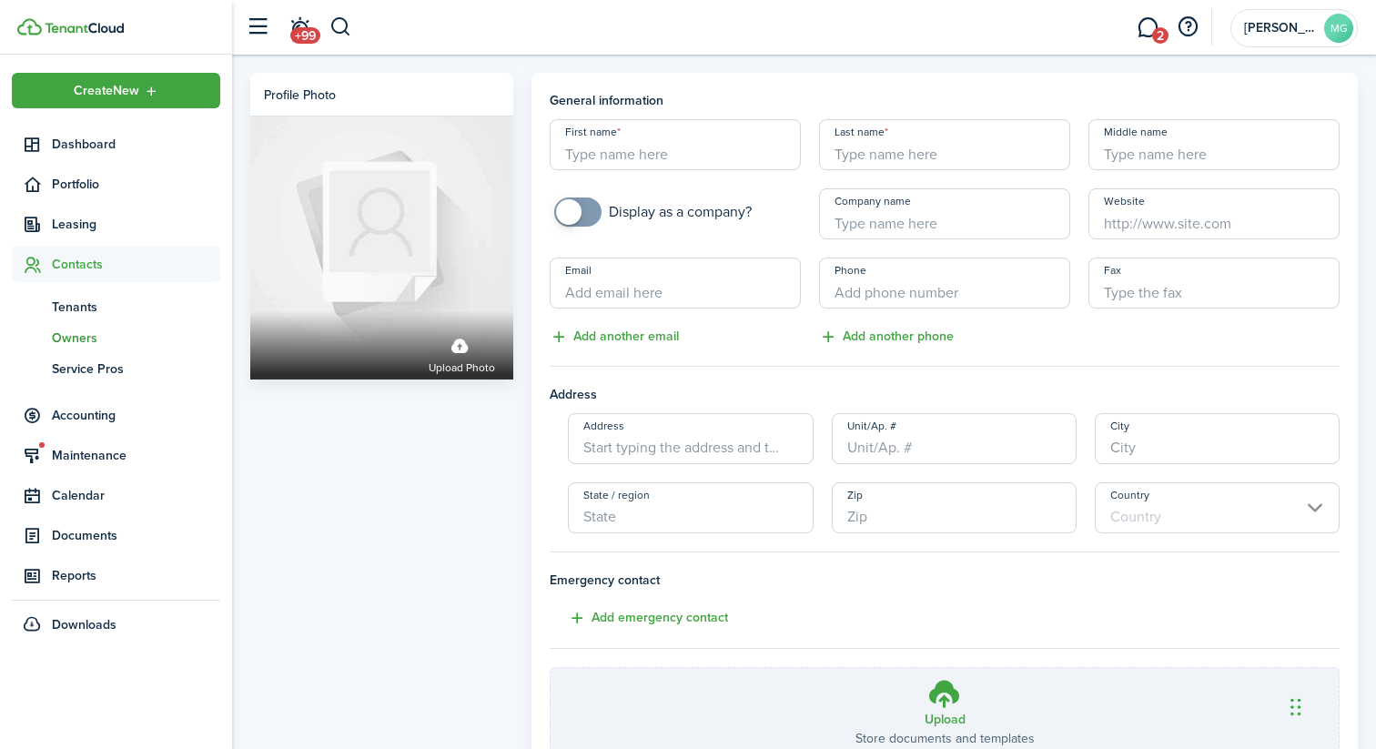
click at [644, 157] on input "First name" at bounding box center [675, 144] width 251 height 51
type input "h"
type input "shalev"
click at [885, 168] on input "Last name" at bounding box center [944, 144] width 251 height 51
type input "[PERSON_NAME]"
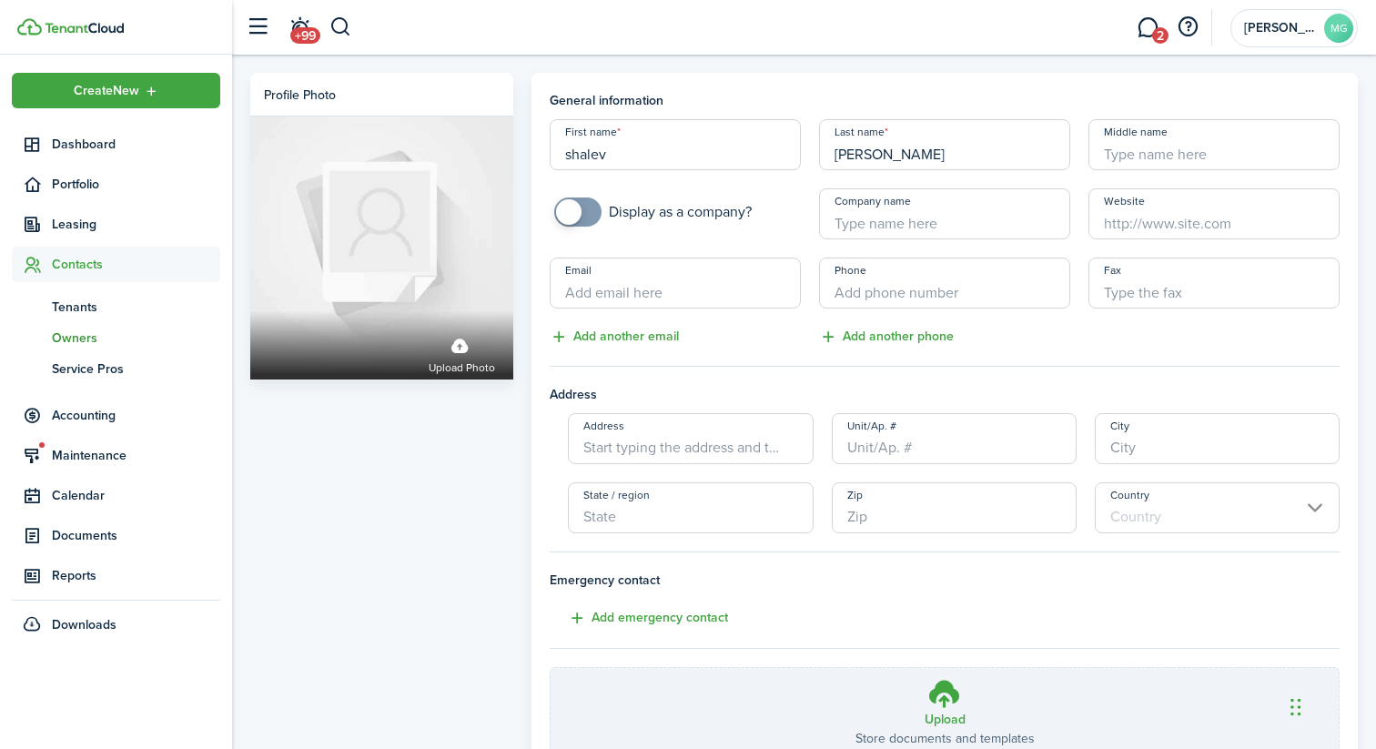
click at [887, 229] on input "Company name" at bounding box center [944, 213] width 251 height 51
click at [921, 215] on input "Company name" at bounding box center [944, 213] width 251 height 51
paste input "[PERSON_NAME] legacy holdings llc"
type input "[PERSON_NAME] legacy holdings llc"
click at [764, 295] on input "Email" at bounding box center [675, 283] width 251 height 51
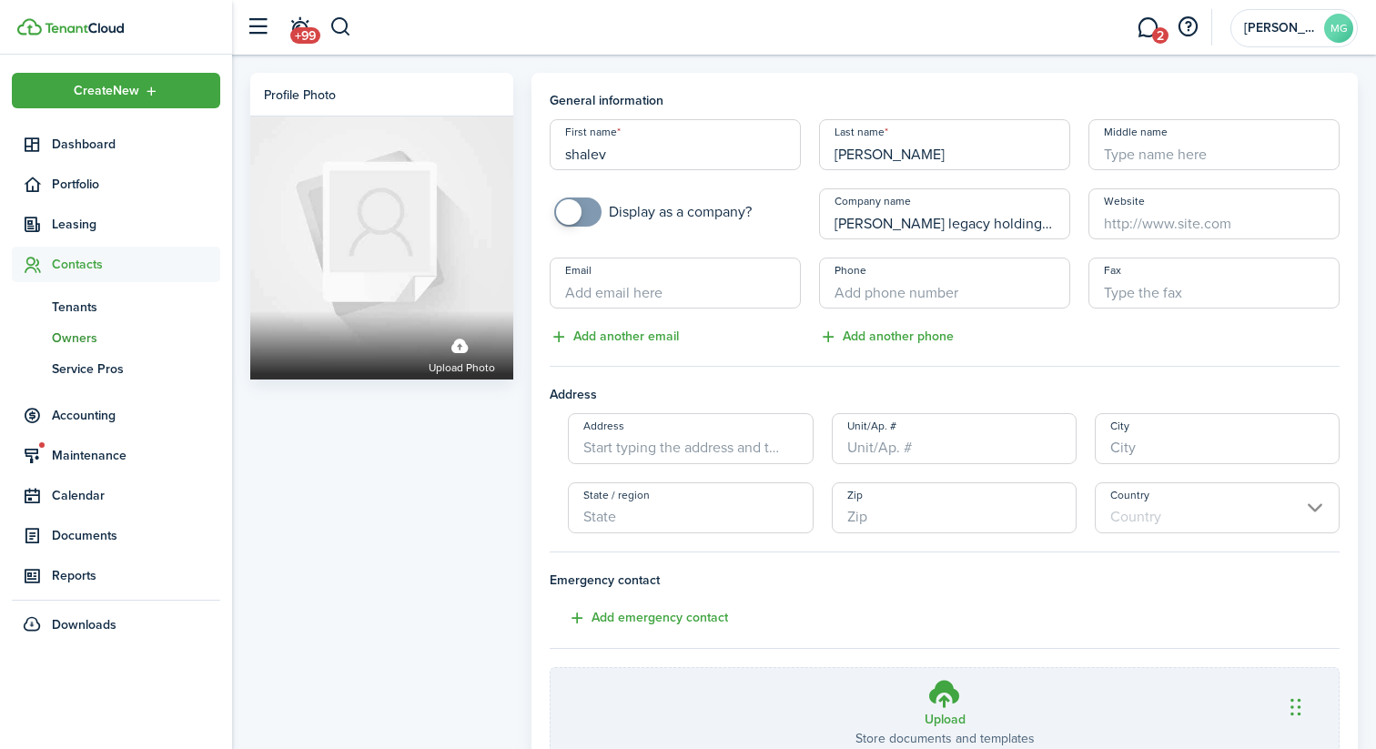
paste input "[EMAIL_ADDRESS][DOMAIN_NAME]"
type input "[EMAIL_ADDRESS][DOMAIN_NAME]"
type input "+1"
click at [941, 297] on input "+1" at bounding box center [944, 283] width 251 height 51
paste input "text"
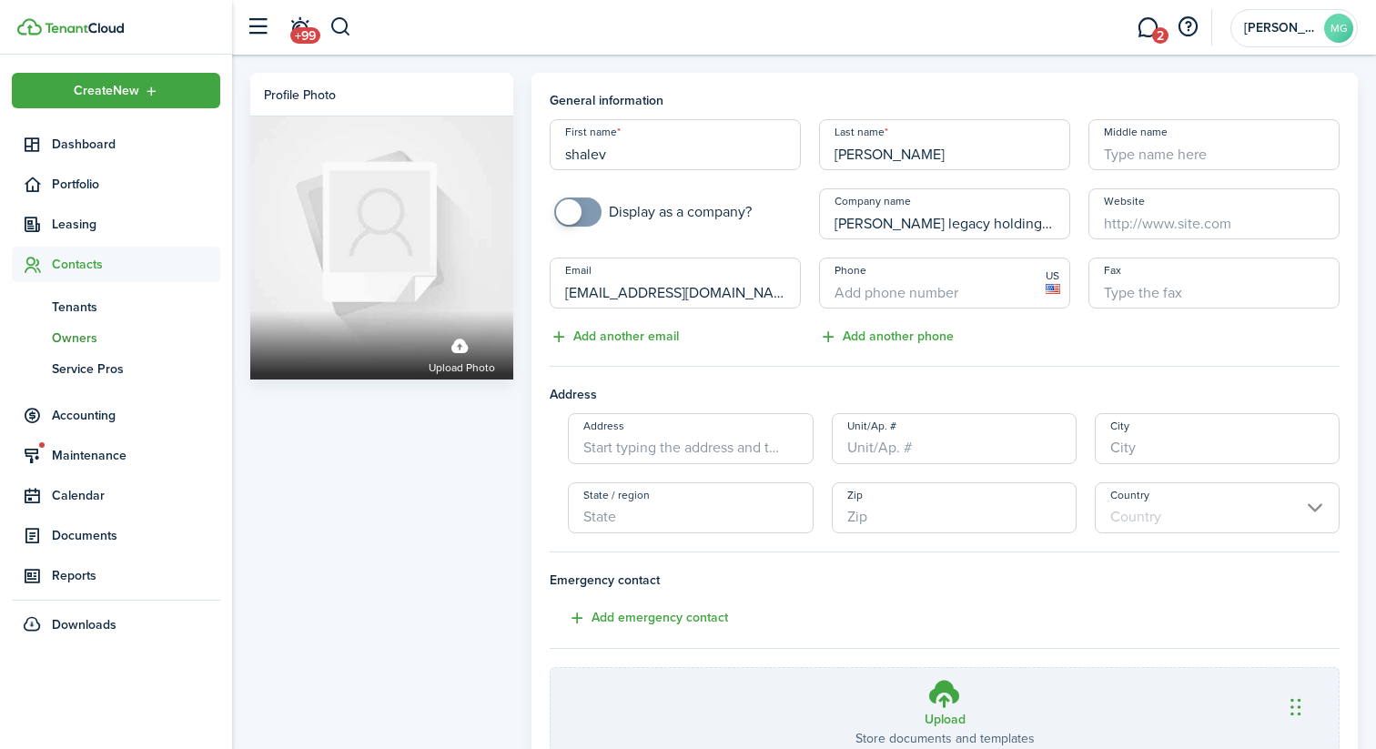
click at [1050, 284] on icon at bounding box center [1053, 289] width 15 height 10
click at [1061, 272] on span "US" at bounding box center [1053, 281] width 35 height 46
type input "+1"
click at [931, 288] on input "+1" at bounding box center [944, 283] width 251 height 51
click at [647, 366] on hr at bounding box center [945, 366] width 790 height 1
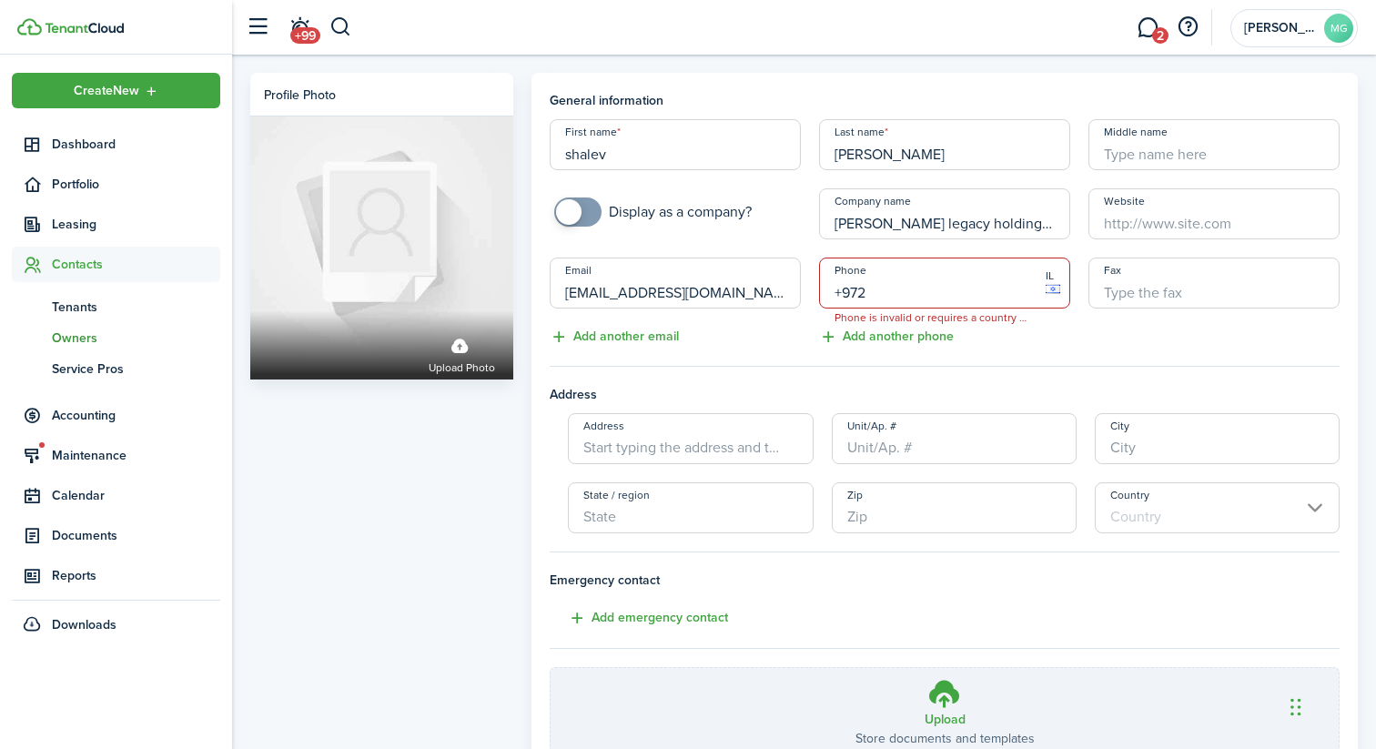
click at [930, 284] on input "+972" at bounding box center [944, 283] width 251 height 51
paste input "[PHONE_NUMBER]"
type input "[PHONE_NUMBER]"
click at [992, 340] on div "Phone [PHONE_NUMBER] IL Add another phone" at bounding box center [944, 303] width 269 height 90
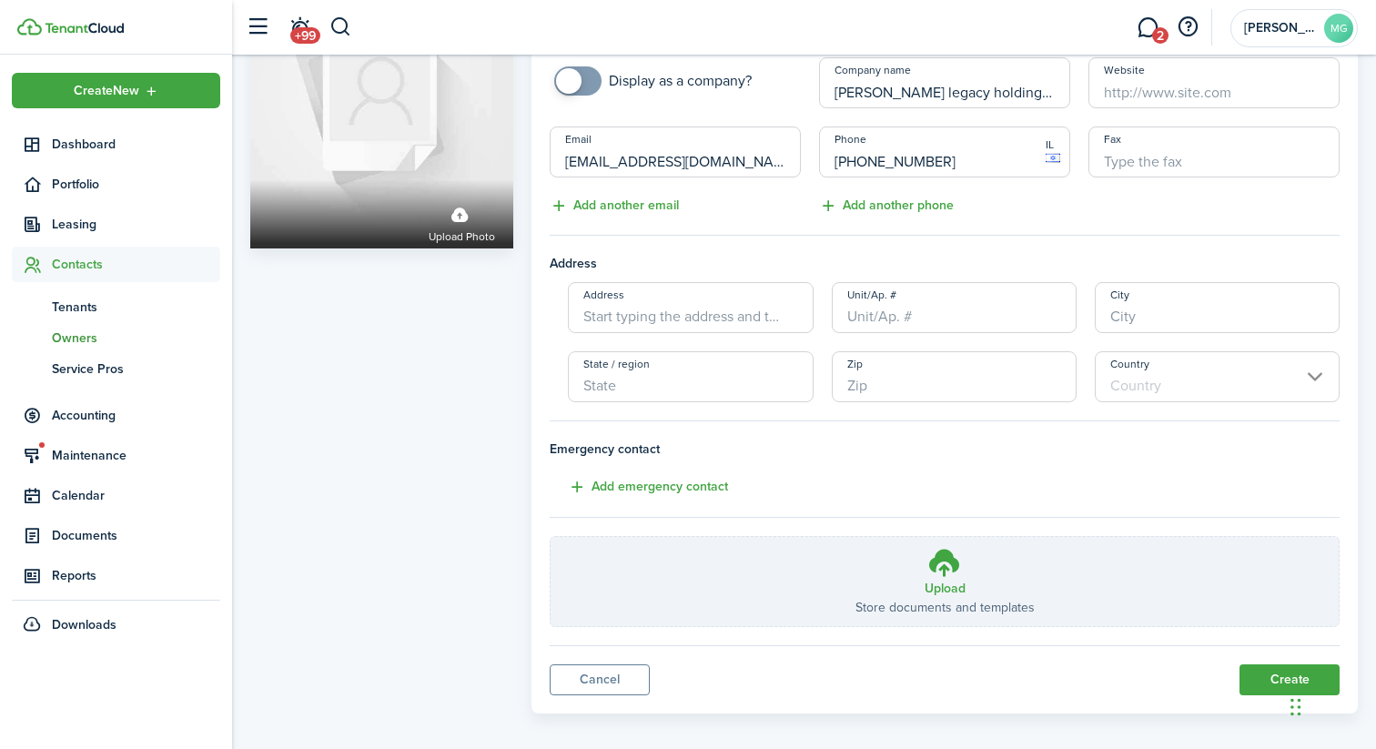
scroll to position [145, 0]
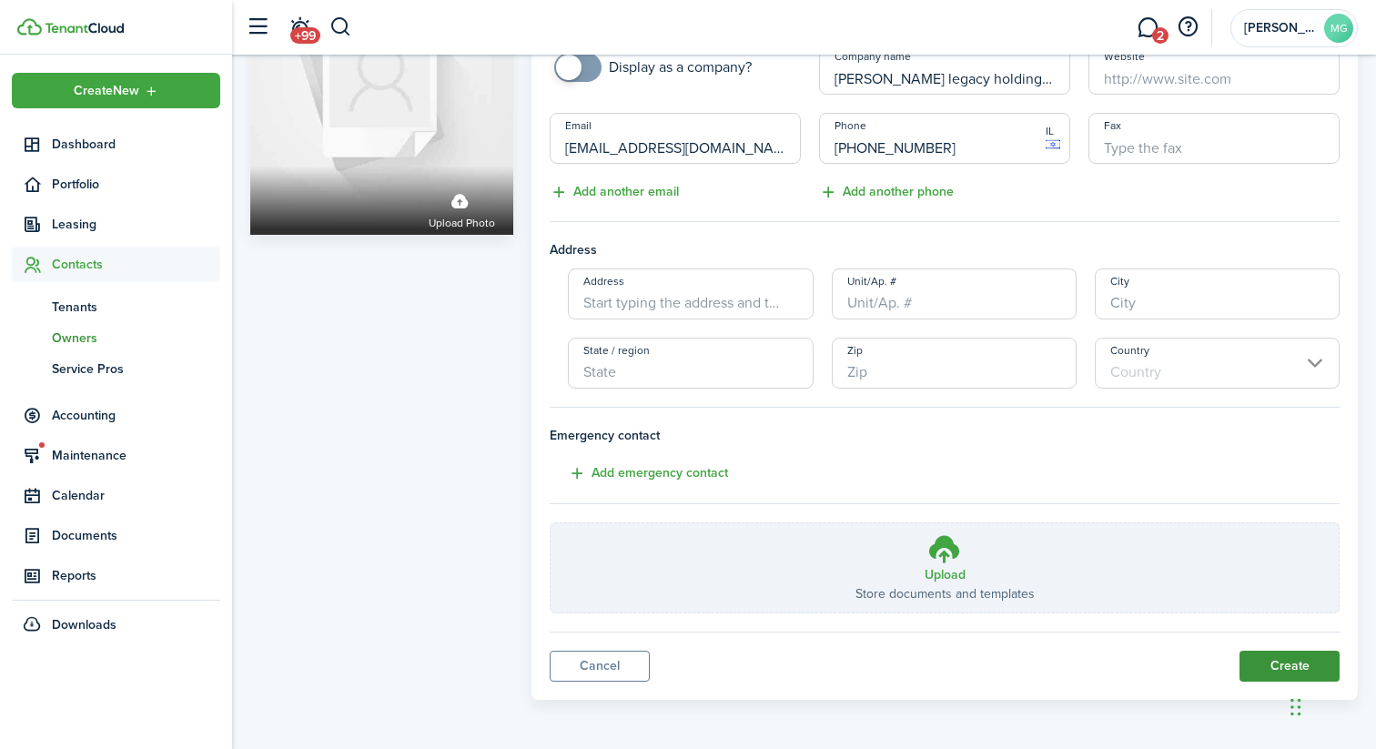
click at [1265, 664] on button "Create" at bounding box center [1289, 666] width 100 height 31
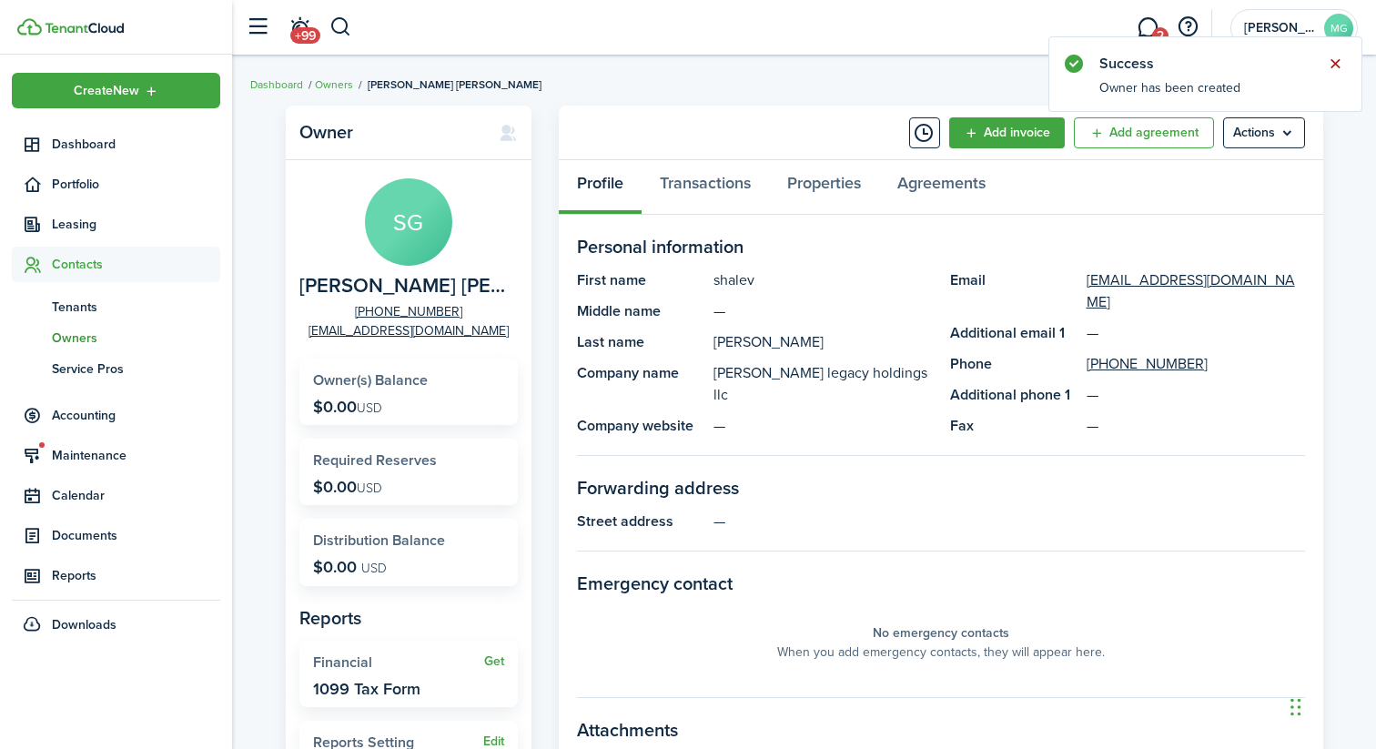
click at [1340, 66] on button "Close notify" at bounding box center [1334, 63] width 25 height 25
click at [760, 385] on panel-main-list "First name [PERSON_NAME] Middle name — Last name [PERSON_NAME] Company name [PE…" at bounding box center [754, 352] width 355 height 167
click at [763, 382] on panel-main-description "[PERSON_NAME] legacy holdings llc" at bounding box center [822, 384] width 218 height 44
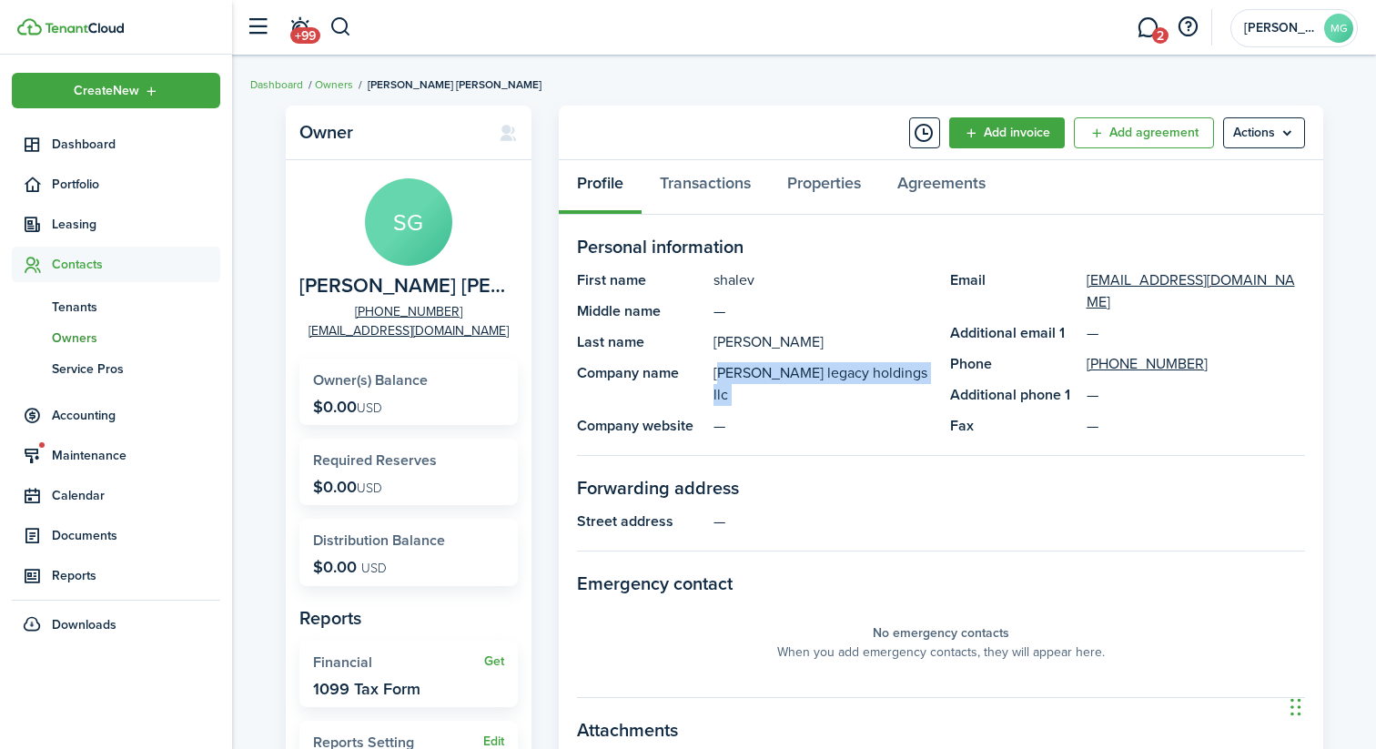
click at [763, 382] on panel-main-description "[PERSON_NAME] legacy holdings llc" at bounding box center [822, 384] width 218 height 44
click at [76, 344] on span "Owners" at bounding box center [136, 338] width 168 height 19
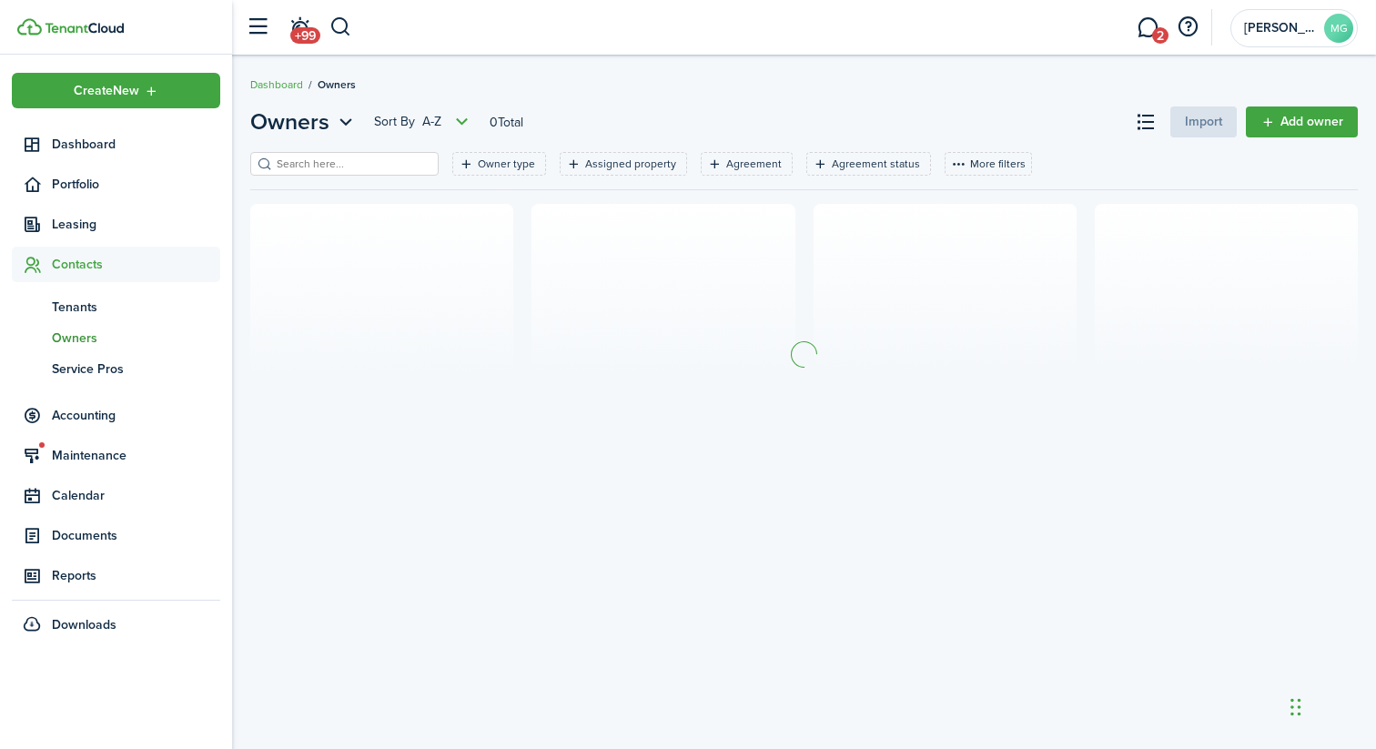
click at [76, 344] on span "Owners" at bounding box center [136, 338] width 168 height 19
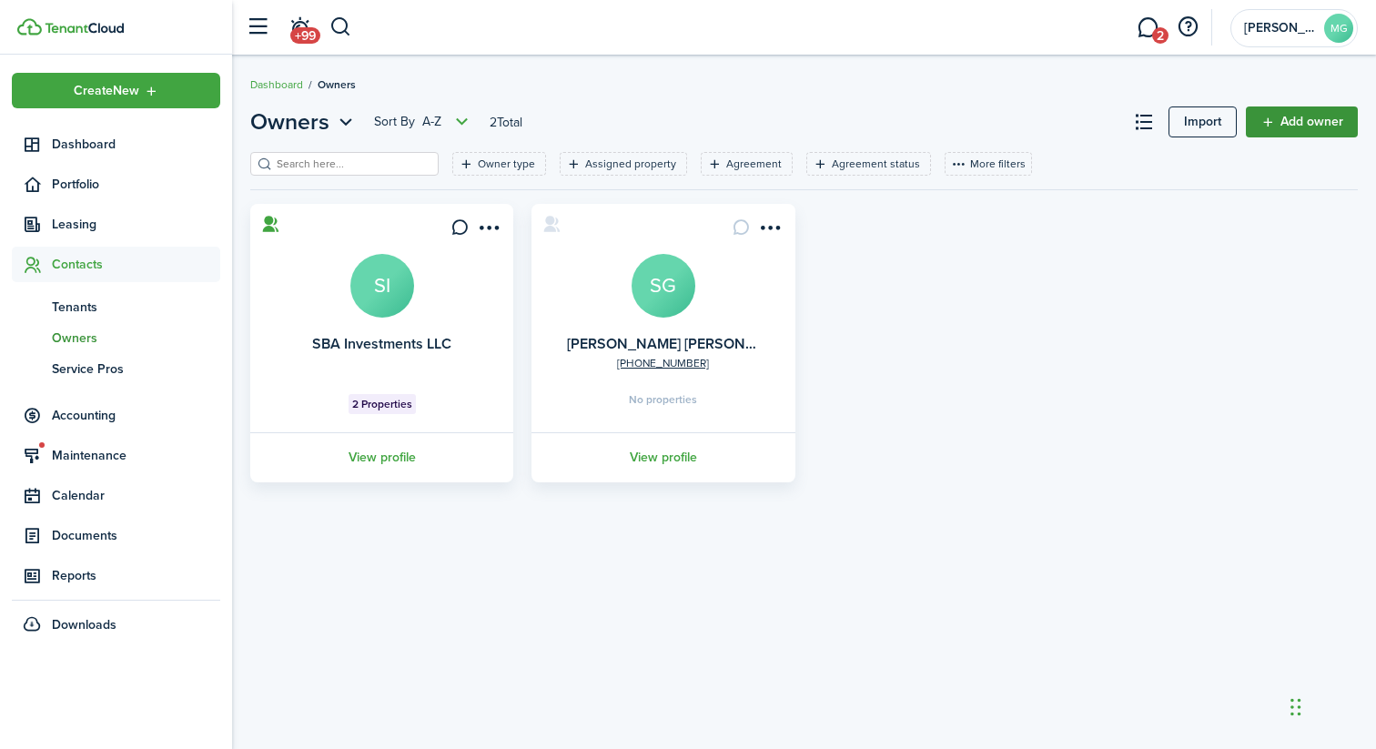
click at [1310, 134] on link "Add owner" at bounding box center [1302, 121] width 112 height 31
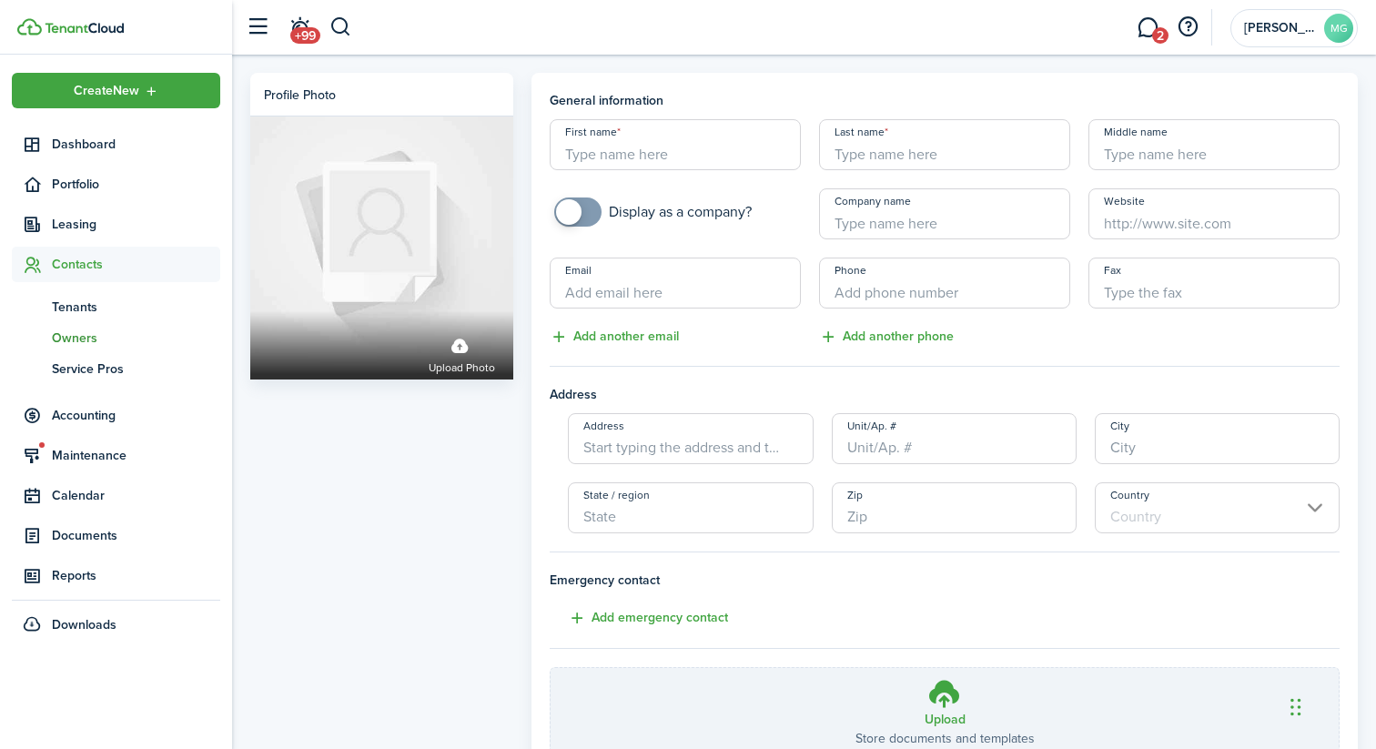
click at [568, 205] on span at bounding box center [568, 211] width 25 height 25
click at [884, 214] on input "Company name" at bounding box center [944, 213] width 251 height 51
checkbox input "false"
click at [569, 205] on span at bounding box center [578, 211] width 18 height 29
click at [86, 340] on span "Owners" at bounding box center [136, 338] width 168 height 19
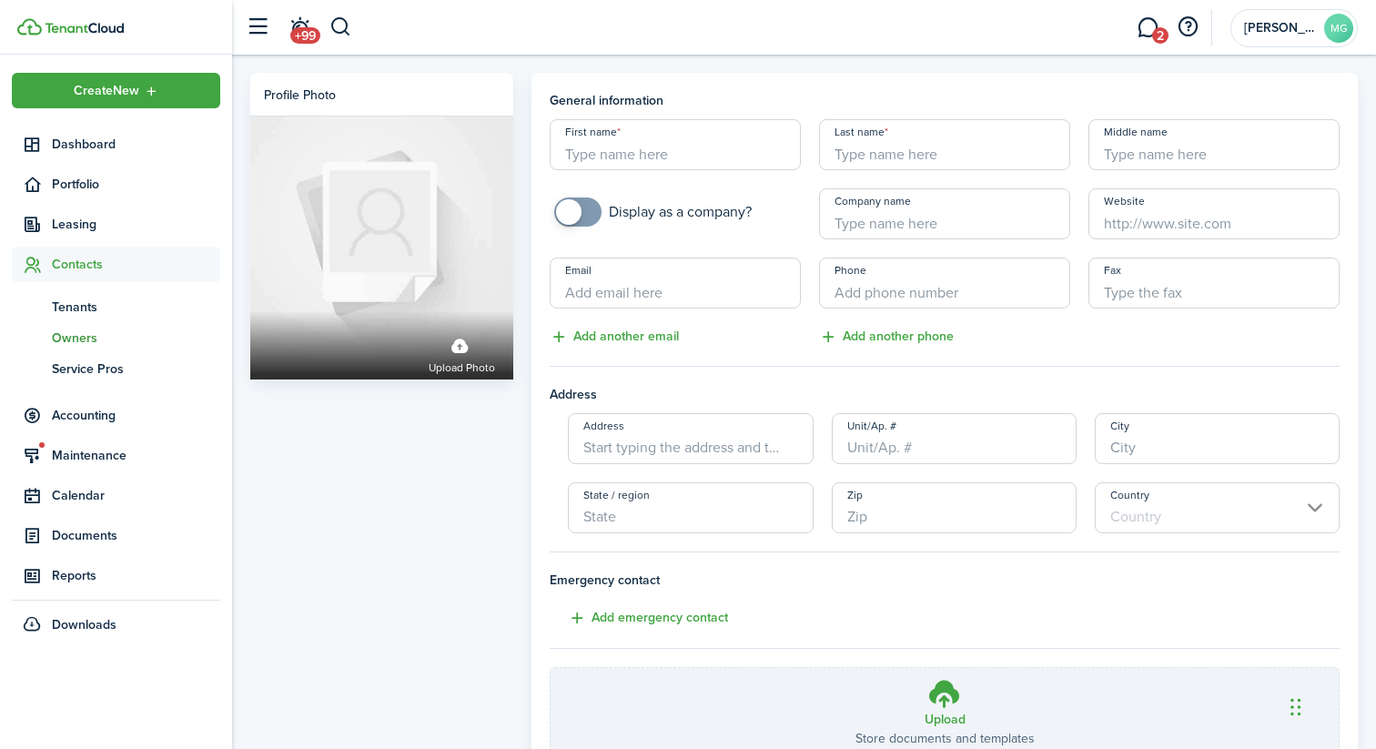
click at [86, 340] on span "Owners" at bounding box center [136, 338] width 168 height 19
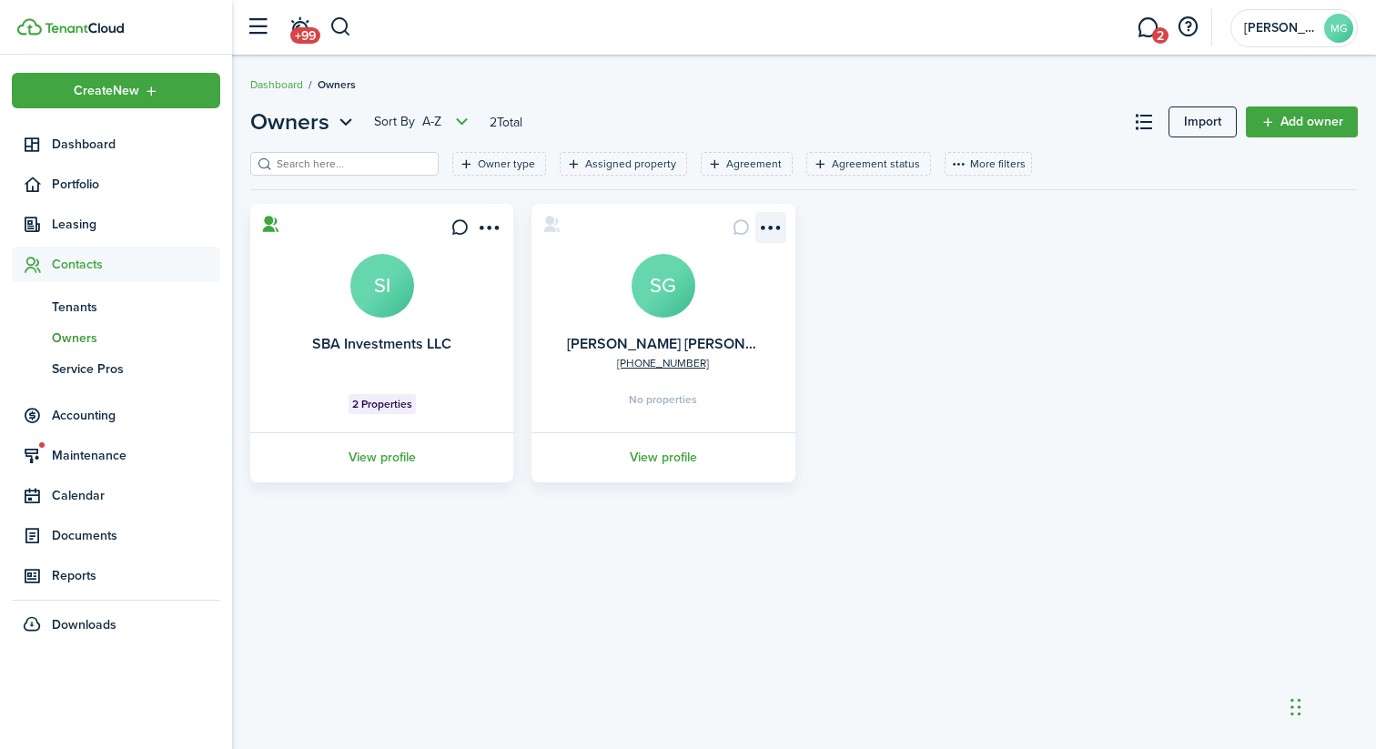
click at [768, 229] on menu-btn-icon "Open menu" at bounding box center [770, 227] width 31 height 31
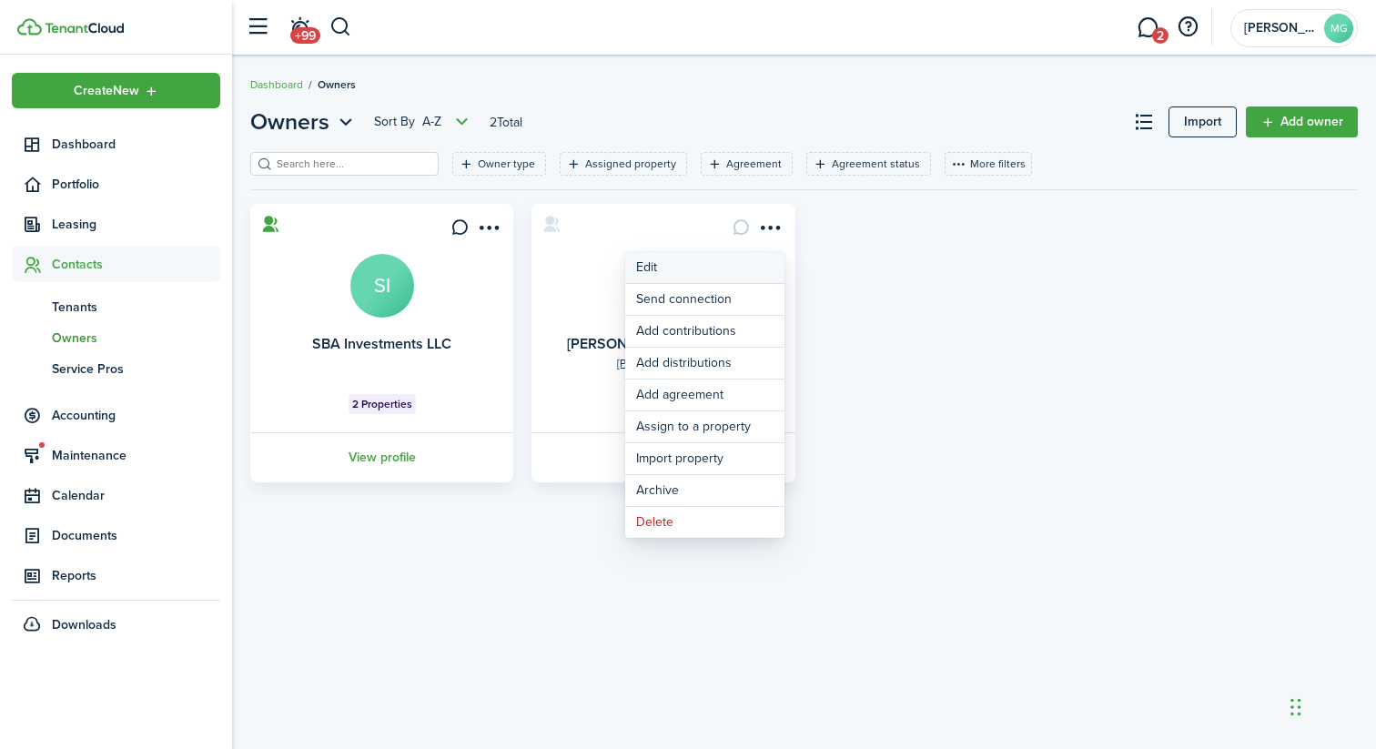
click at [746, 256] on link "Edit" at bounding box center [704, 267] width 159 height 31
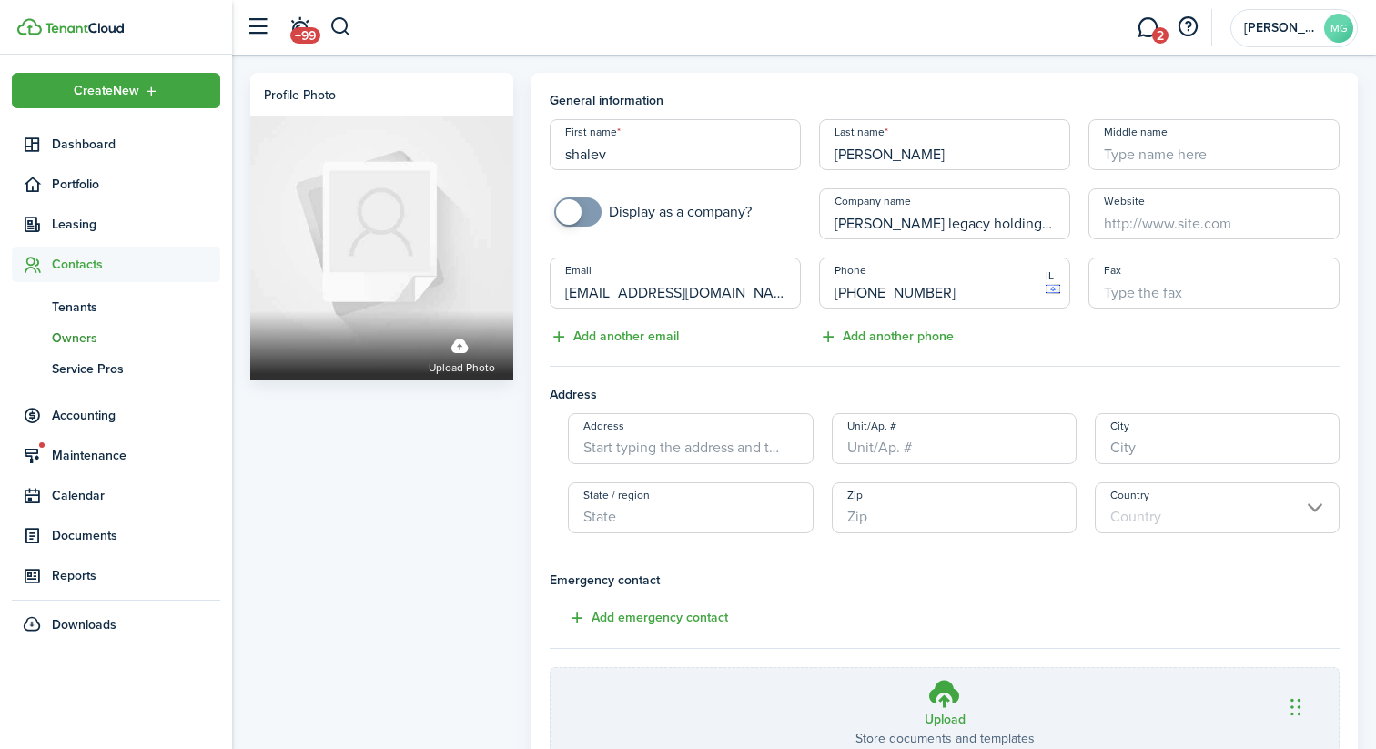
checkbox input "true"
click at [577, 203] on span at bounding box center [568, 211] width 25 height 25
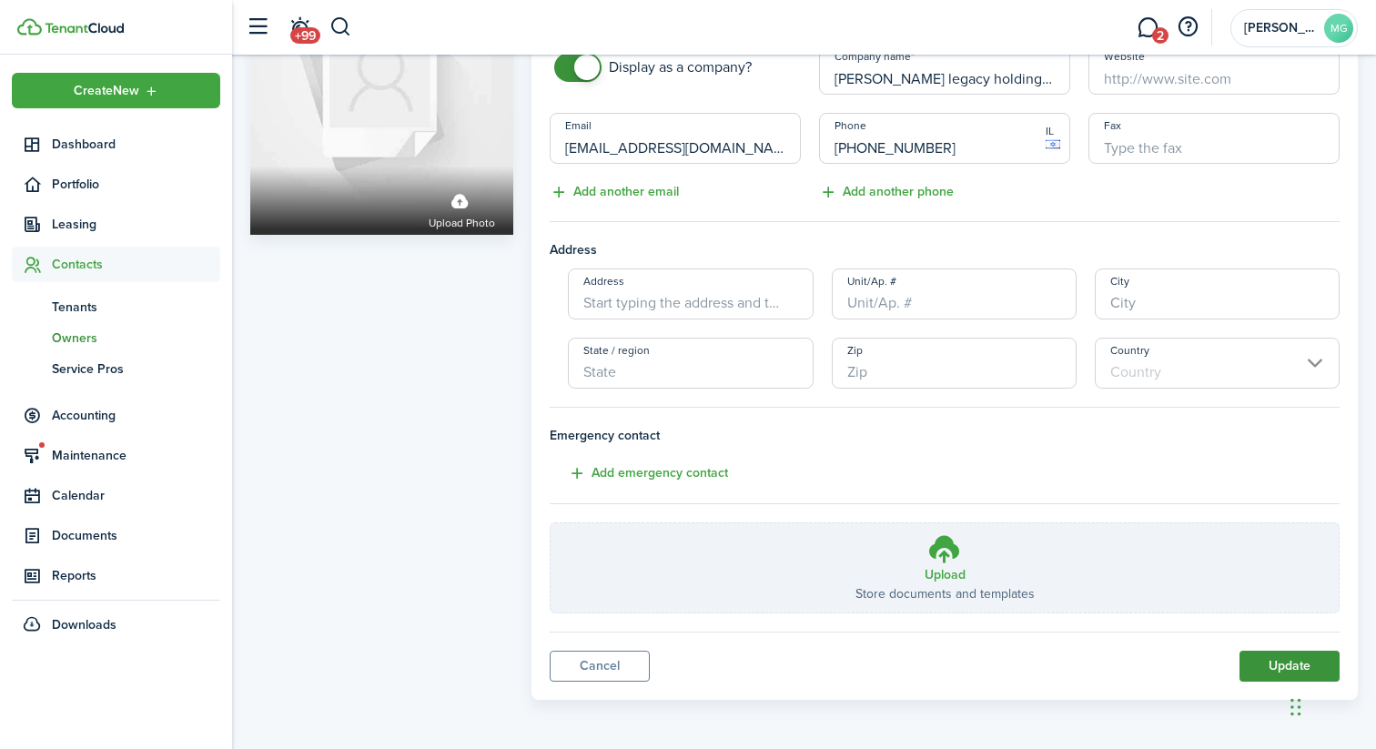
click at [1253, 652] on button "Update" at bounding box center [1289, 666] width 100 height 31
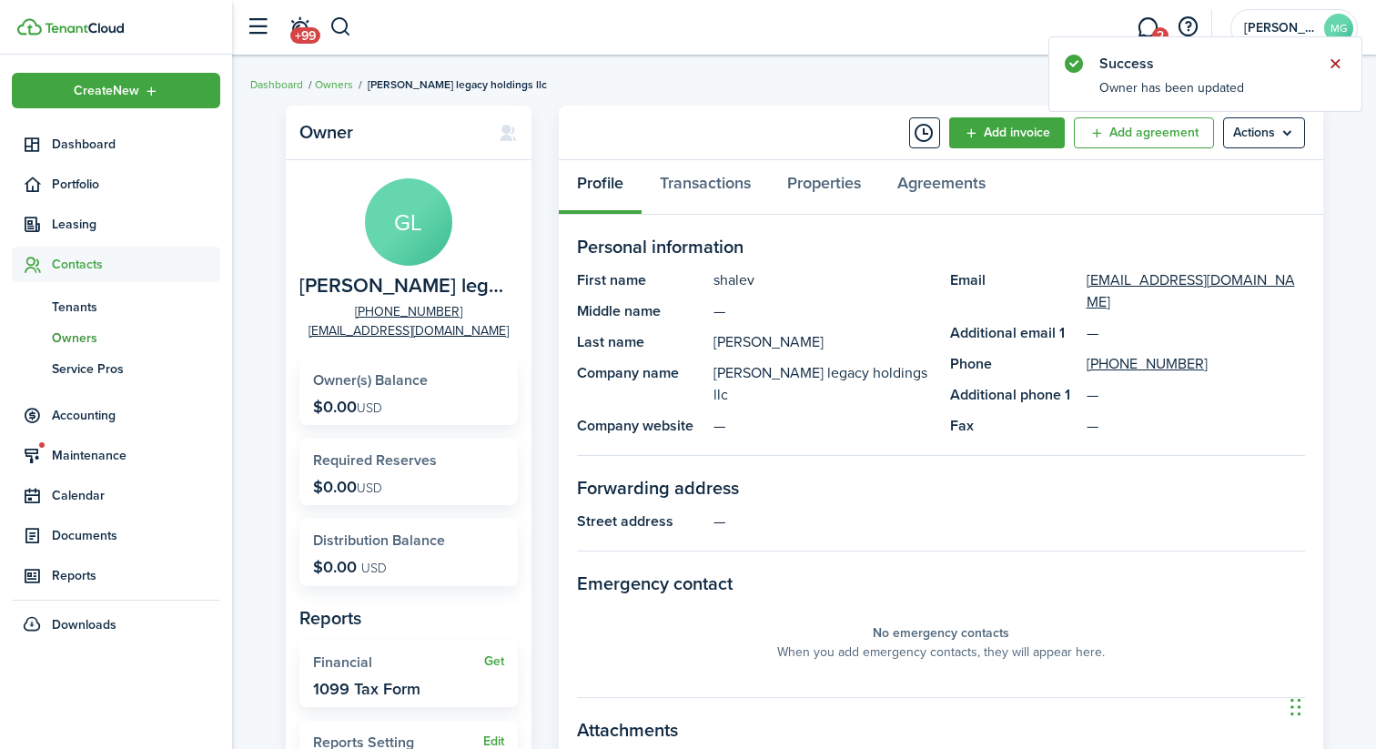
click at [1339, 63] on button "Close notify" at bounding box center [1334, 63] width 25 height 25
click at [101, 343] on span "Owners" at bounding box center [136, 338] width 168 height 19
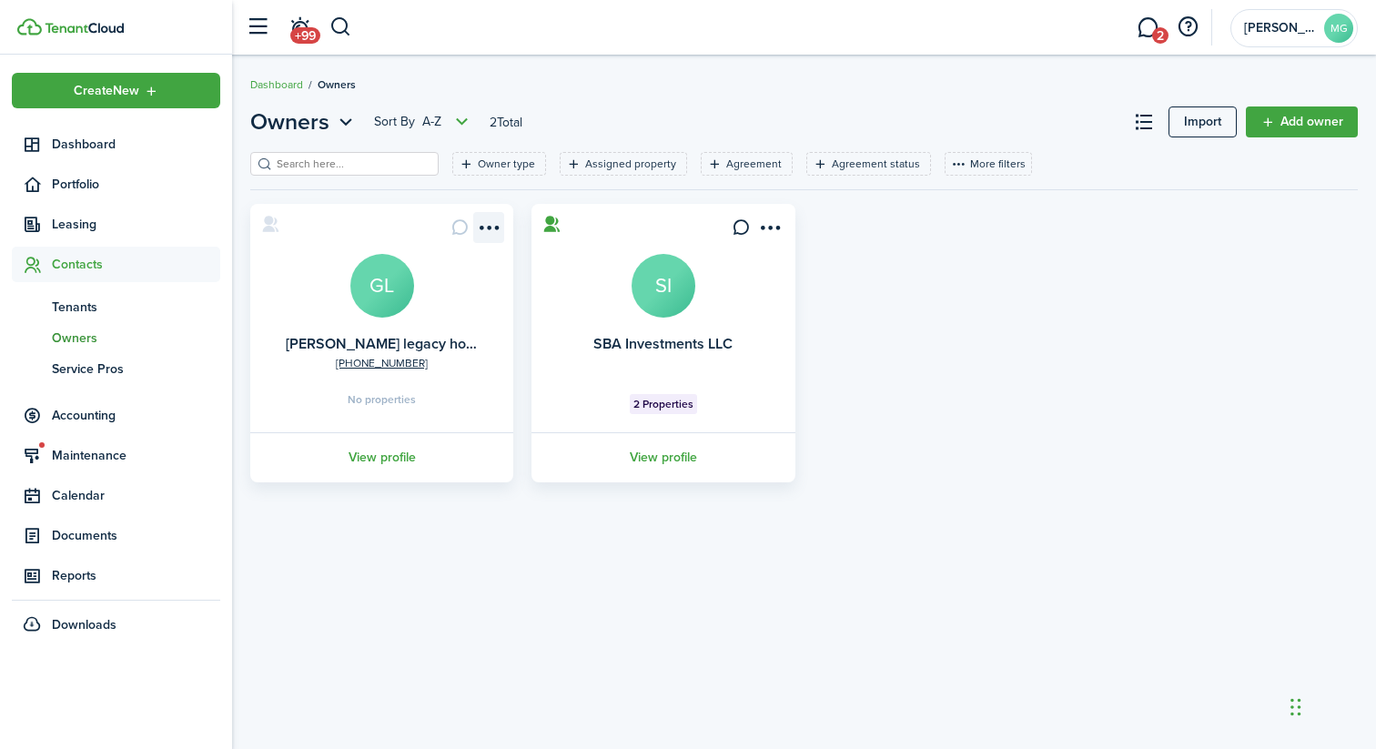
click at [487, 226] on menu-btn-icon "Open menu" at bounding box center [488, 227] width 31 height 31
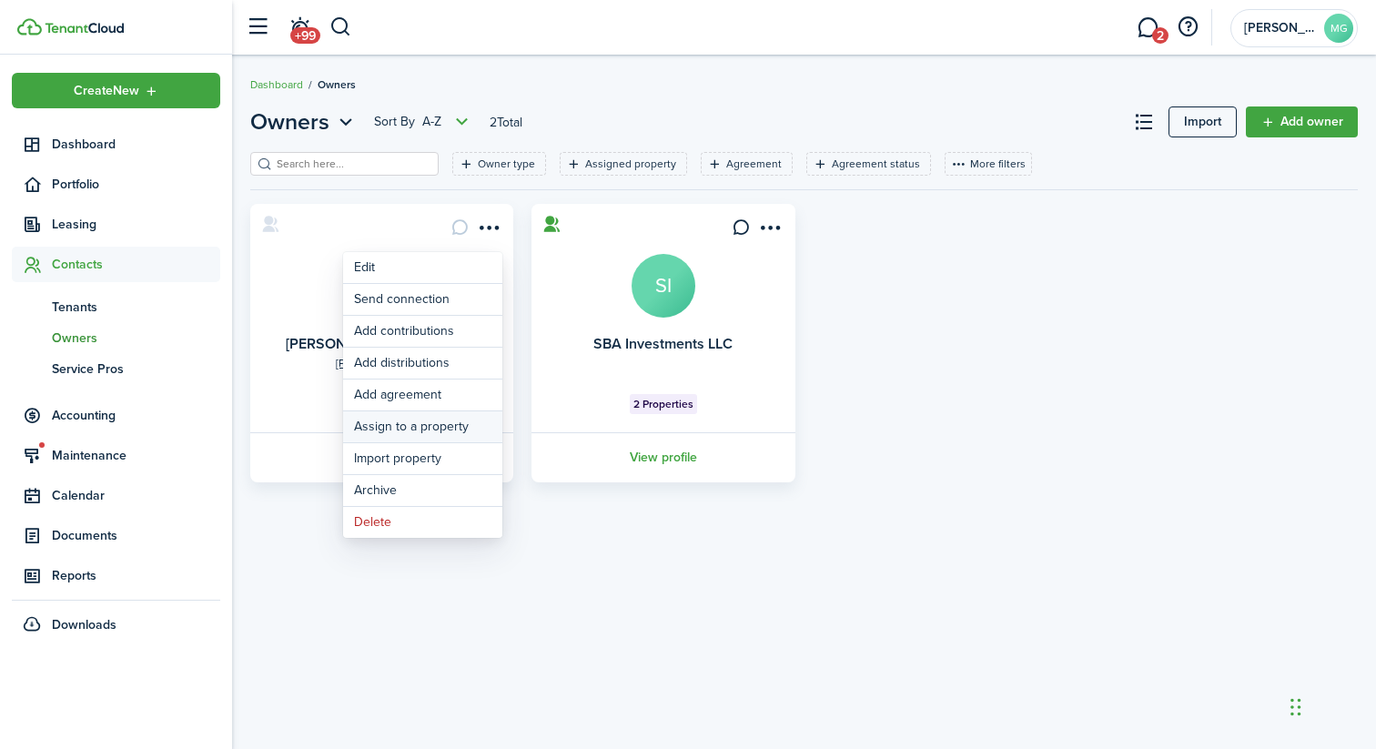
click at [452, 425] on link "Assign to a property" at bounding box center [422, 426] width 159 height 31
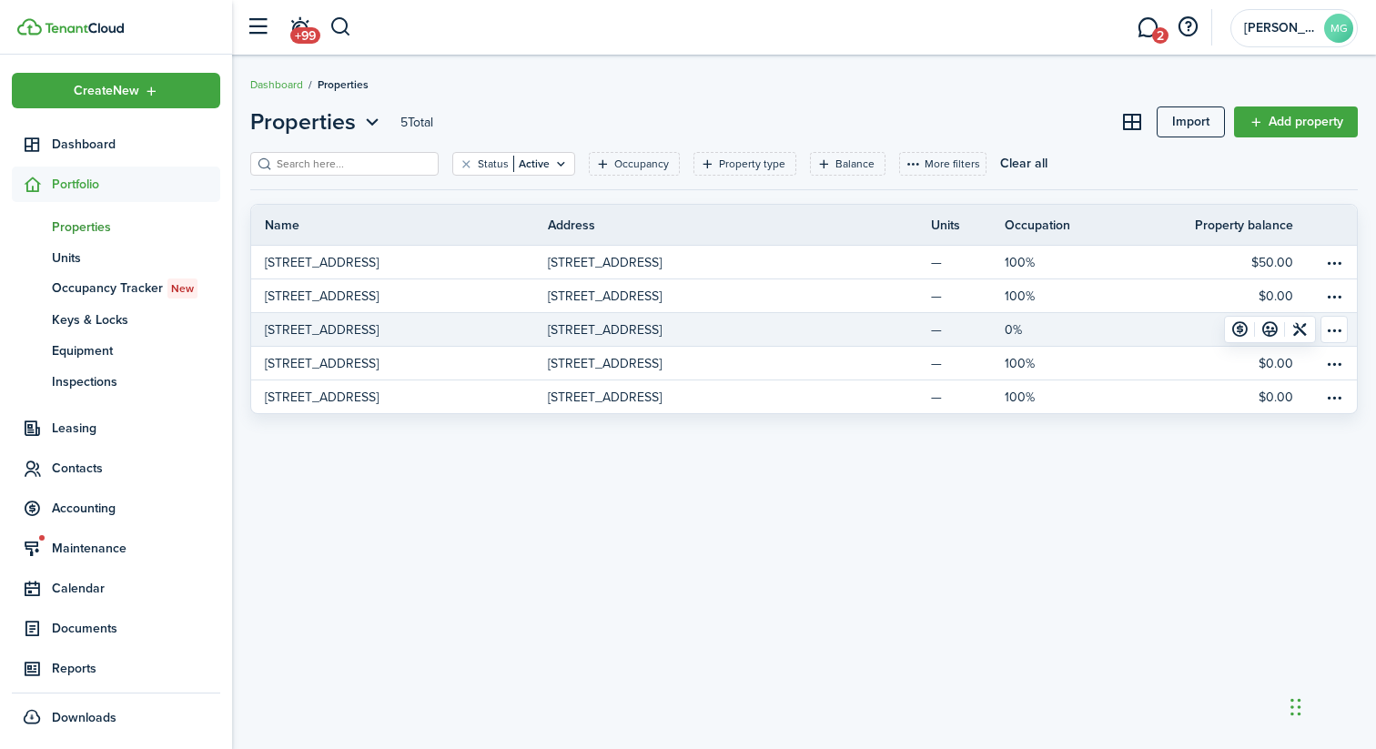
click at [1336, 331] on table-menu-btn-icon "Open menu" at bounding box center [1333, 329] width 27 height 27
click at [1011, 331] on p "0%" at bounding box center [1013, 329] width 17 height 19
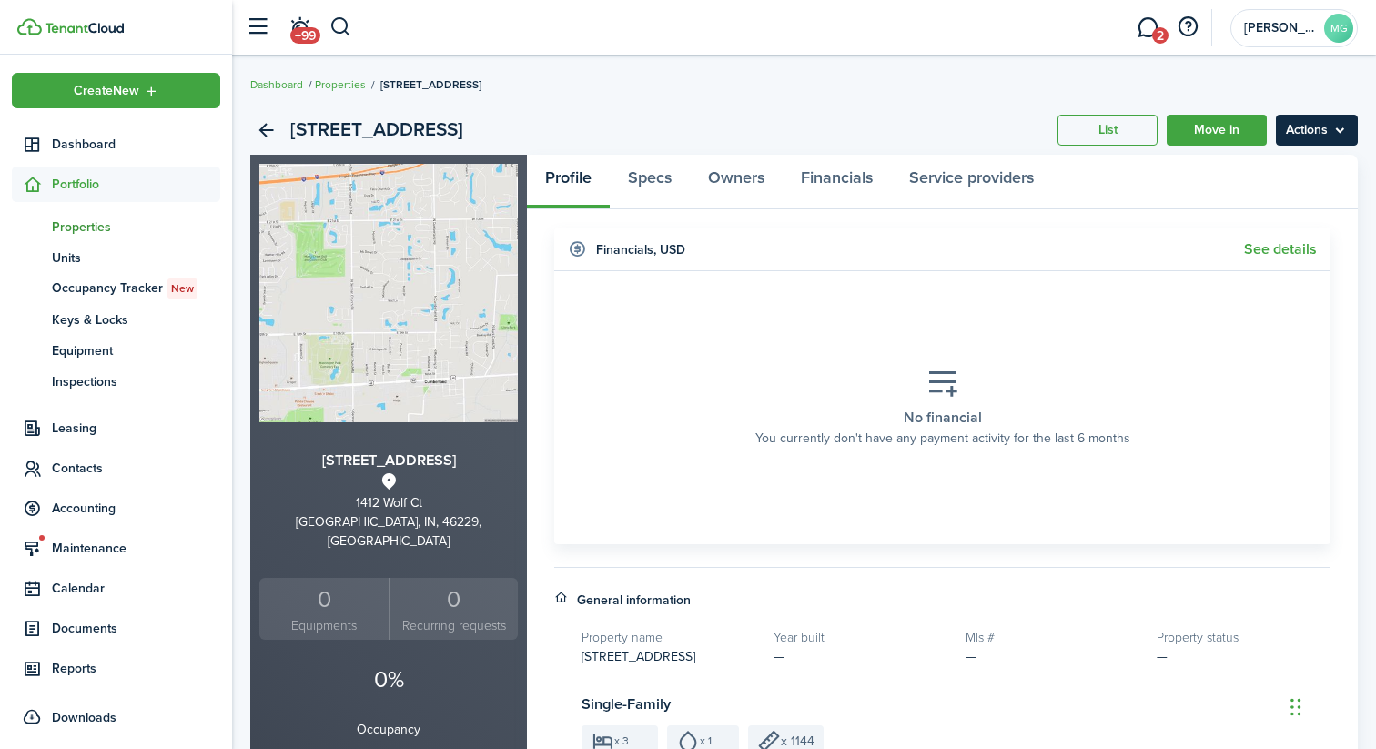
click at [1318, 137] on menu-btn "Actions" at bounding box center [1317, 130] width 82 height 31
click at [87, 473] on span "Contacts" at bounding box center [136, 468] width 168 height 19
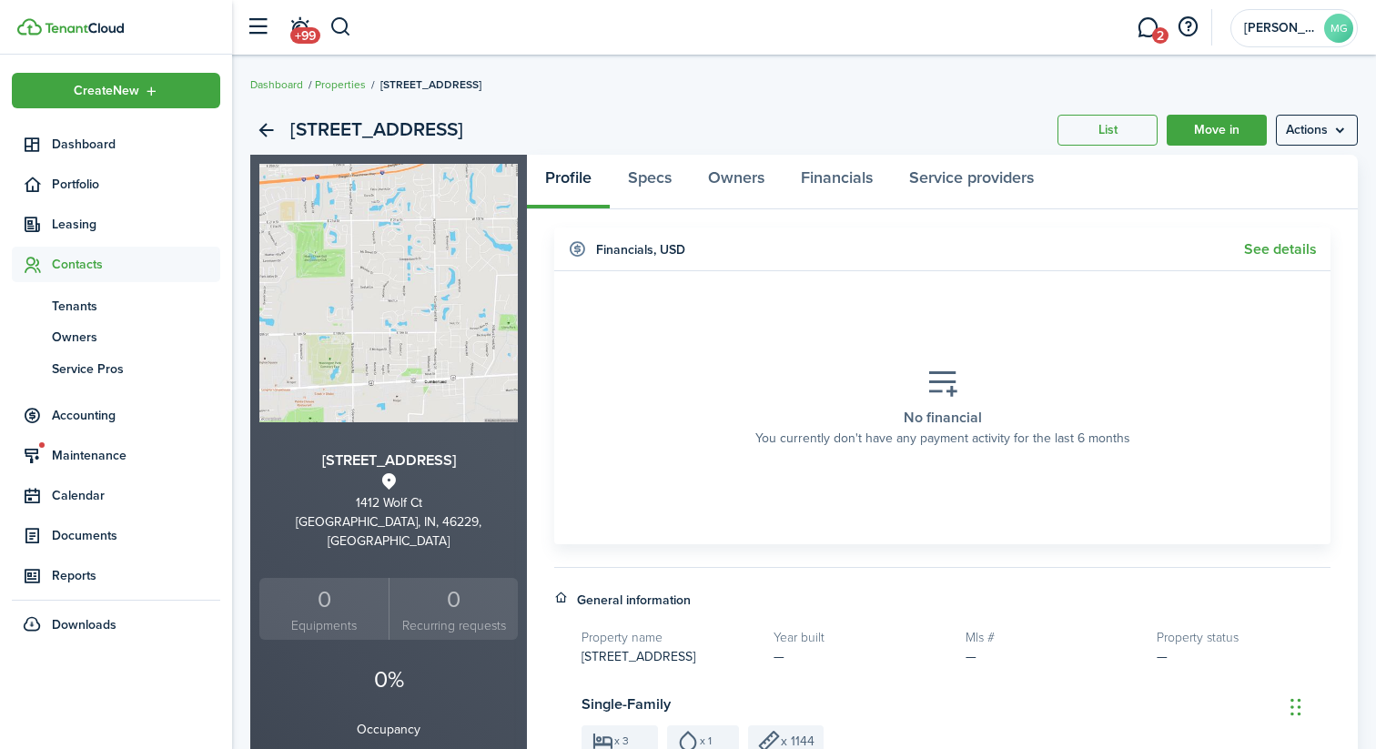
click at [87, 473] on ul "Create New Dashboard Portfolio pt Properties un Units oc Occupancy Tracker New …" at bounding box center [116, 358] width 208 height 570
click at [81, 338] on span "Owners" at bounding box center [136, 338] width 168 height 19
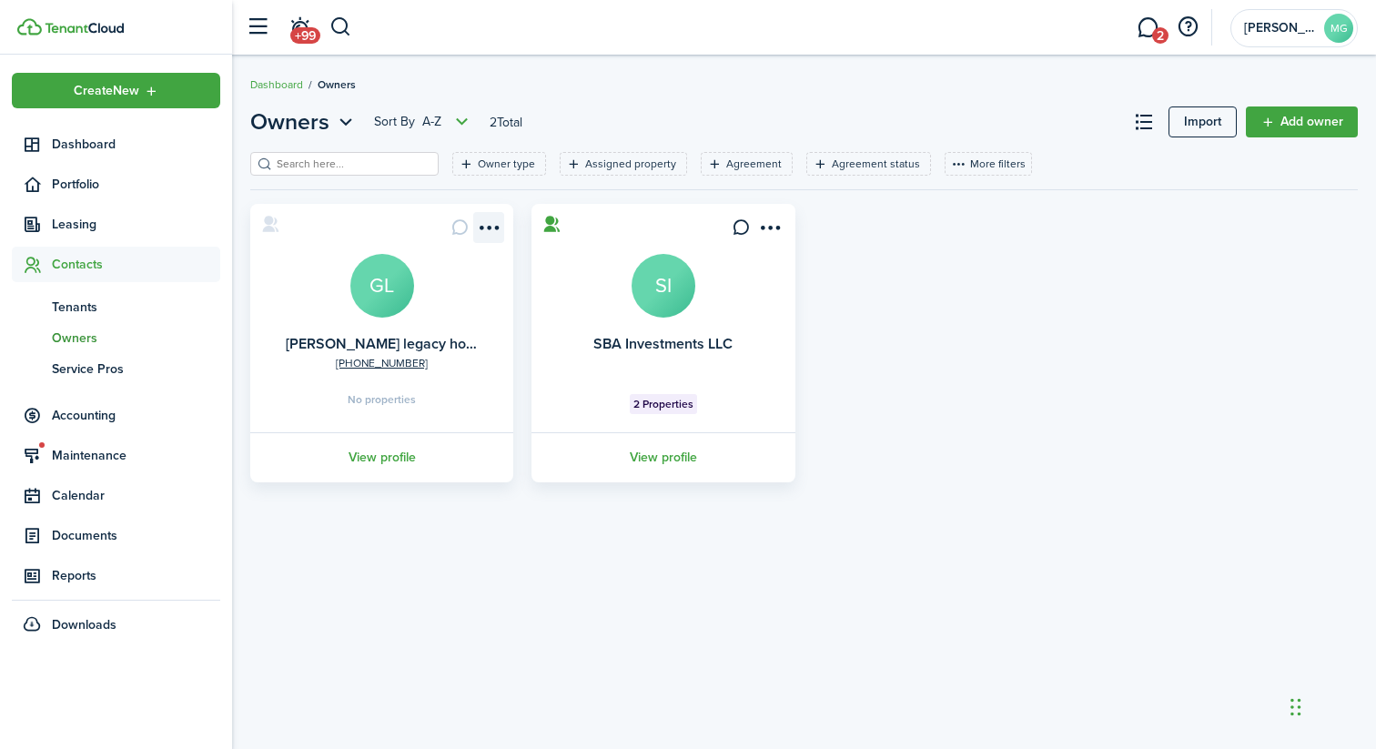
click at [489, 223] on menu-btn-icon "Open menu" at bounding box center [488, 227] width 31 height 31
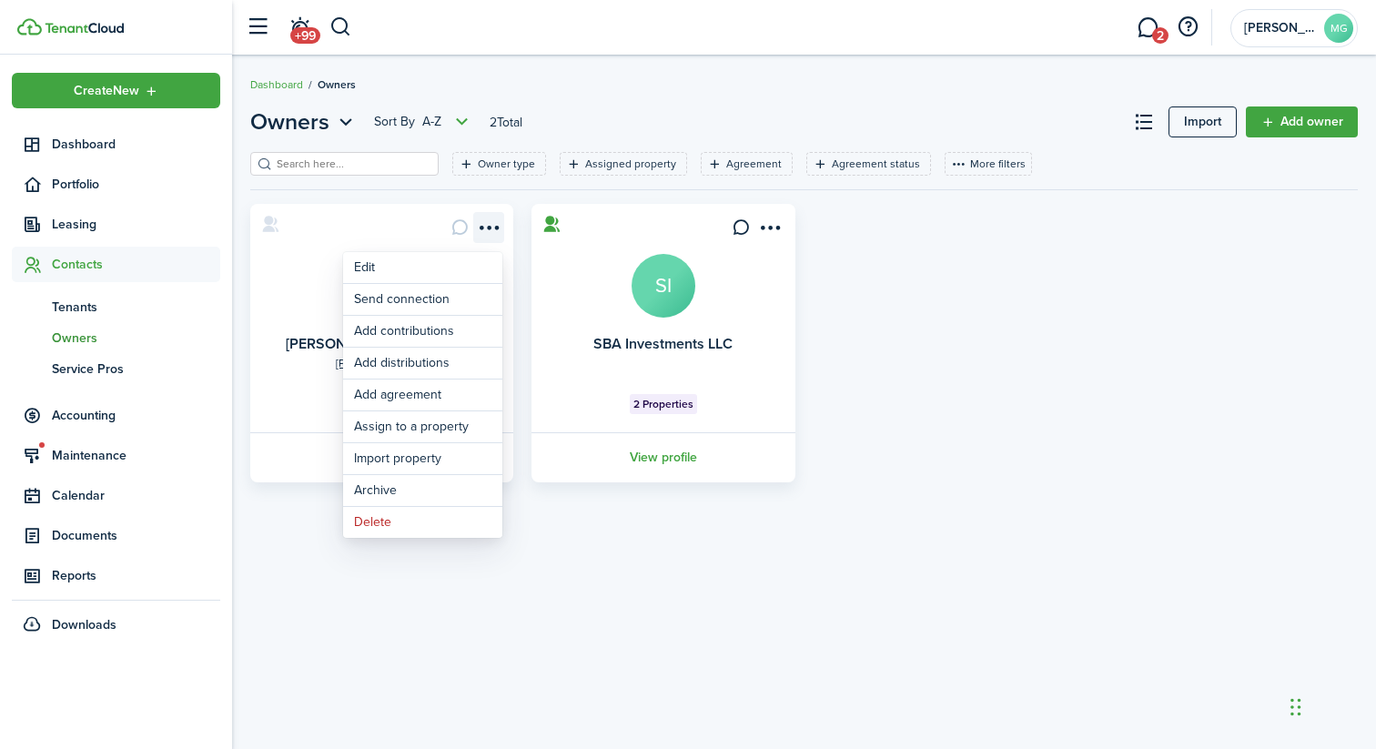
click at [489, 223] on menu-btn-icon "Open menu" at bounding box center [488, 227] width 31 height 31
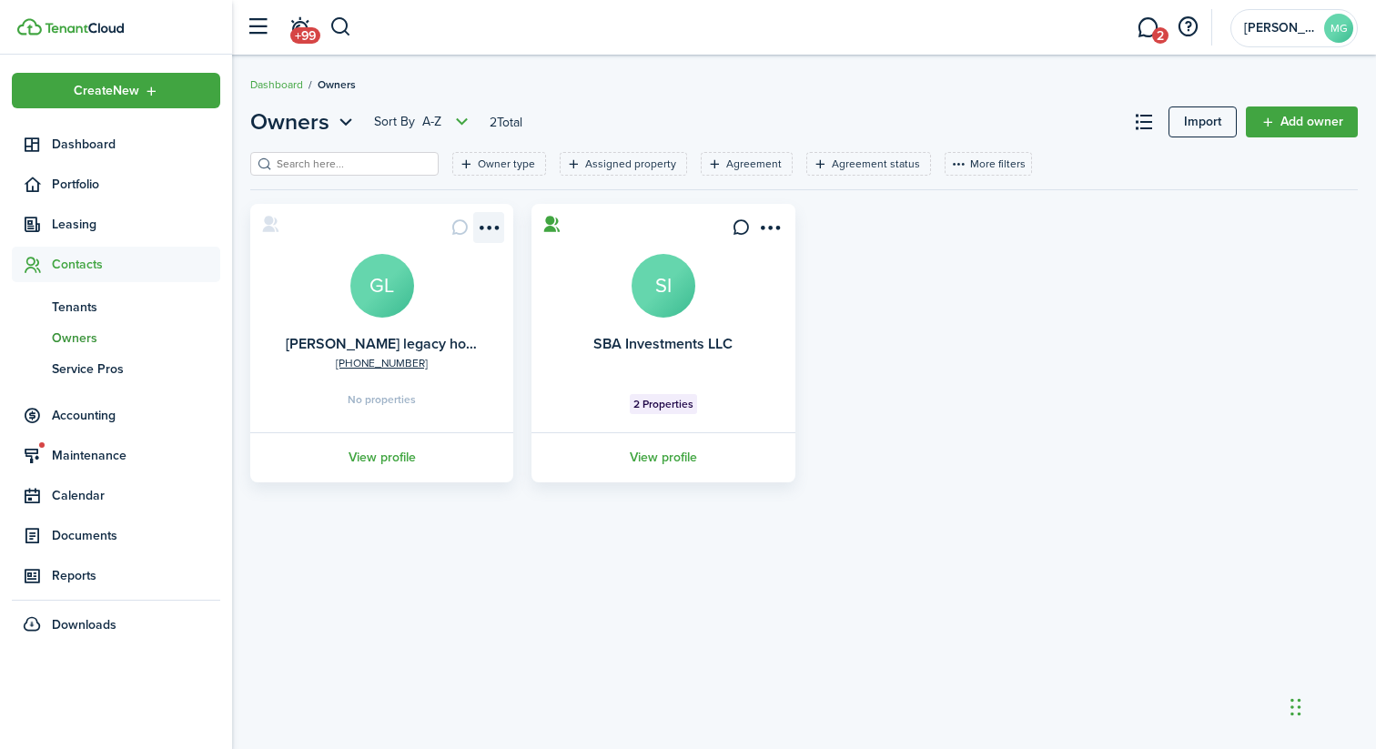
click at [489, 223] on menu-btn-icon "Open menu" at bounding box center [488, 227] width 31 height 31
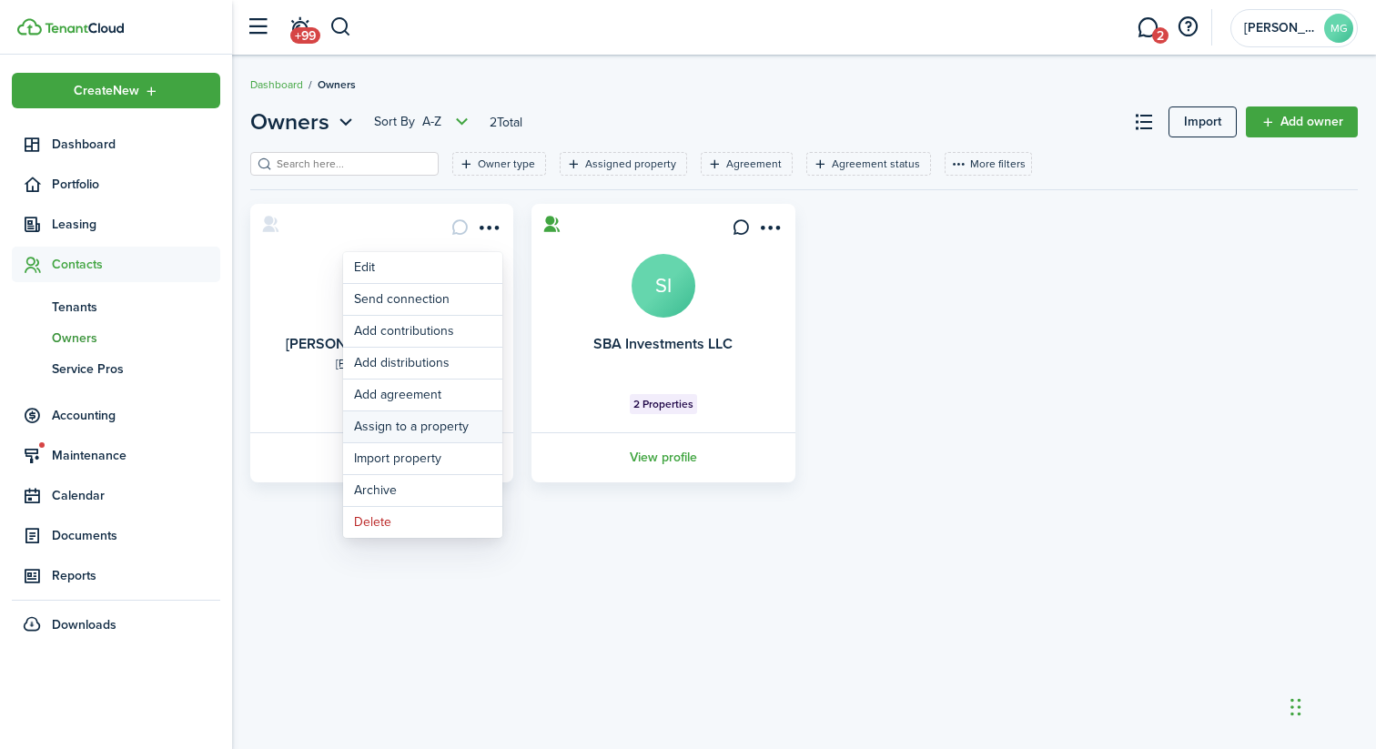
click at [450, 431] on link "Assign to a property" at bounding box center [422, 426] width 159 height 31
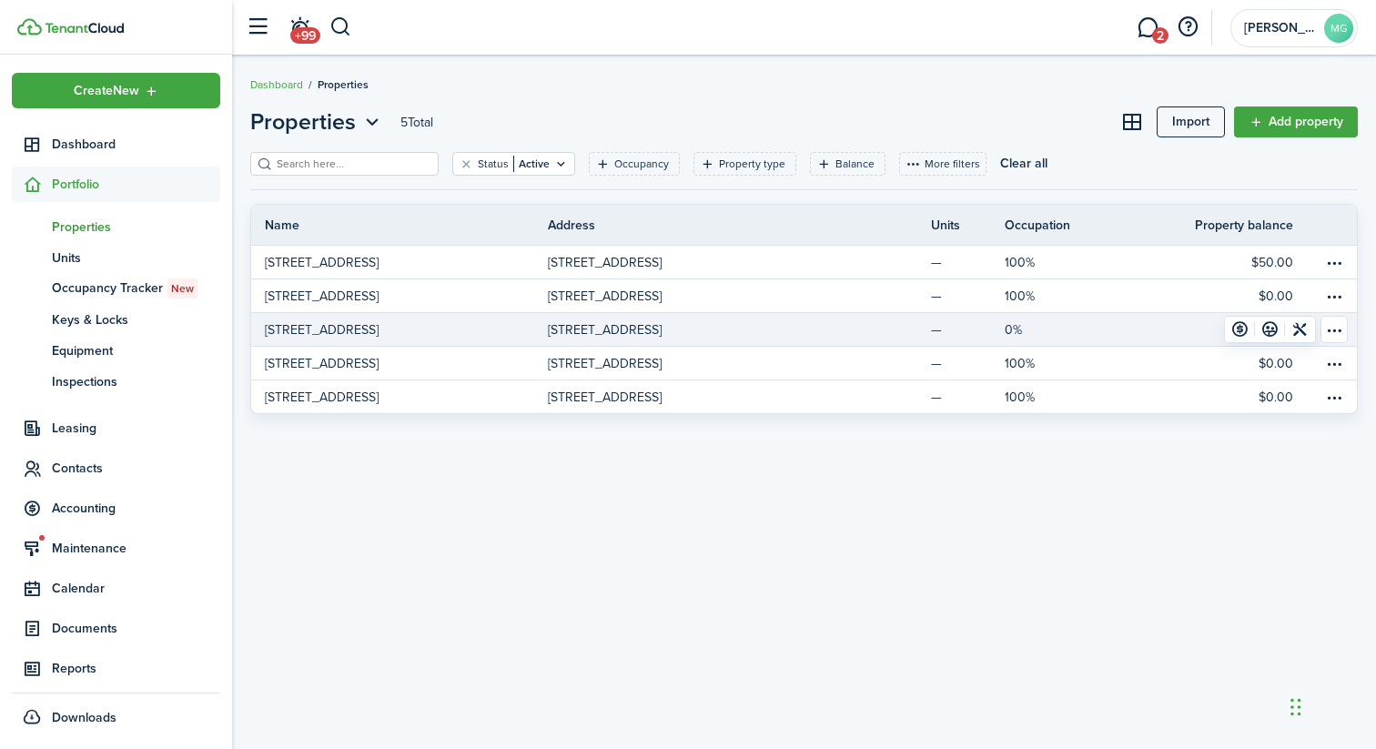
click at [662, 332] on p "[STREET_ADDRESS]" at bounding box center [605, 329] width 114 height 19
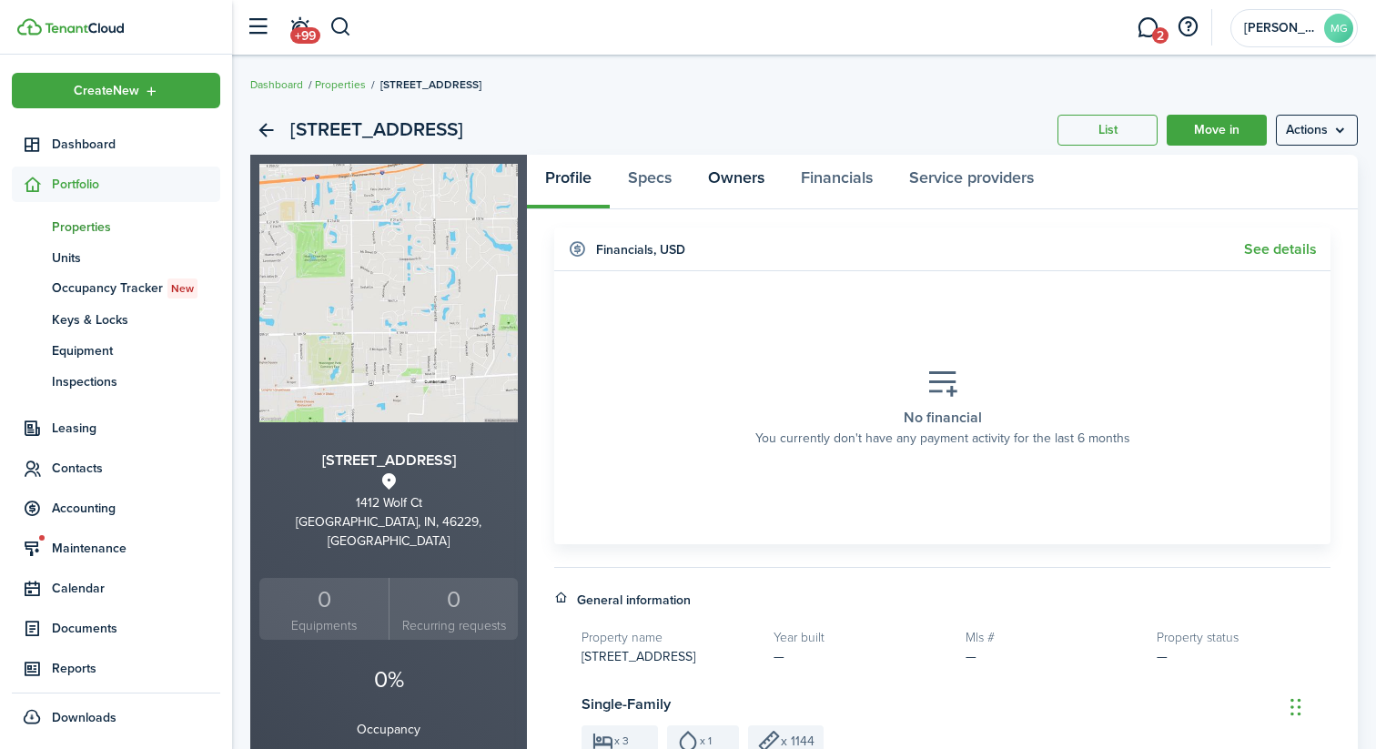
click at [766, 183] on link "Owners" at bounding box center [736, 182] width 93 height 55
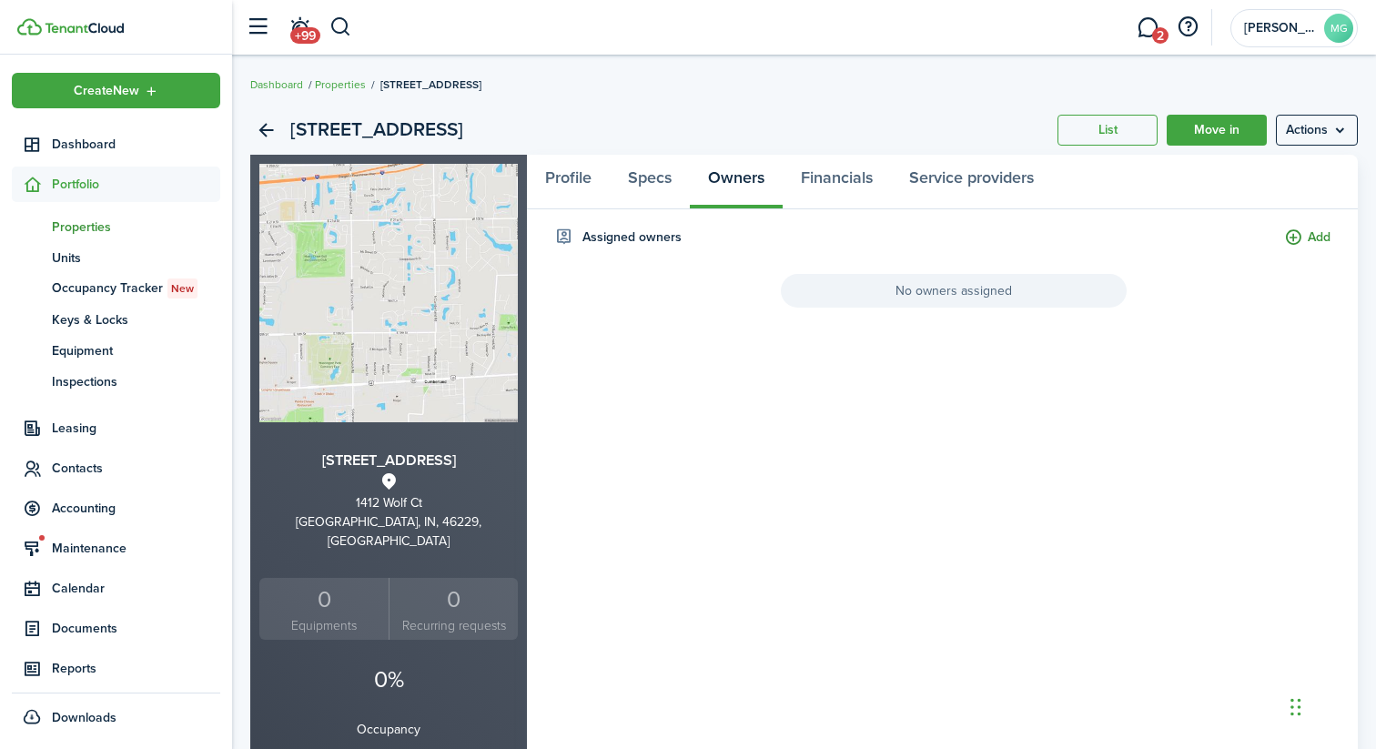
click at [1300, 241] on button "Add" at bounding box center [1307, 238] width 46 height 21
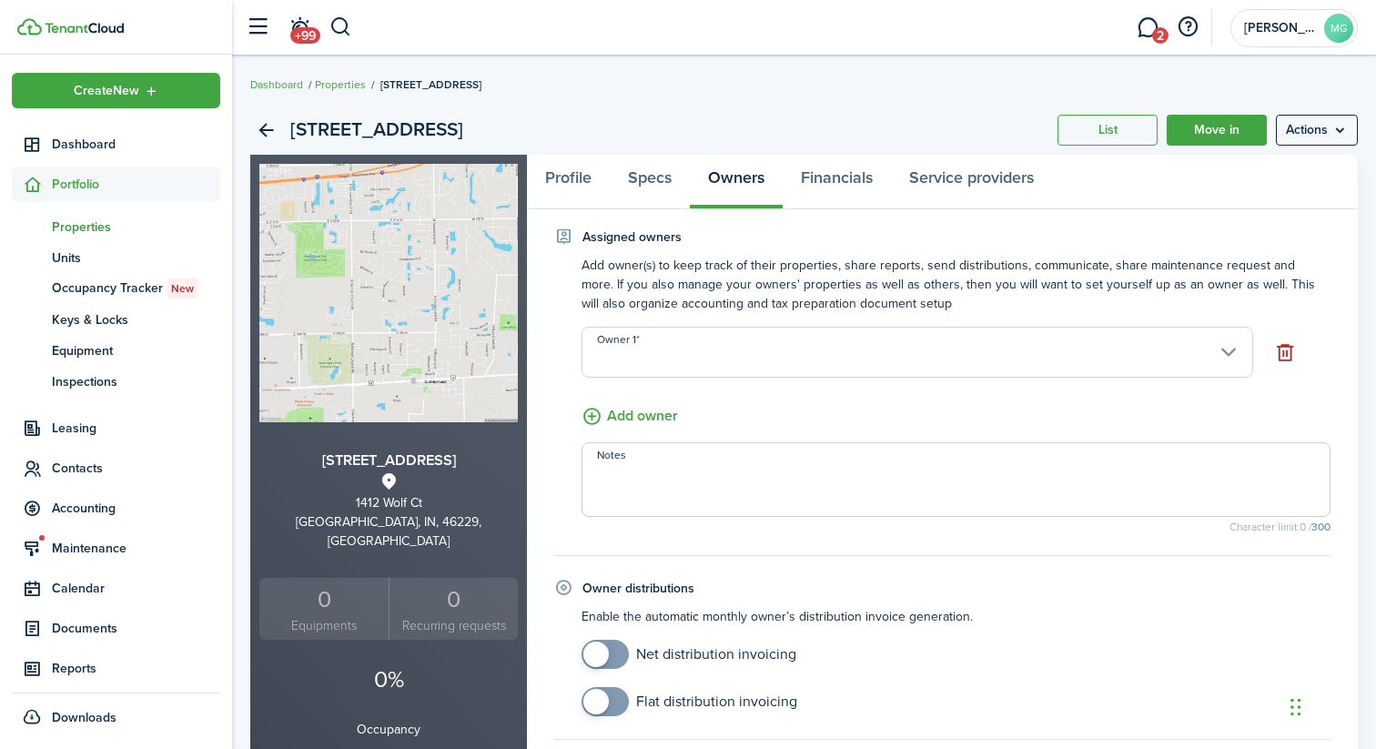
click at [1015, 368] on input "Owner 1" at bounding box center [917, 352] width 671 height 51
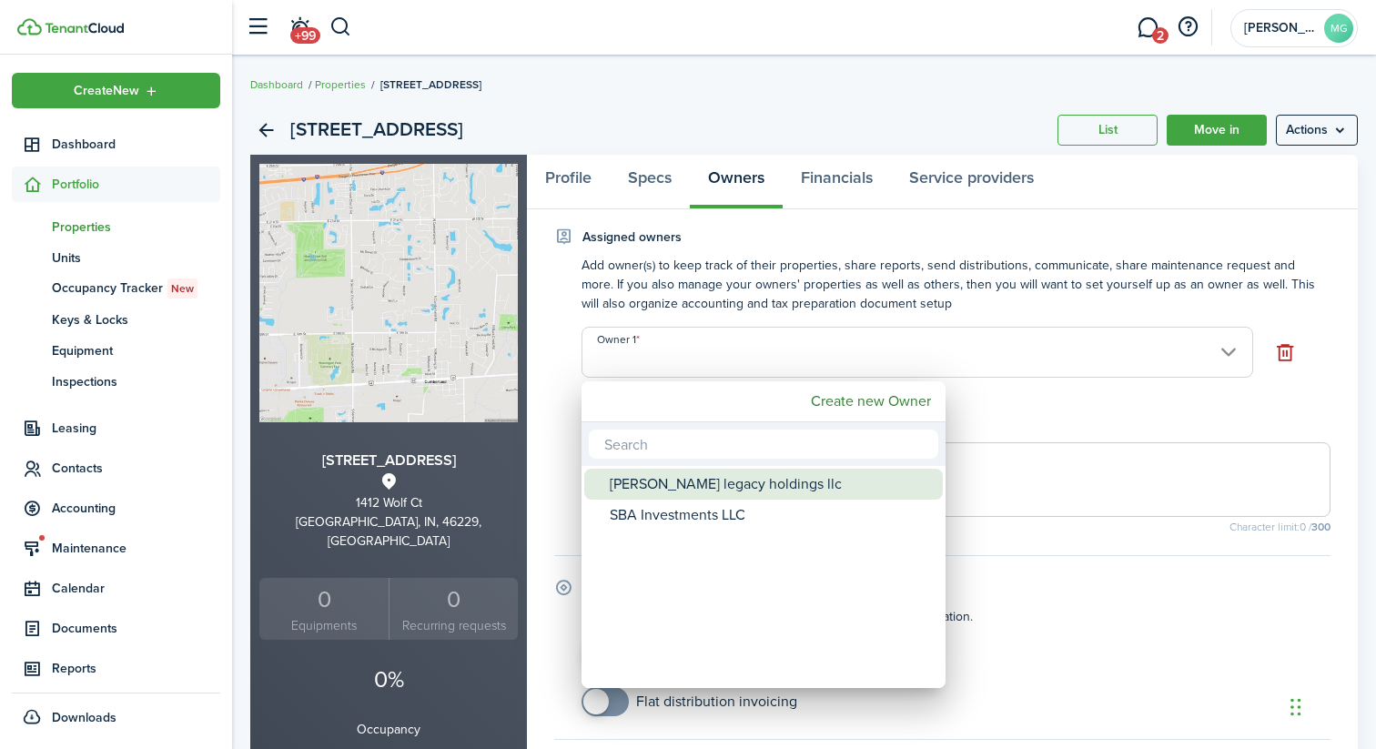
click at [786, 481] on div "[PERSON_NAME] legacy holdings llc" at bounding box center [771, 484] width 322 height 31
type input "[PERSON_NAME] legacy holdings llc"
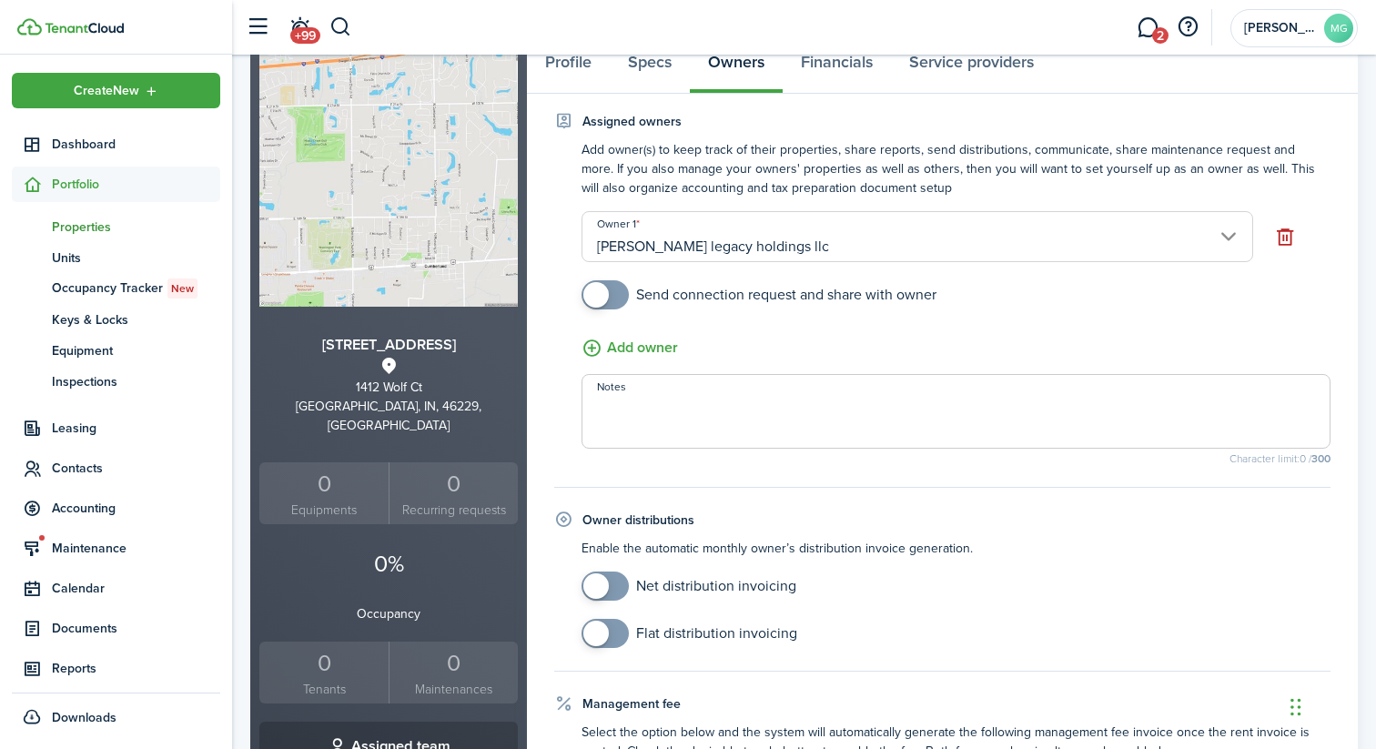
scroll to position [118, 0]
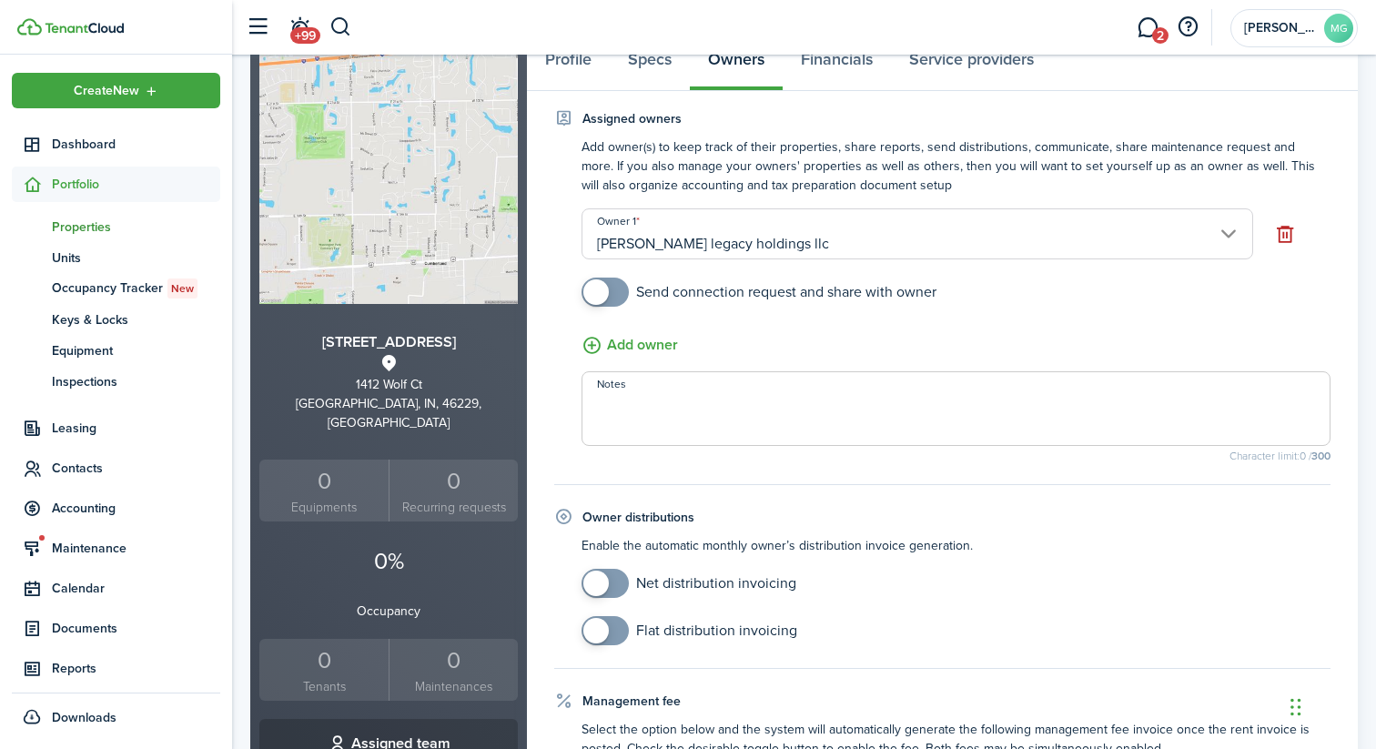
click at [614, 297] on span at bounding box center [605, 292] width 18 height 29
click at [651, 288] on input "checkbox" at bounding box center [759, 292] width 355 height 29
checkbox input "true"
click at [611, 288] on span at bounding box center [605, 292] width 18 height 29
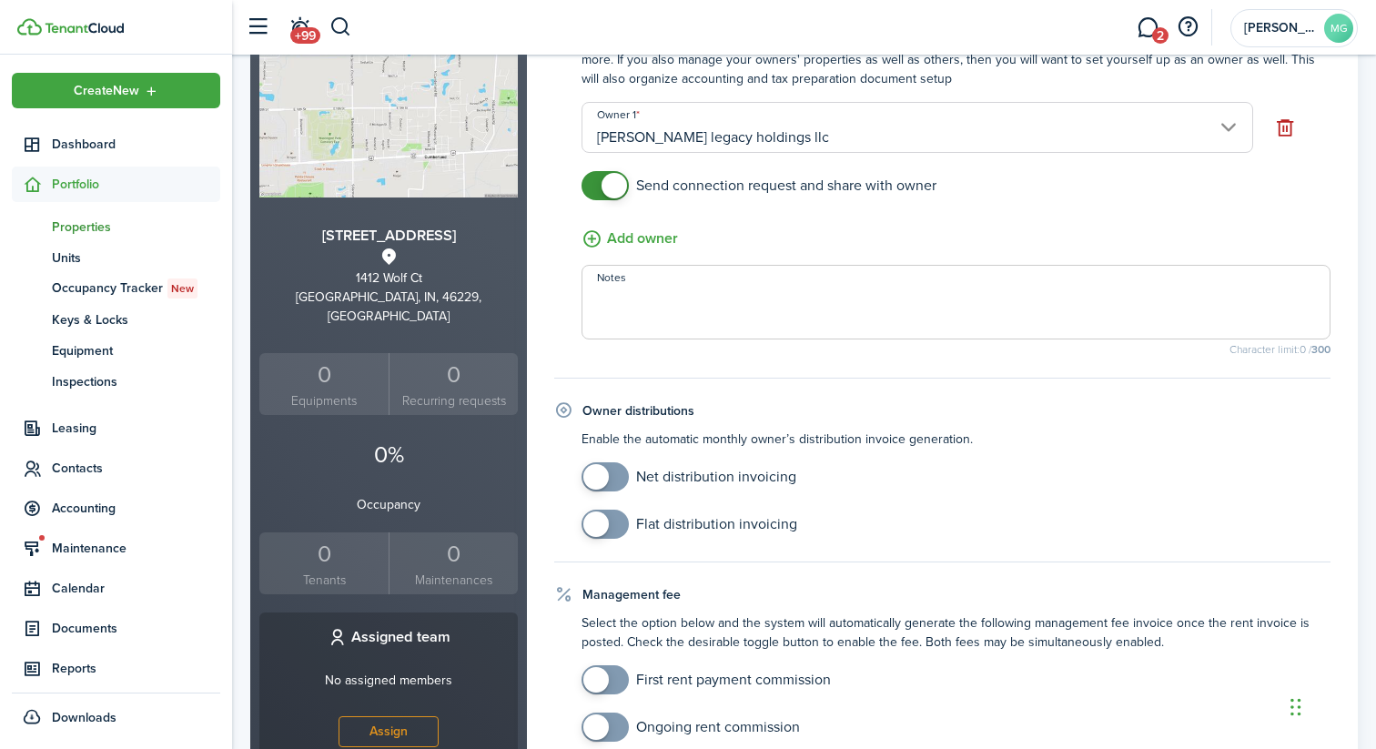
scroll to position [230, 0]
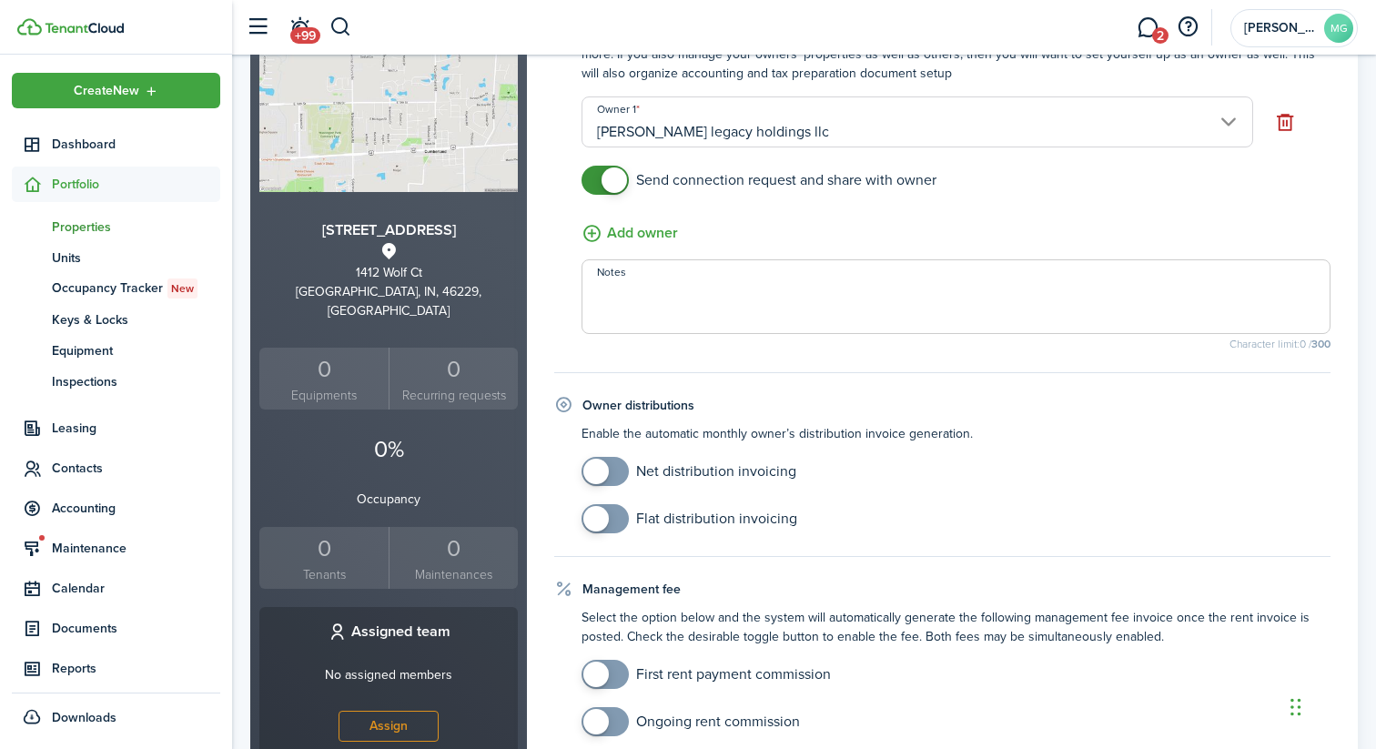
click at [367, 440] on p "0%" at bounding box center [388, 449] width 258 height 35
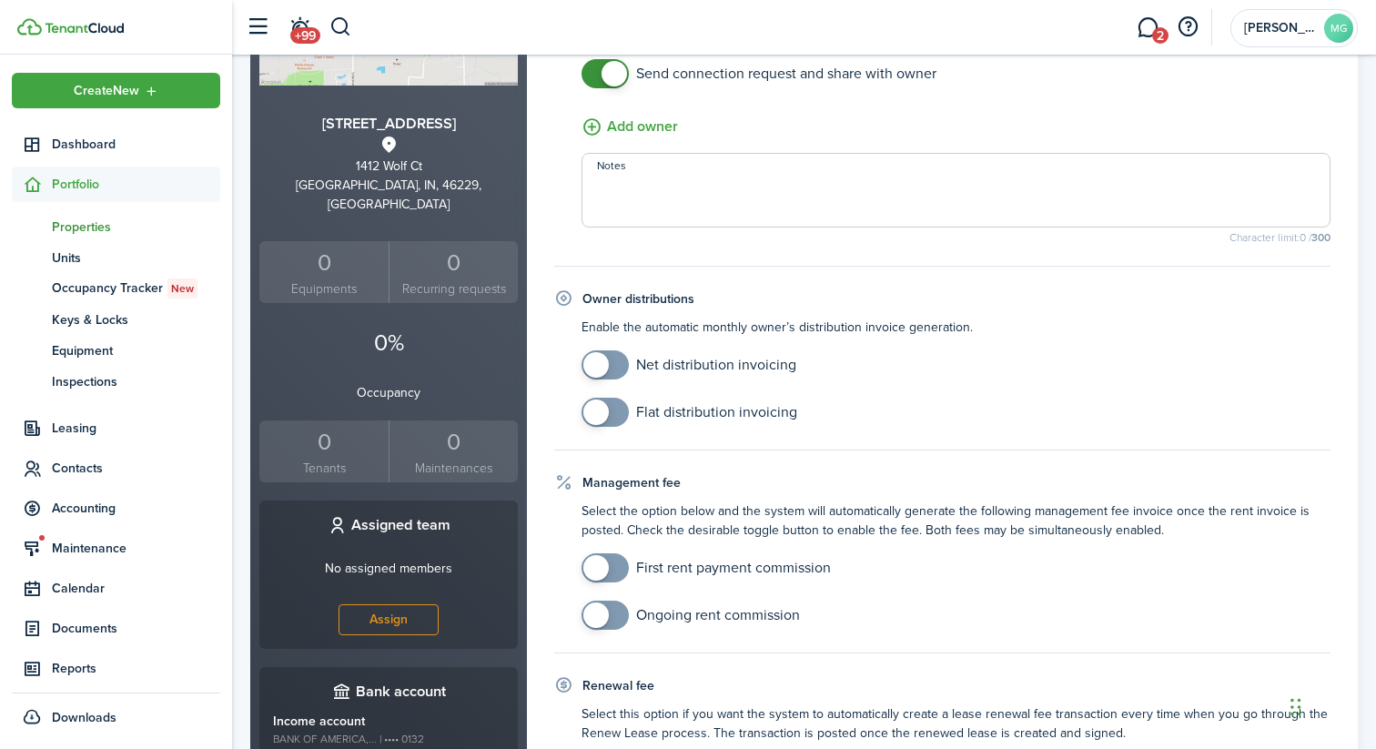
scroll to position [336, 0]
click at [606, 369] on span at bounding box center [595, 365] width 25 height 25
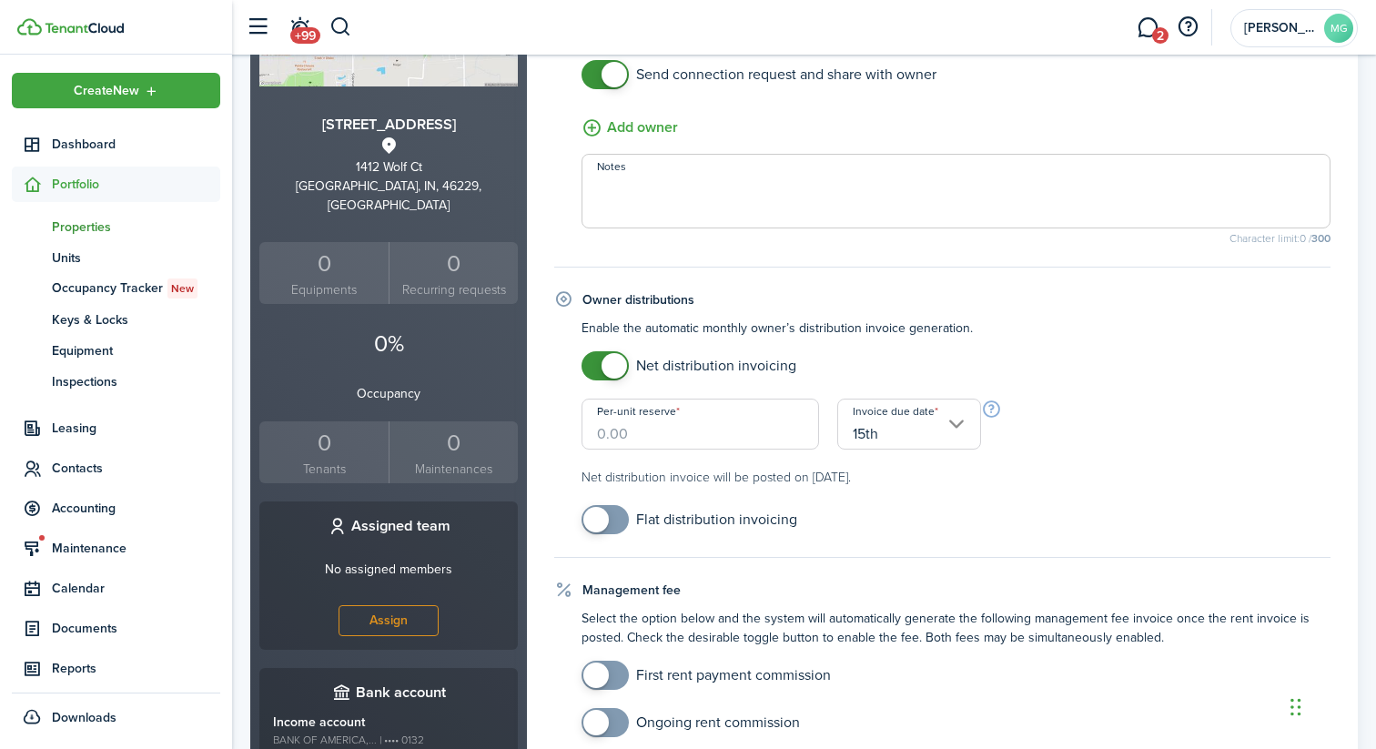
click at [776, 428] on input "Per-unit reserve" at bounding box center [701, 424] width 238 height 51
click at [890, 423] on input "15th" at bounding box center [909, 424] width 144 height 51
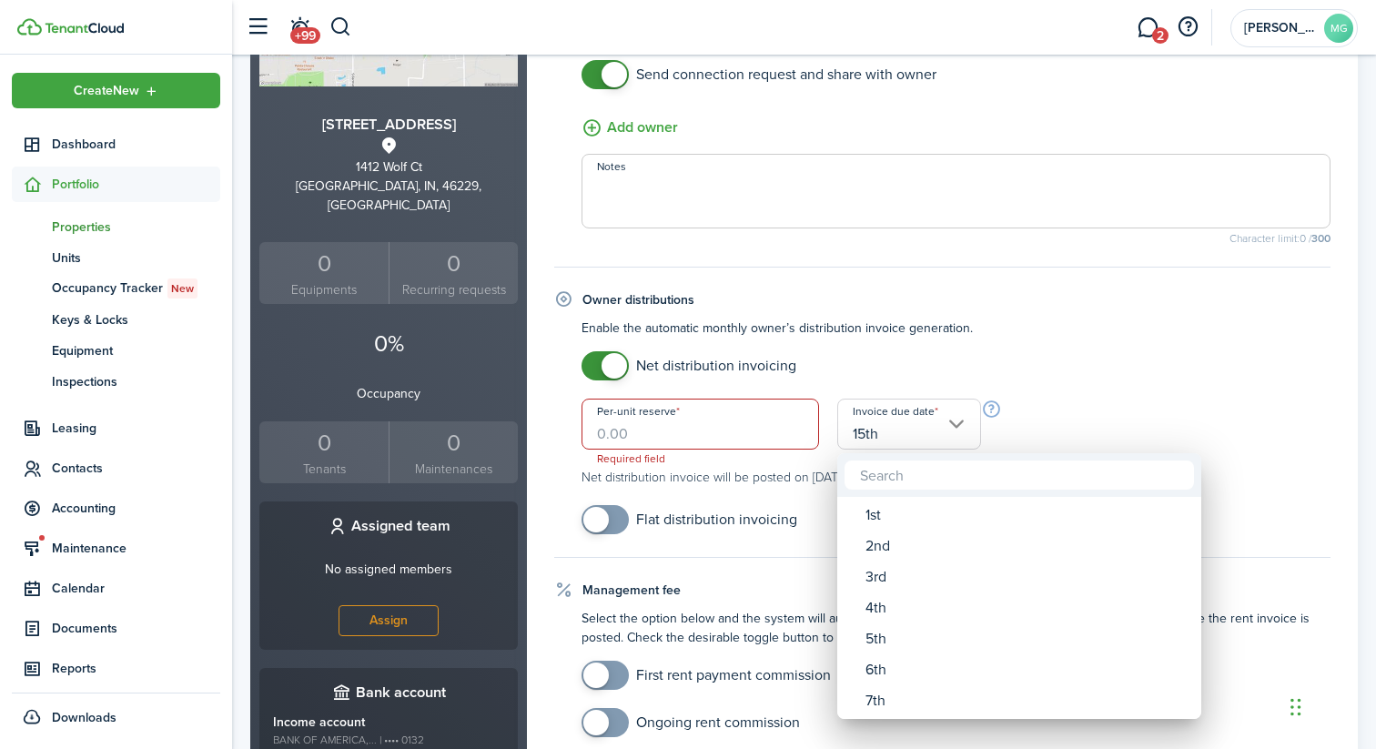
click at [912, 353] on div at bounding box center [687, 374] width 1667 height 1040
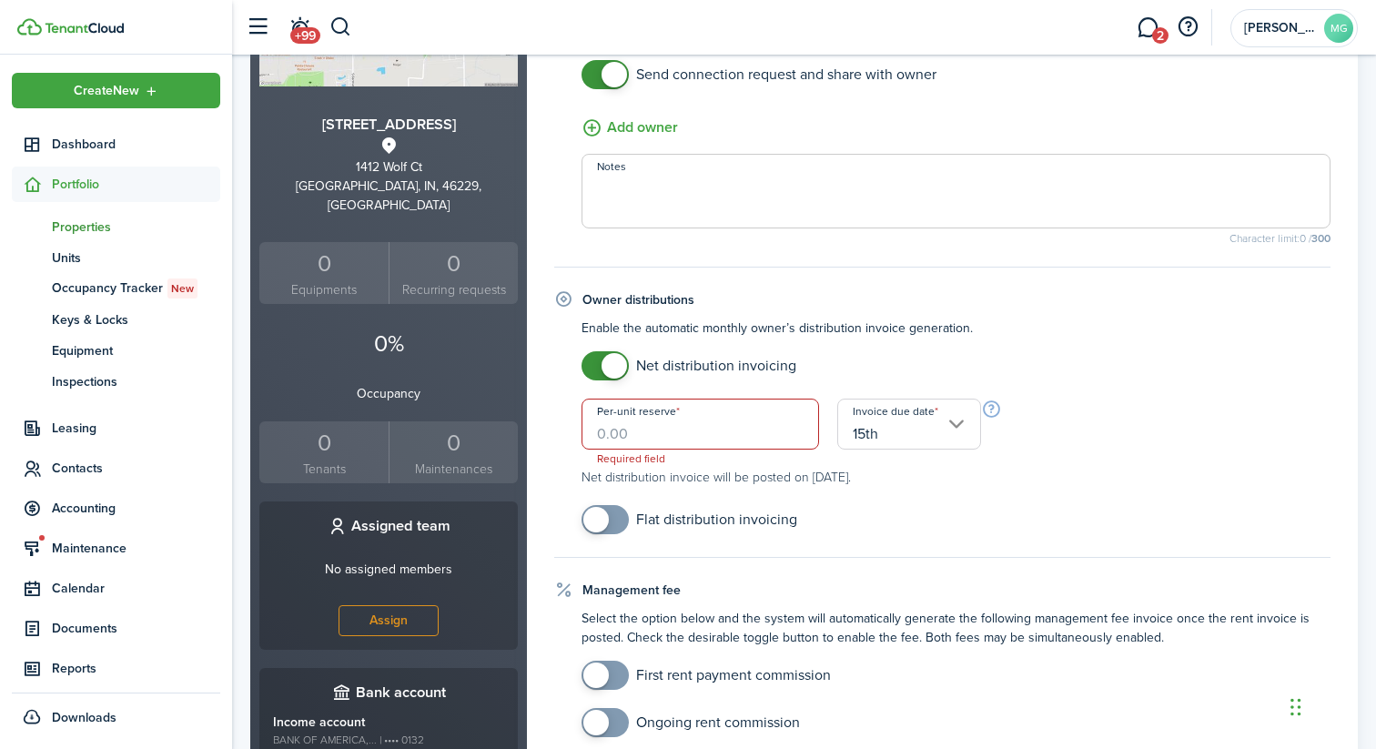
checkbox input "false"
click at [625, 365] on span at bounding box center [614, 365] width 25 height 25
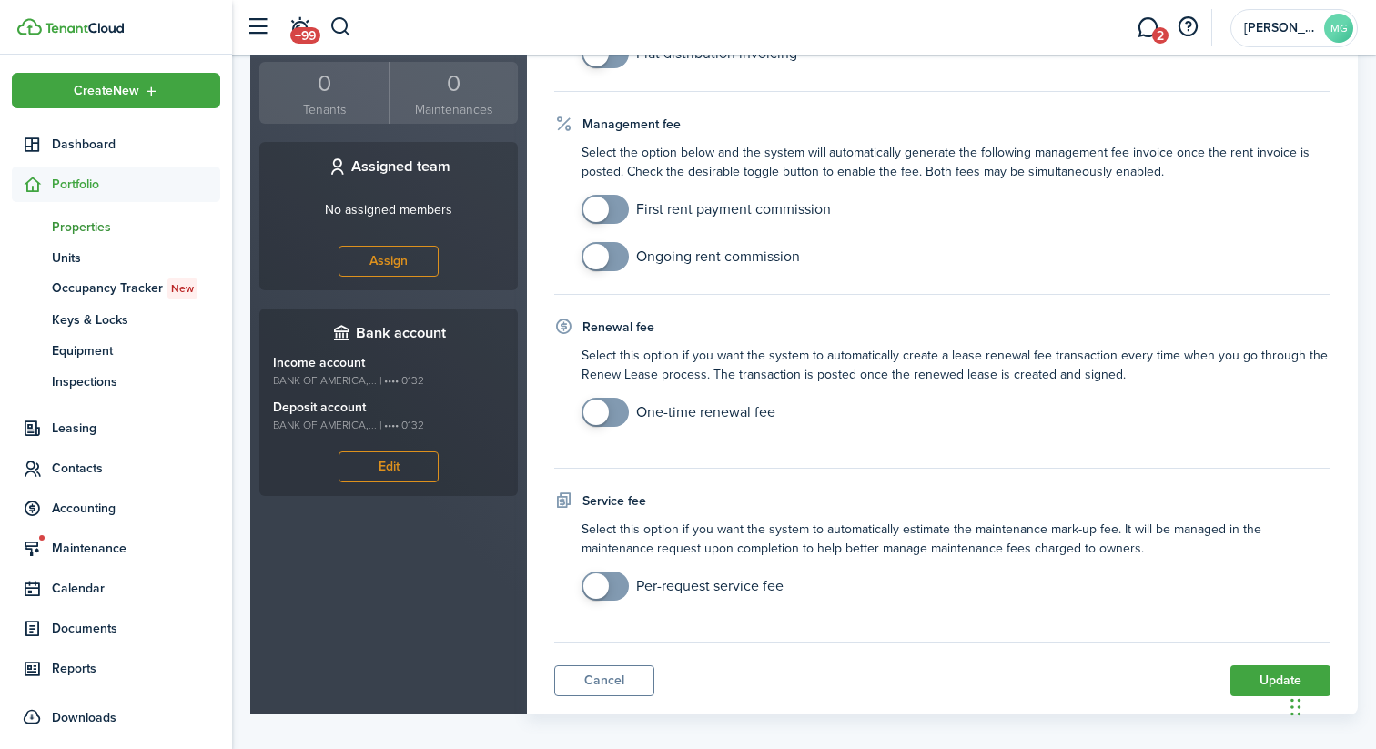
scroll to position [711, 0]
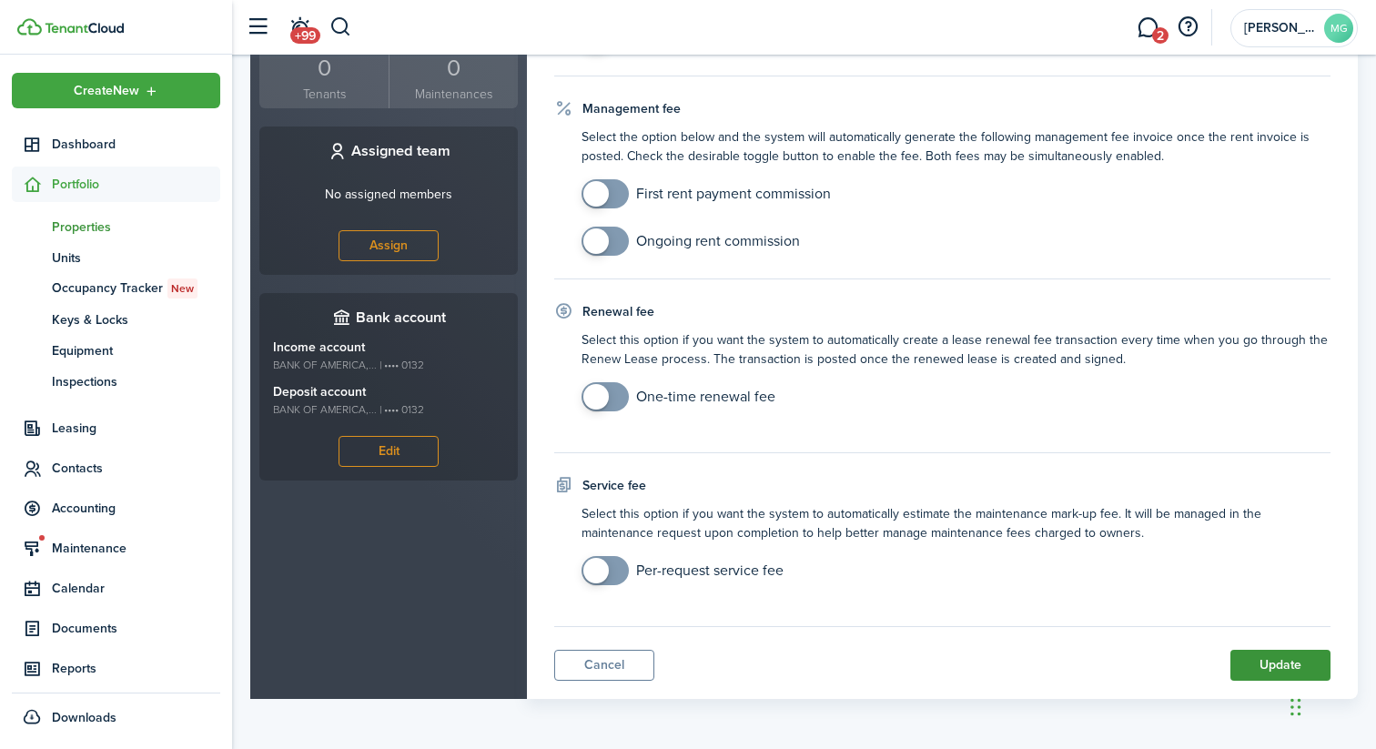
click at [1267, 657] on button "Update" at bounding box center [1280, 665] width 100 height 31
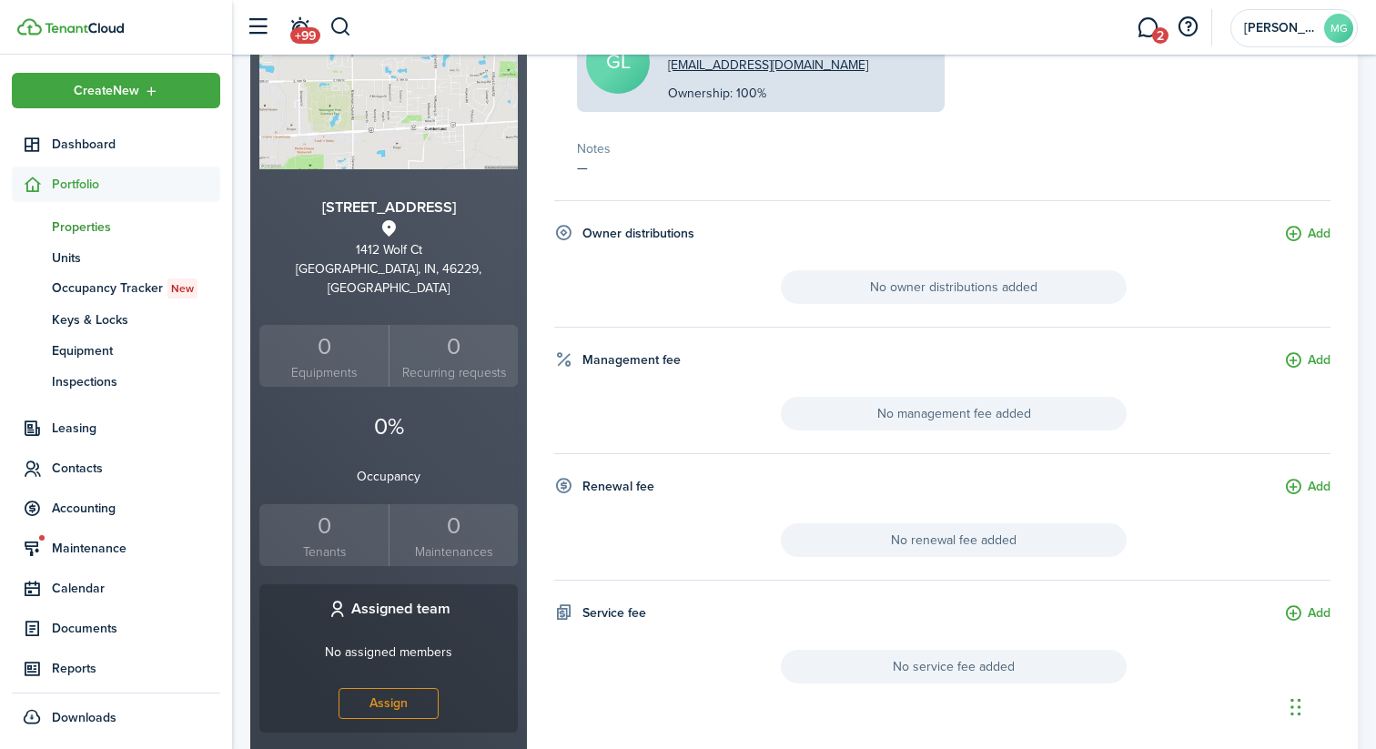
scroll to position [227, 0]
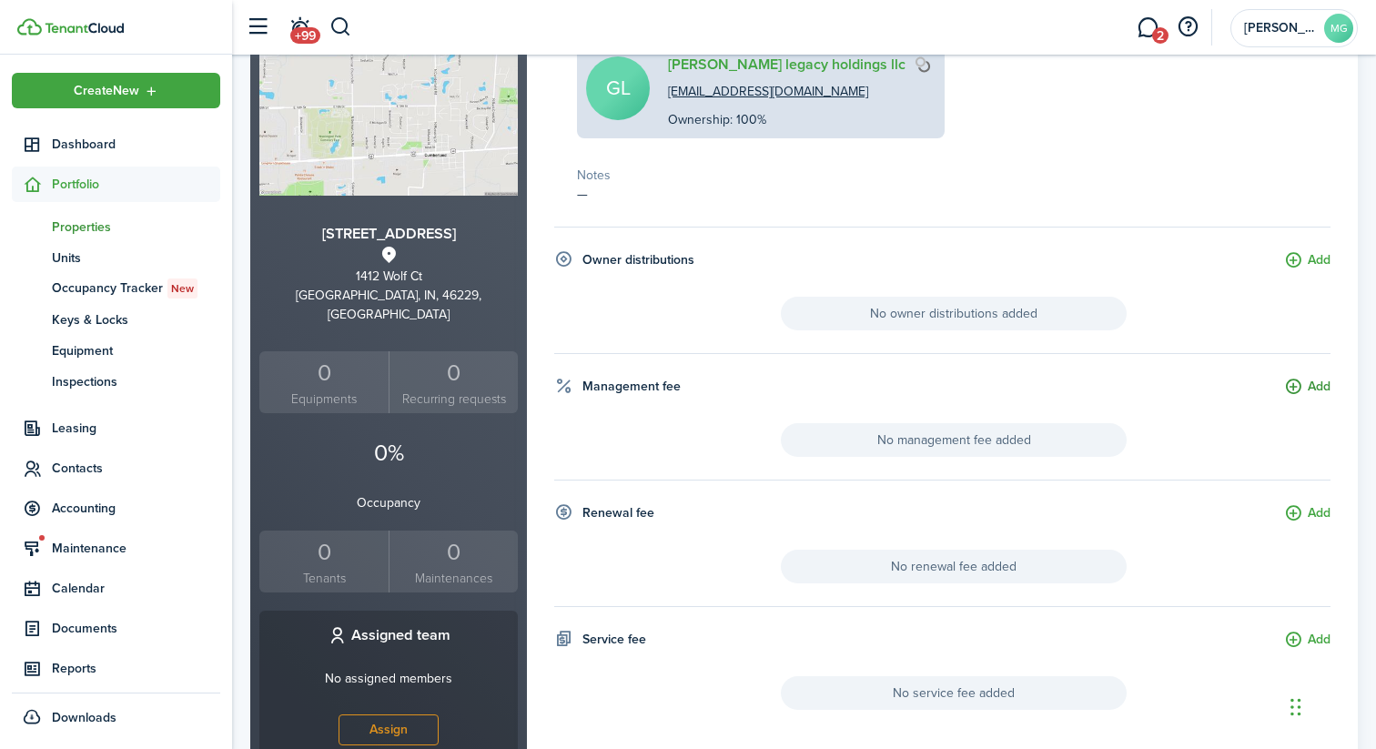
click at [1321, 379] on button "Add" at bounding box center [1307, 387] width 46 height 21
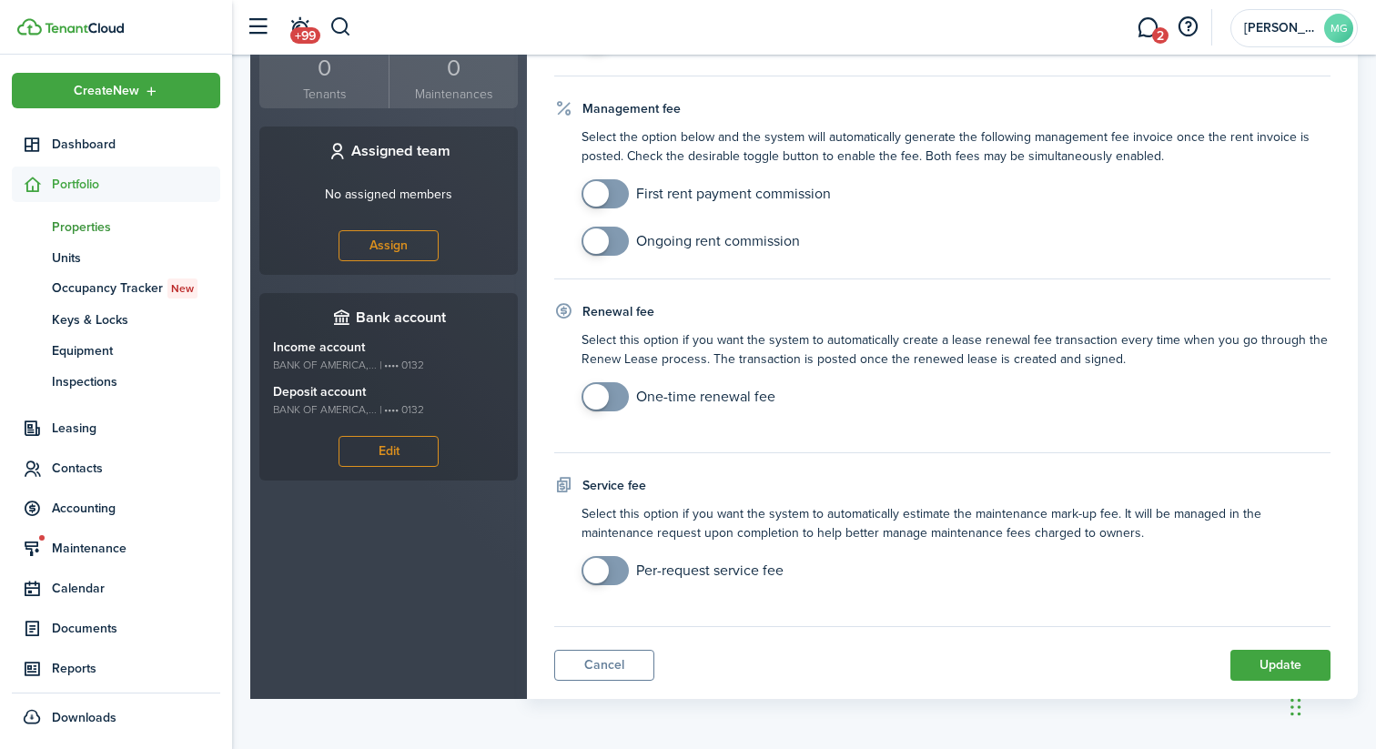
scroll to position [0, 0]
click at [605, 659] on button "Cancel" at bounding box center [604, 665] width 100 height 31
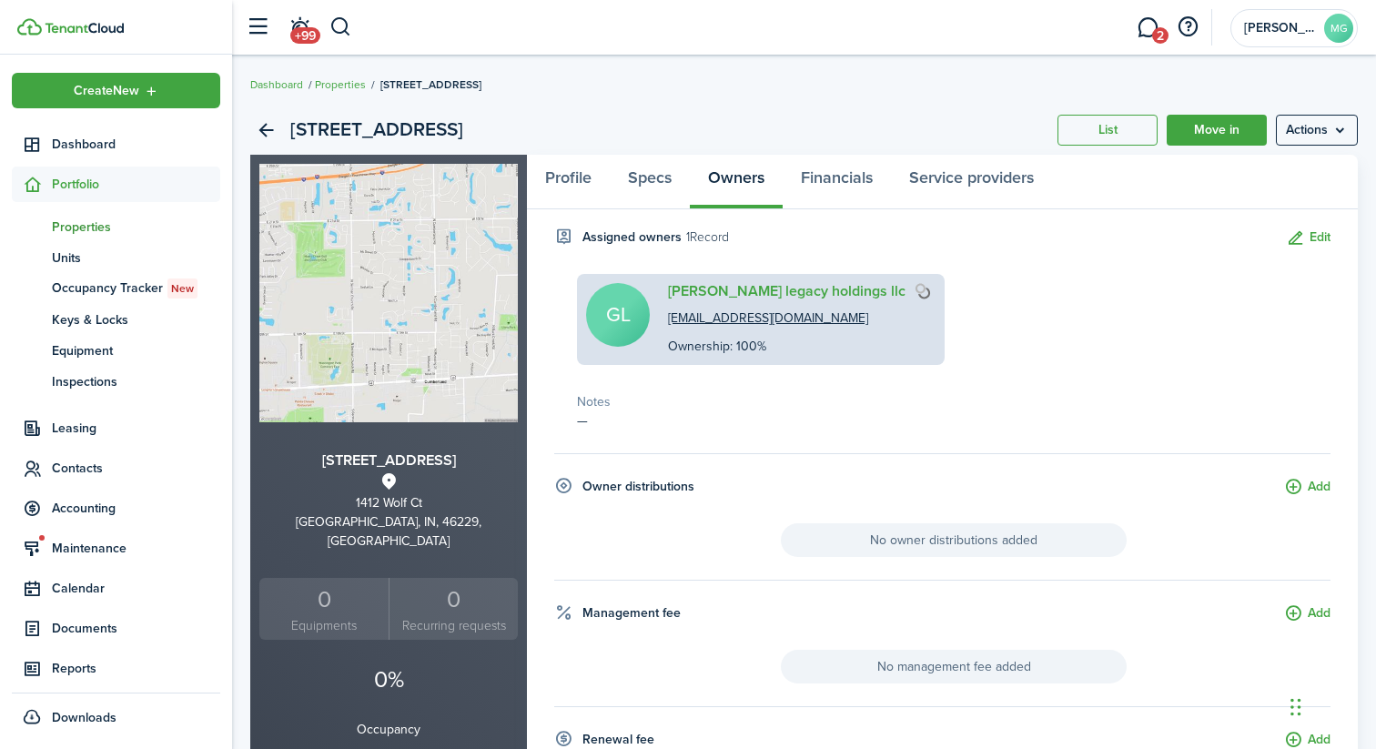
click at [693, 146] on div "[STREET_ADDRESS] List Move in Actions" at bounding box center [804, 130] width 1108 height 49
